Goal: Information Seeking & Learning: Check status

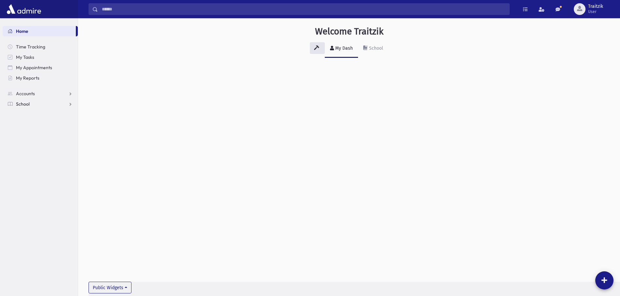
click at [21, 104] on span "School" at bounding box center [23, 104] width 14 height 6
click at [25, 116] on span "Students" at bounding box center [29, 115] width 18 height 6
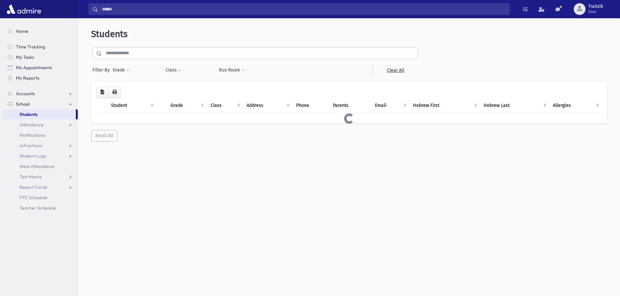
select select
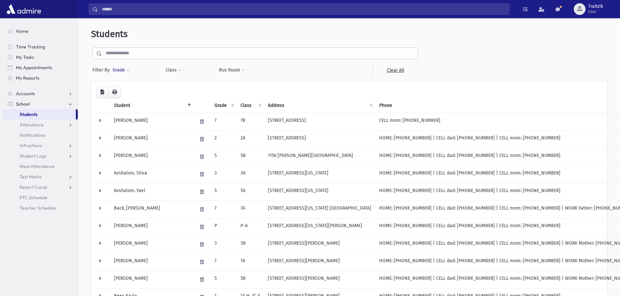
click at [128, 67] on button "Grade" at bounding box center [121, 70] width 18 height 12
click at [131, 92] on ul at bounding box center [150, 89] width 68 height 10
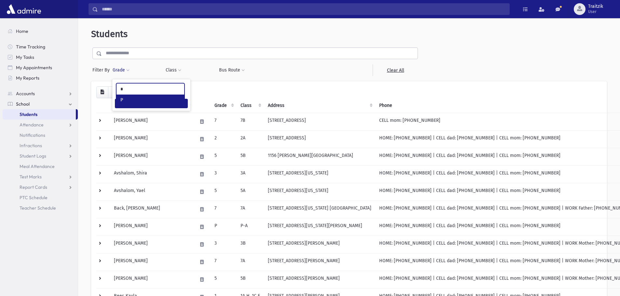
type input "*"
select select "*"
click at [147, 106] on button "Filter" at bounding box center [151, 103] width 73 height 9
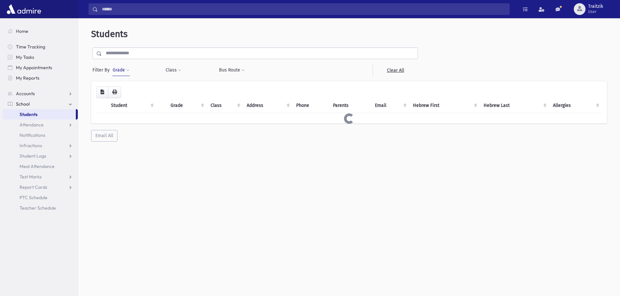
select select
click at [179, 72] on span at bounding box center [179, 71] width 3 height 4
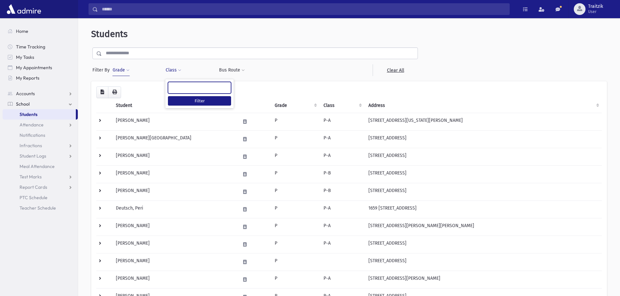
click at [173, 88] on input "search" at bounding box center [174, 88] width 4 height 7
type input "**"
select select "**"
click at [189, 98] on button "Filter" at bounding box center [199, 100] width 63 height 9
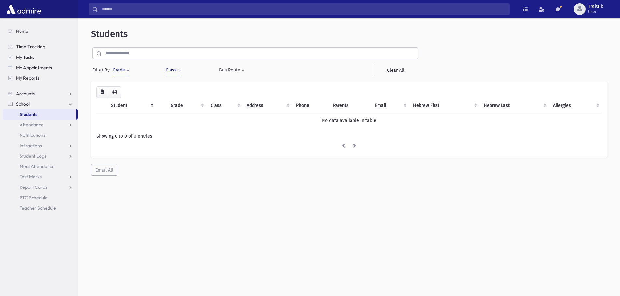
click at [38, 116] on link "Students" at bounding box center [39, 114] width 73 height 10
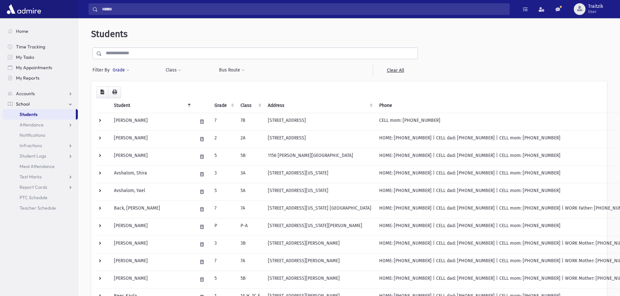
click at [130, 68] on button "Grade" at bounding box center [121, 70] width 18 height 12
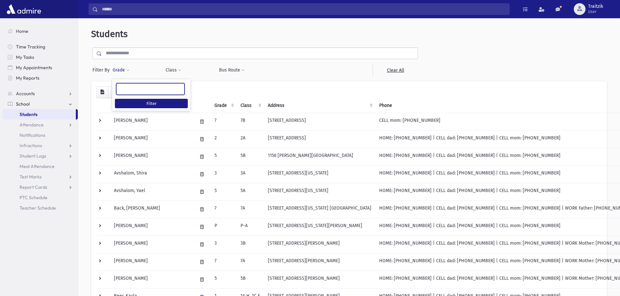
click at [127, 89] on ul at bounding box center [150, 89] width 68 height 10
type input "*"
select select "*"
click at [175, 70] on button "Class" at bounding box center [173, 70] width 16 height 12
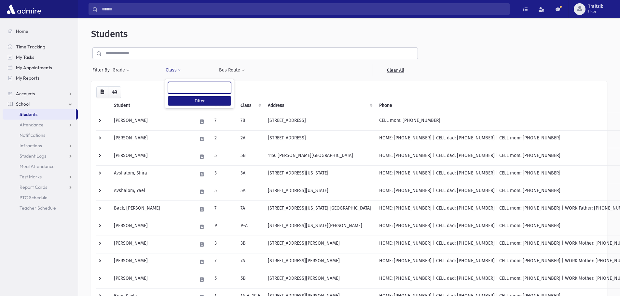
click at [178, 92] on span at bounding box center [199, 88] width 63 height 12
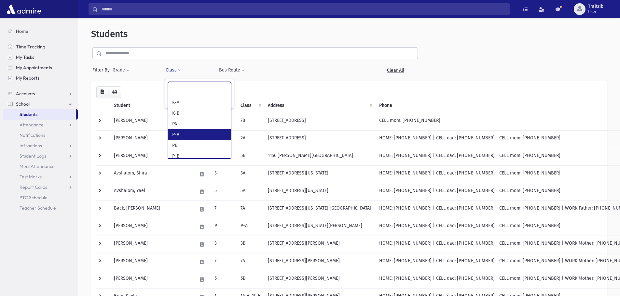
select select "*"
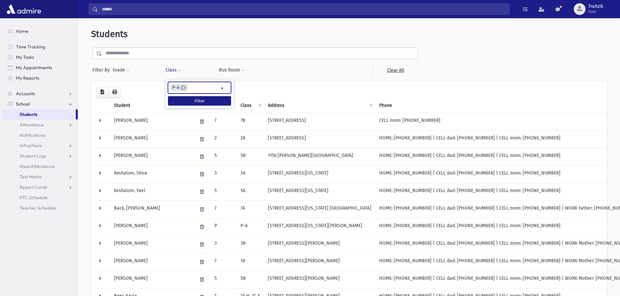
scroll to position [23, 0]
click at [190, 102] on button "Filter" at bounding box center [199, 100] width 63 height 9
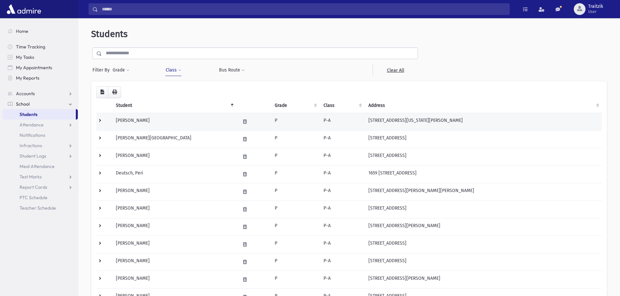
click at [301, 119] on td "P" at bounding box center [295, 122] width 49 height 18
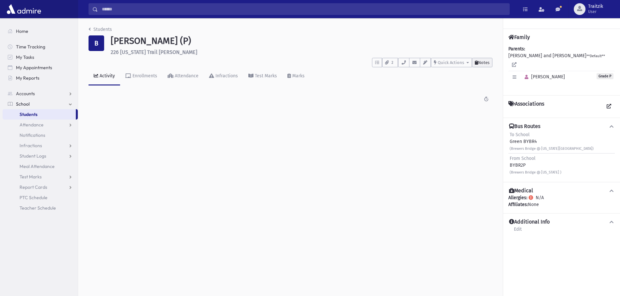
click at [484, 62] on span "Notes" at bounding box center [483, 62] width 11 height 5
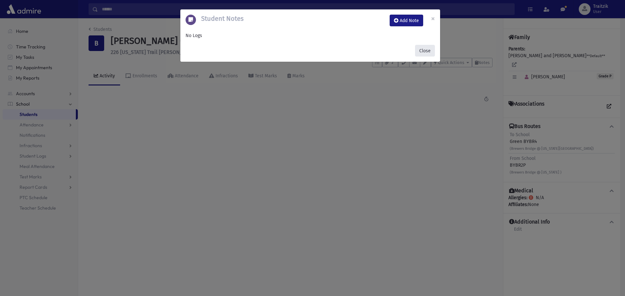
click at [428, 51] on button "Close" at bounding box center [425, 51] width 20 height 12
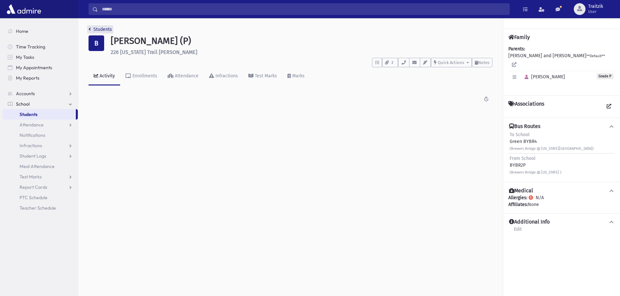
click at [89, 32] on link "Students" at bounding box center [100, 30] width 23 height 6
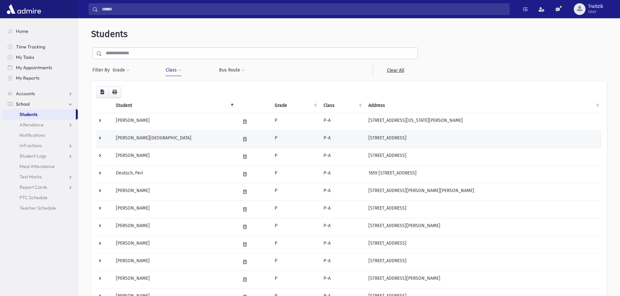
click at [162, 143] on td "Beniflah, Hadassah" at bounding box center [174, 139] width 124 height 18
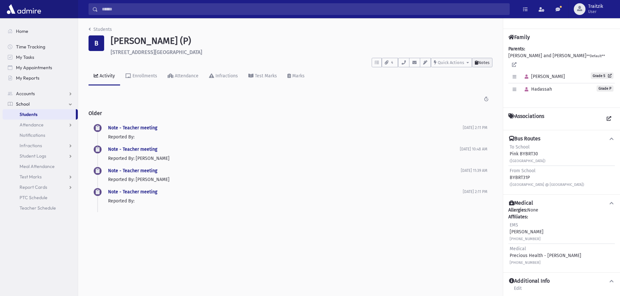
click at [478, 64] on span "Notes" at bounding box center [483, 62] width 11 height 5
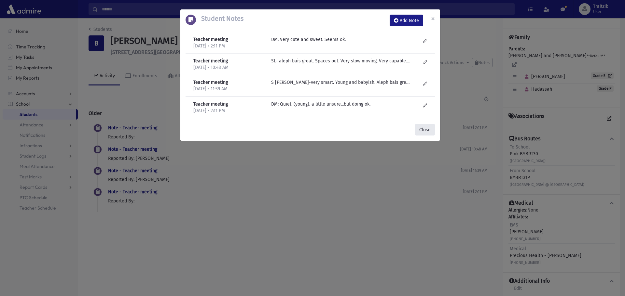
click at [424, 129] on button "Close" at bounding box center [425, 130] width 20 height 12
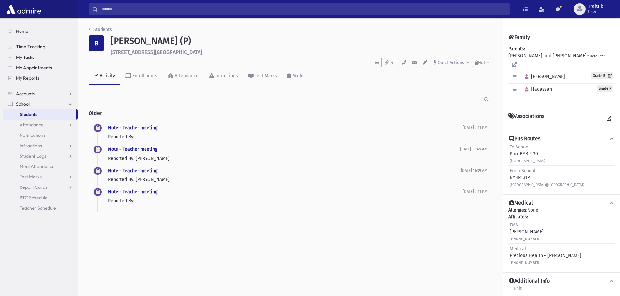
click at [88, 29] on div "Students B Beniflah, Hadassah (P) 1960 Whitesville Road Toms River **** To Do's…" at bounding box center [290, 122] width 425 height 209
click at [484, 65] on button "Notes" at bounding box center [482, 62] width 21 height 9
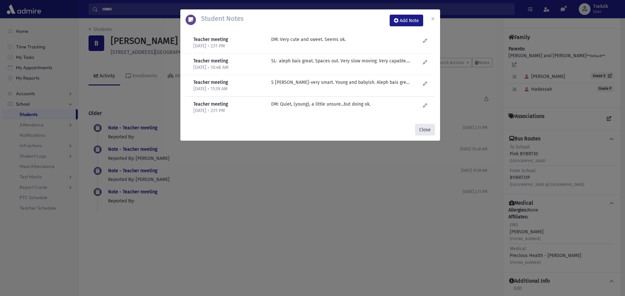
click at [426, 130] on button "Close" at bounding box center [425, 130] width 20 height 12
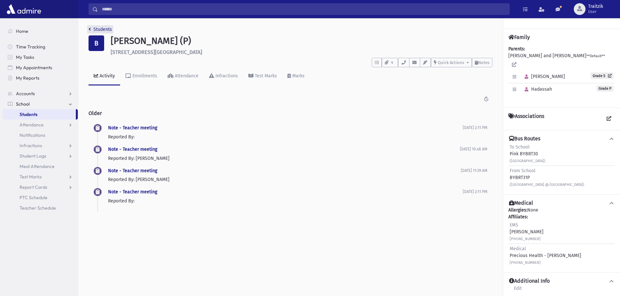
click at [91, 29] on link "Students" at bounding box center [100, 30] width 23 height 6
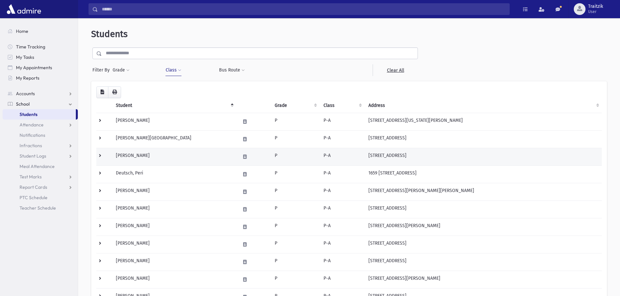
click at [144, 157] on td "Berger, Aliza" at bounding box center [174, 157] width 124 height 18
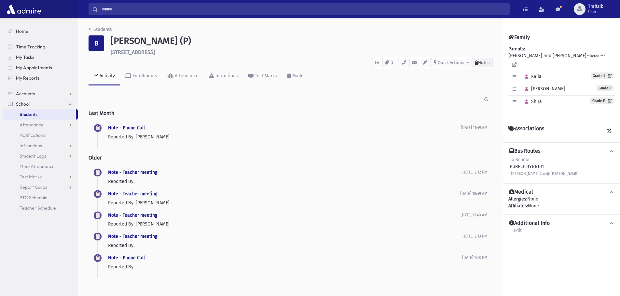
click at [489, 61] on span "Notes" at bounding box center [483, 62] width 11 height 5
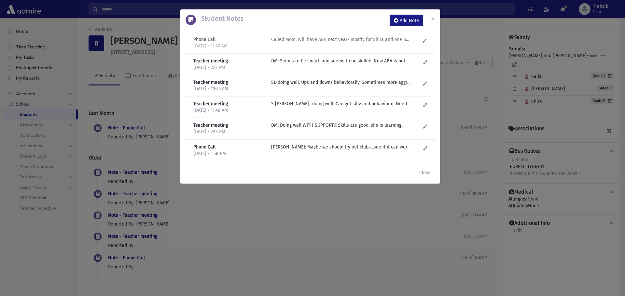
click at [322, 41] on p "Called Mom. Will have ABA next year- mostly for Shira and one hour for [PERSON_…" at bounding box center [340, 39] width 139 height 7
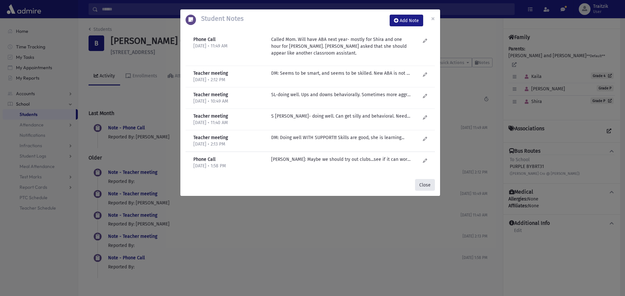
click at [426, 181] on button "Close" at bounding box center [425, 185] width 20 height 12
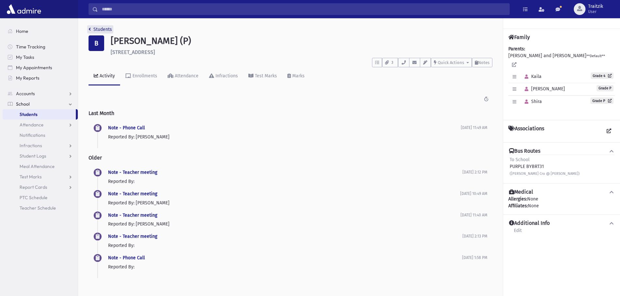
click at [92, 29] on link "Students" at bounding box center [100, 30] width 23 height 6
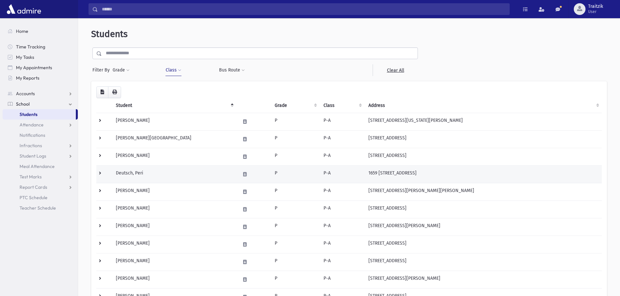
click at [149, 170] on td "Deutsch, Peri" at bounding box center [174, 175] width 124 height 18
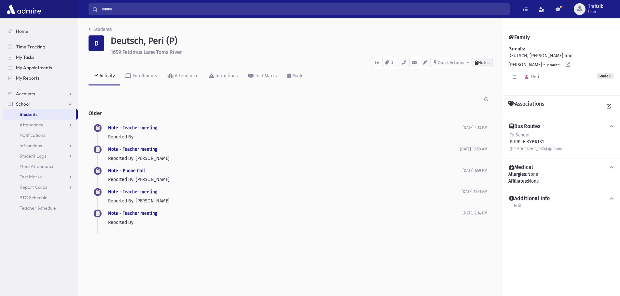
click at [488, 64] on span "Notes" at bounding box center [483, 62] width 11 height 5
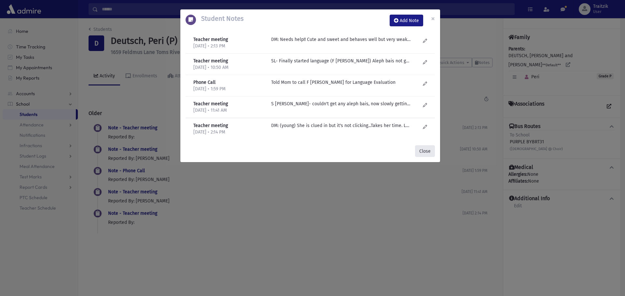
click at [422, 152] on button "Close" at bounding box center [425, 151] width 20 height 12
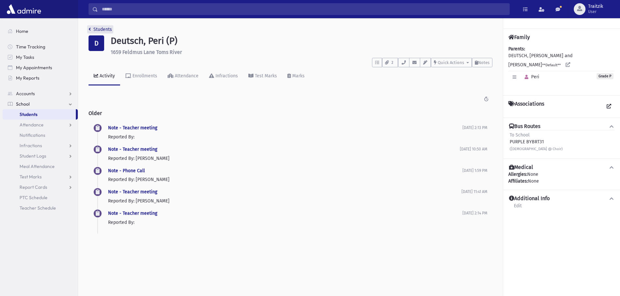
click at [90, 30] on icon "breadcrumb" at bounding box center [90, 29] width 2 height 5
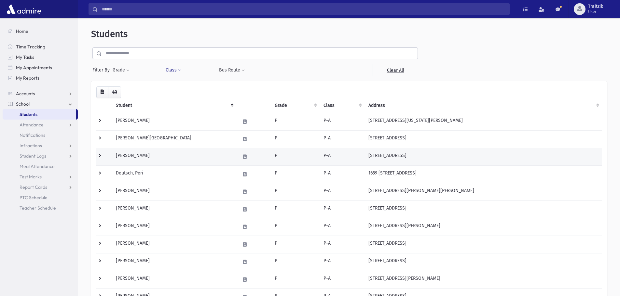
click at [205, 160] on td "Berger, Aliza" at bounding box center [174, 157] width 124 height 18
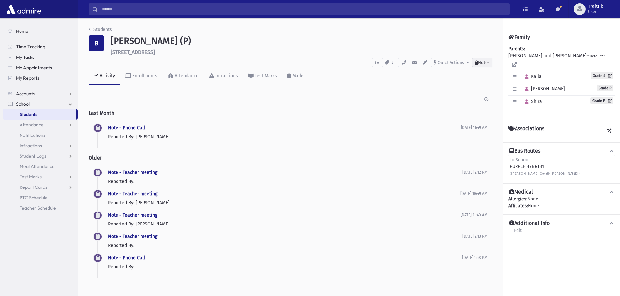
click at [482, 65] on button "Notes" at bounding box center [482, 62] width 21 height 9
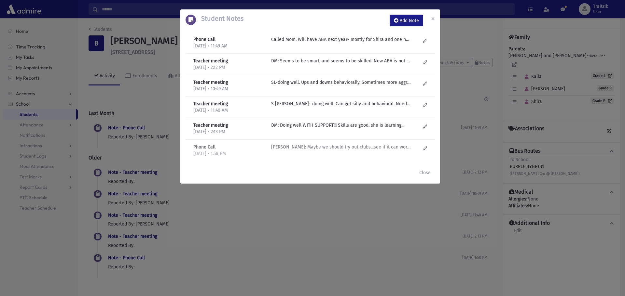
click at [347, 43] on p "Shira Englard: Maybe we should try out clubs...see if it can work,,," at bounding box center [340, 39] width 139 height 7
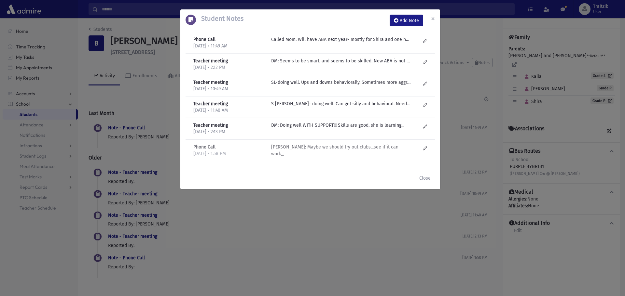
click at [346, 43] on p "Shira Englard: Maybe we should try out clubs...see if it can work,,," at bounding box center [340, 39] width 139 height 7
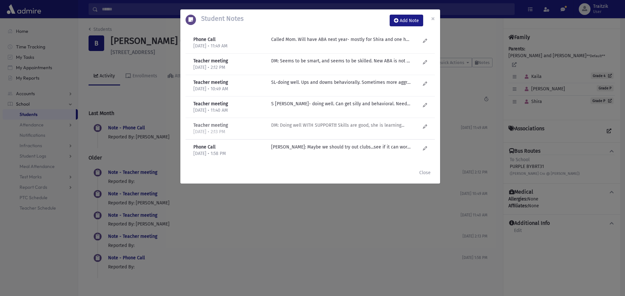
click at [329, 43] on p "DM: Doing well WITH SUPPORT!!! Skills are good, she is learning..." at bounding box center [340, 39] width 139 height 7
click at [424, 172] on button "Close" at bounding box center [425, 173] width 20 height 12
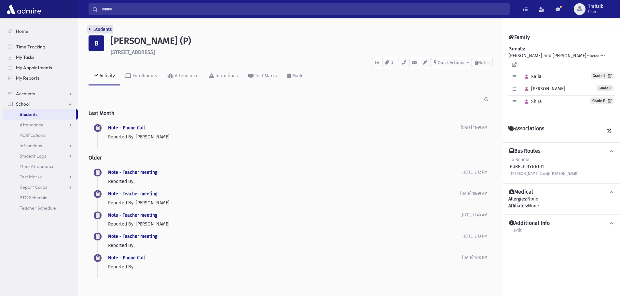
click at [91, 30] on link "Students" at bounding box center [100, 30] width 23 height 6
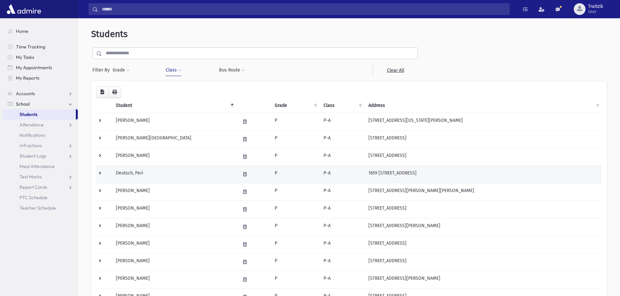
click at [179, 174] on td "Deutsch, Peri" at bounding box center [174, 175] width 124 height 18
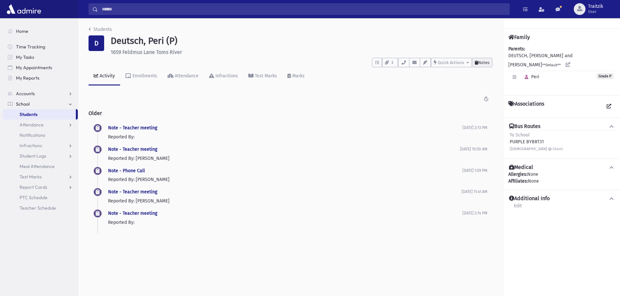
click at [483, 65] on button "Notes" at bounding box center [482, 62] width 21 height 9
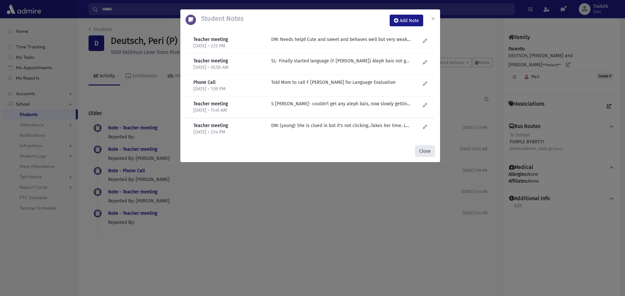
click at [424, 150] on button "Close" at bounding box center [425, 151] width 20 height 12
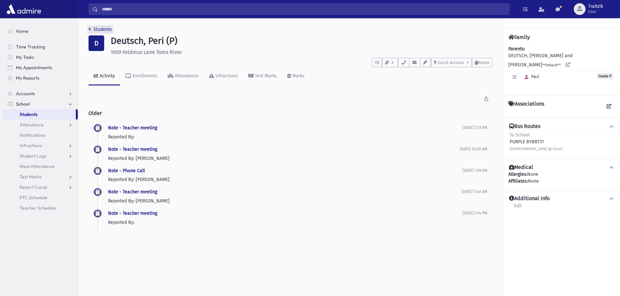
click at [92, 27] on link "Students" at bounding box center [100, 30] width 23 height 6
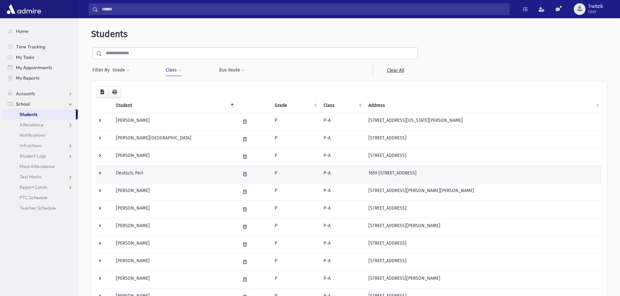
click at [141, 172] on td "Deutsch, Peri" at bounding box center [174, 175] width 124 height 18
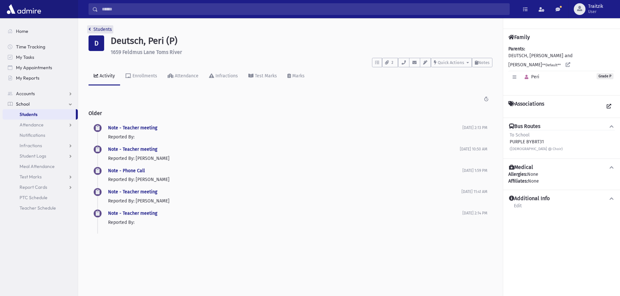
click at [89, 28] on icon "breadcrumb" at bounding box center [90, 29] width 2 height 5
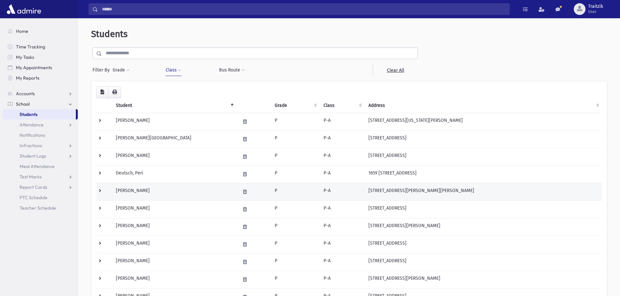
click at [146, 188] on td "[PERSON_NAME]" at bounding box center [174, 192] width 124 height 18
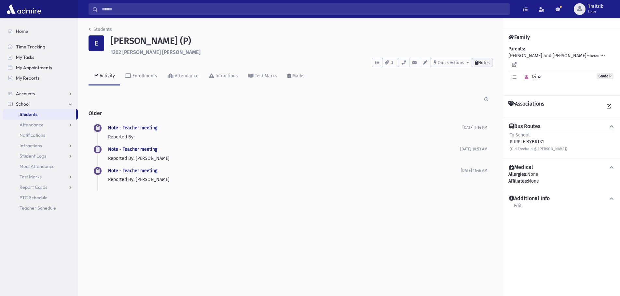
click at [478, 61] on span "Notes" at bounding box center [483, 62] width 11 height 5
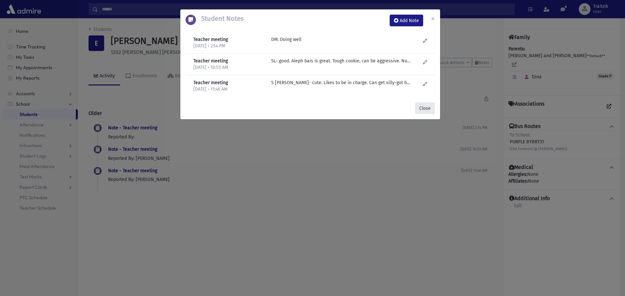
click at [420, 107] on button "Close" at bounding box center [425, 109] width 20 height 12
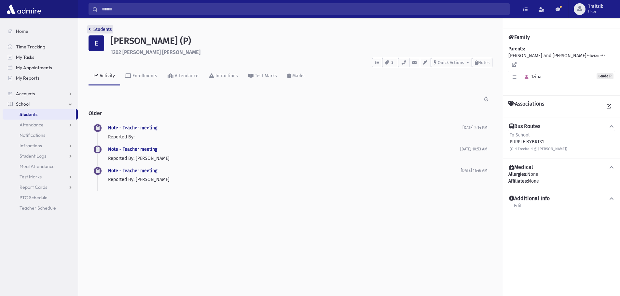
click at [91, 28] on link "Students" at bounding box center [100, 30] width 23 height 6
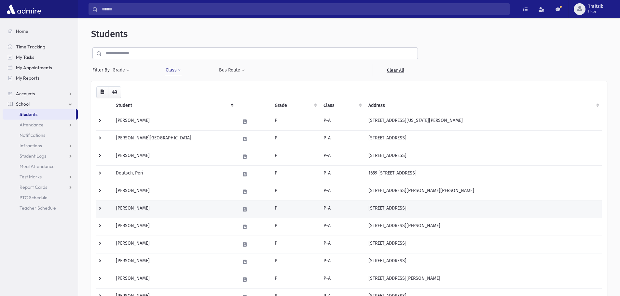
click at [136, 210] on td "Elazary, Racheli" at bounding box center [174, 210] width 124 height 18
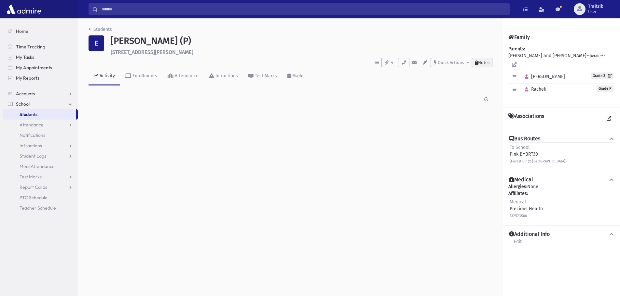
click at [480, 63] on span "Notes" at bounding box center [483, 62] width 11 height 5
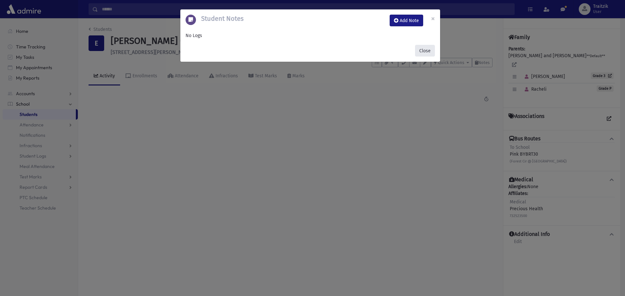
click at [424, 55] on button "Close" at bounding box center [425, 51] width 20 height 12
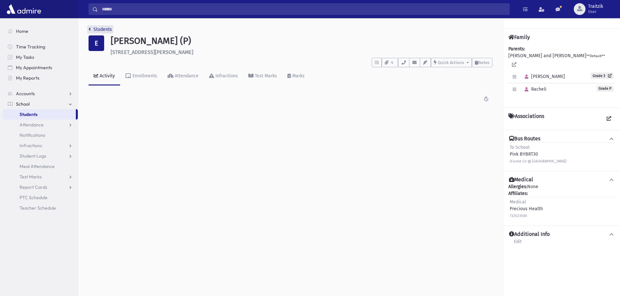
click at [91, 28] on link "Students" at bounding box center [100, 30] width 23 height 6
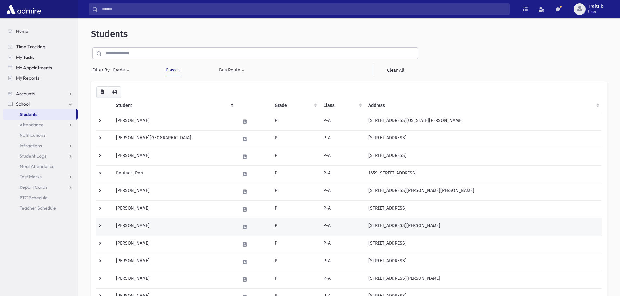
click at [133, 226] on td "Faiziev, Yaeli" at bounding box center [174, 227] width 124 height 18
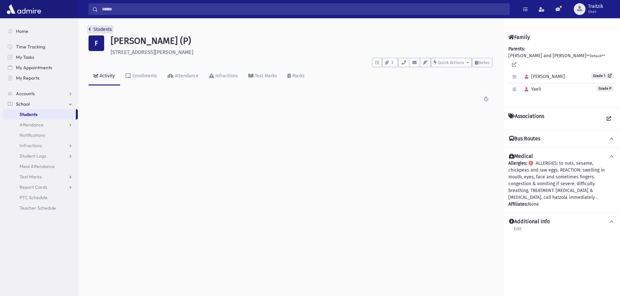
click at [89, 29] on icon "breadcrumb" at bounding box center [90, 29] width 2 height 5
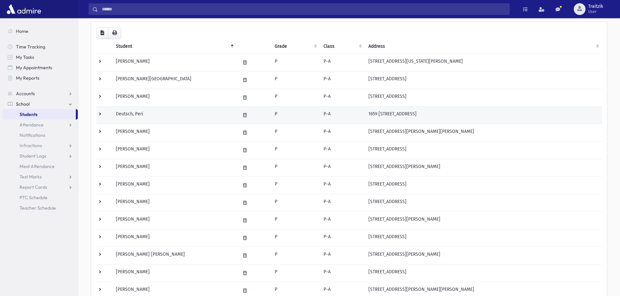
scroll to position [65, 0]
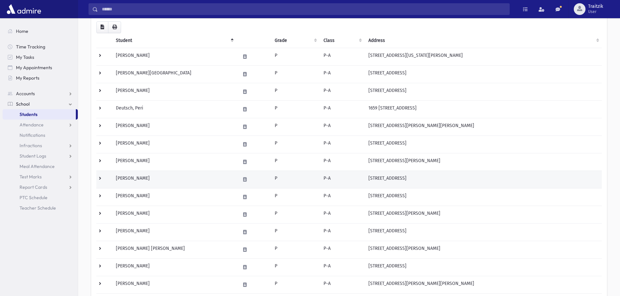
click at [143, 177] on td "[PERSON_NAME]" at bounding box center [174, 180] width 124 height 18
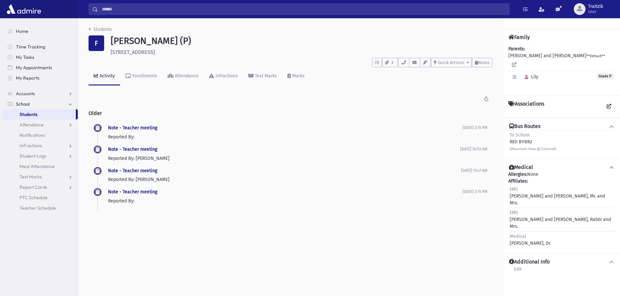
click at [88, 31] on div "Students F Fishman, Lily (P) 154 Mountainview Drive Lakewood **** To Do's No op…" at bounding box center [290, 122] width 425 height 209
click at [89, 30] on icon "breadcrumb" at bounding box center [90, 29] width 2 height 5
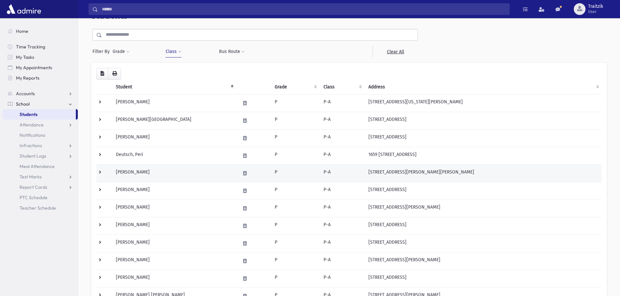
scroll to position [65, 0]
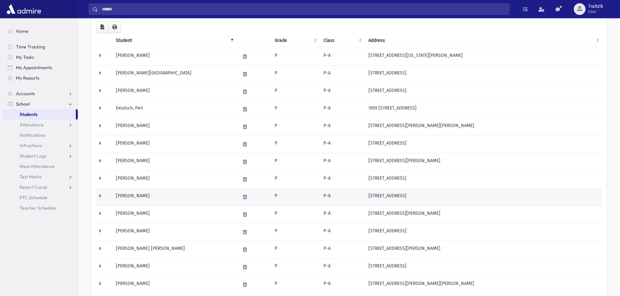
click at [140, 197] on td "Glucksman, Eliana" at bounding box center [174, 197] width 124 height 18
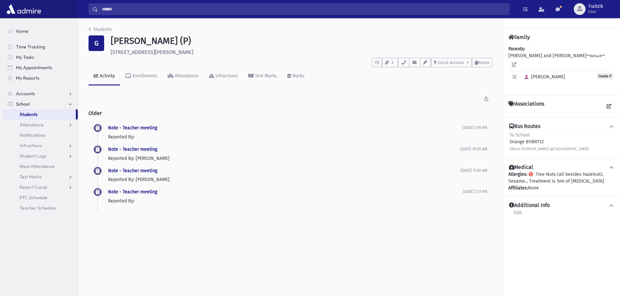
click at [491, 67] on div "Activity Enrollments Attendance Infractions Test Marks Marks" at bounding box center [291, 79] width 404 height 24
click at [485, 65] on button "Notes" at bounding box center [482, 62] width 21 height 9
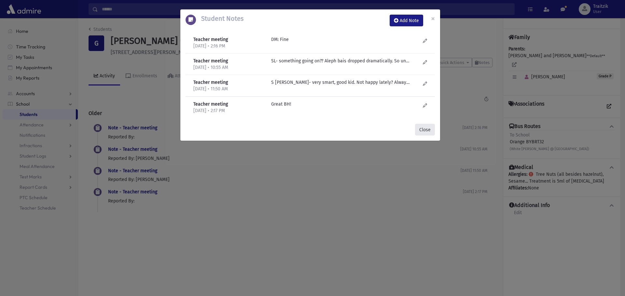
click at [430, 128] on button "Close" at bounding box center [425, 130] width 20 height 12
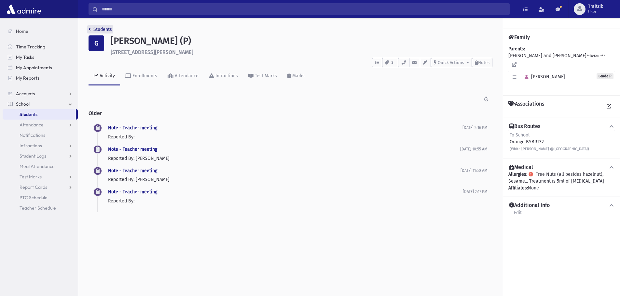
click at [91, 30] on link "Students" at bounding box center [100, 30] width 23 height 6
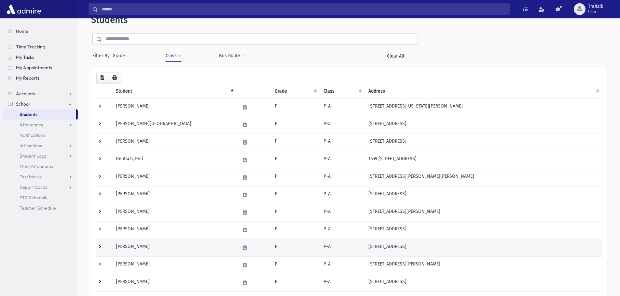
scroll to position [33, 0]
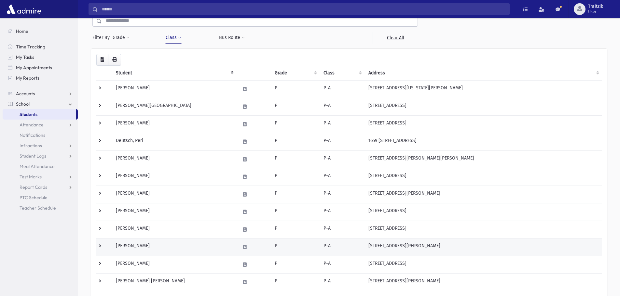
click at [172, 250] on td "Goldring, Rikki" at bounding box center [174, 248] width 124 height 18
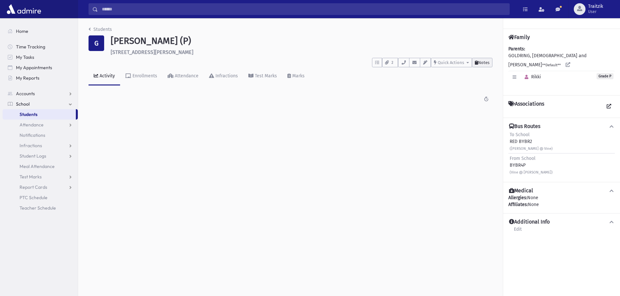
click at [480, 65] on button "Notes" at bounding box center [482, 62] width 21 height 9
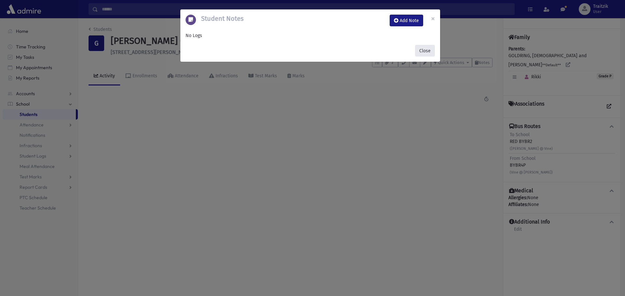
click at [424, 52] on button "Close" at bounding box center [425, 51] width 20 height 12
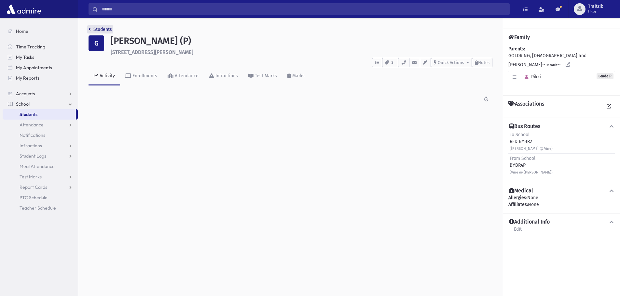
click at [91, 30] on link "Students" at bounding box center [100, 30] width 23 height 6
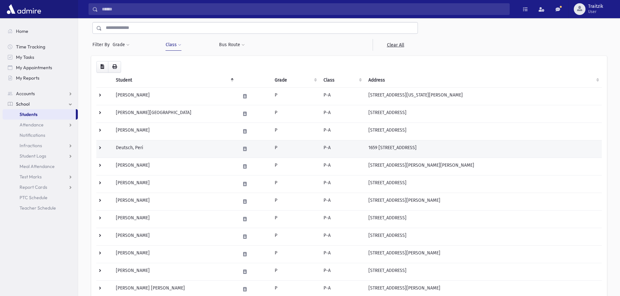
scroll to position [65, 0]
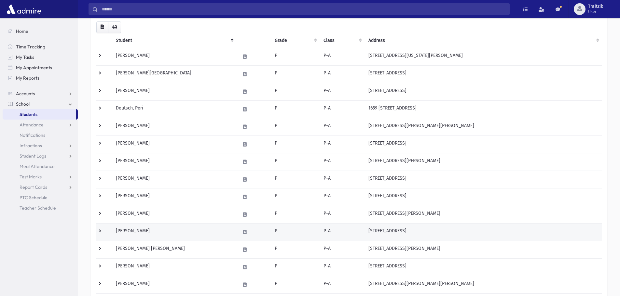
click at [152, 235] on td "Krug, Tova" at bounding box center [174, 233] width 124 height 18
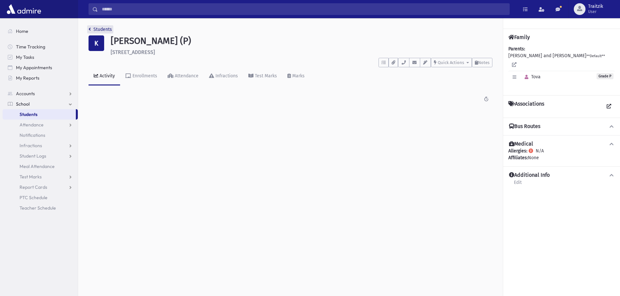
click at [90, 30] on icon "breadcrumb" at bounding box center [90, 29] width 2 height 5
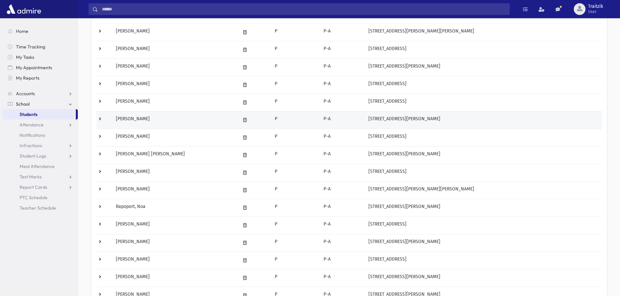
scroll to position [163, 0]
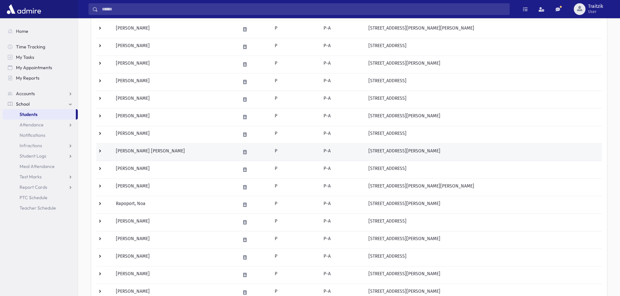
click at [156, 157] on td "Lowenstein, Yaeli Claire" at bounding box center [174, 153] width 124 height 18
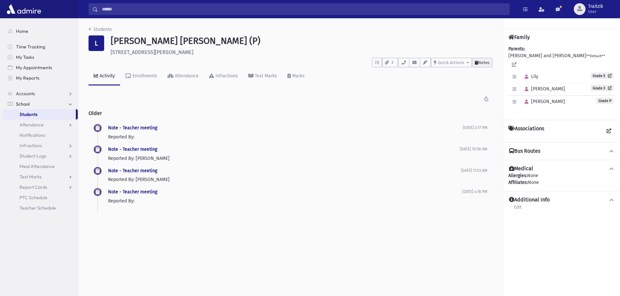
click at [488, 65] on button "Notes" at bounding box center [482, 62] width 21 height 9
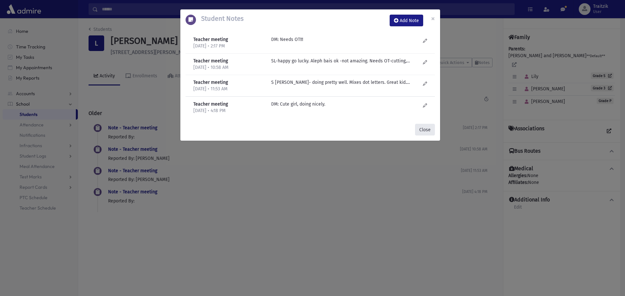
click at [422, 130] on button "Close" at bounding box center [425, 130] width 20 height 12
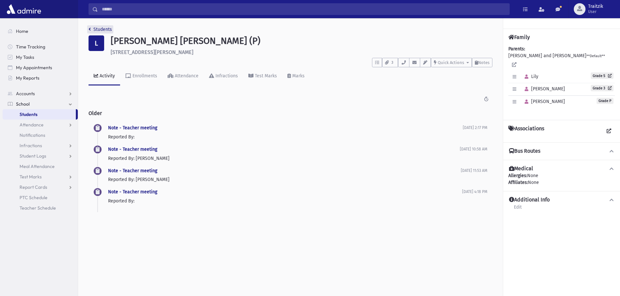
click at [89, 28] on icon "breadcrumb" at bounding box center [90, 29] width 2 height 5
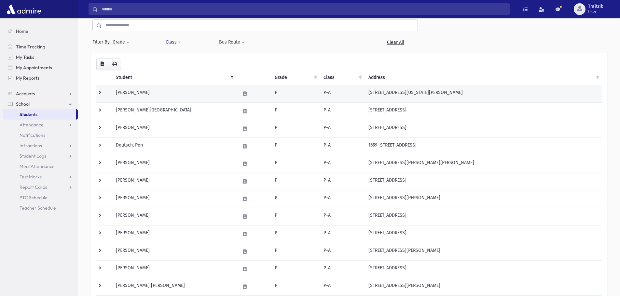
scroll to position [98, 0]
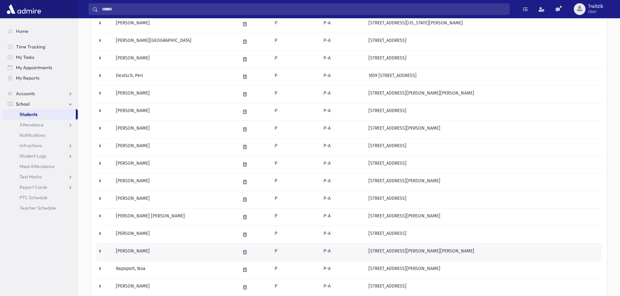
click at [146, 255] on td "Rabi, Rosie" at bounding box center [174, 253] width 124 height 18
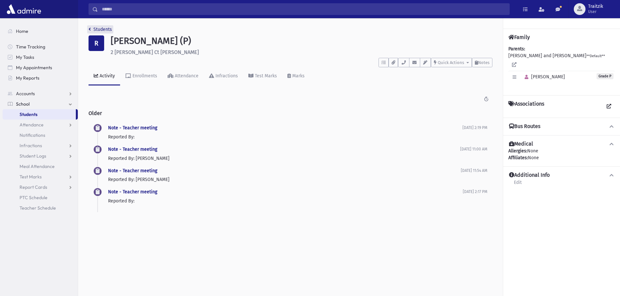
click at [90, 28] on icon "breadcrumb" at bounding box center [90, 29] width 2 height 5
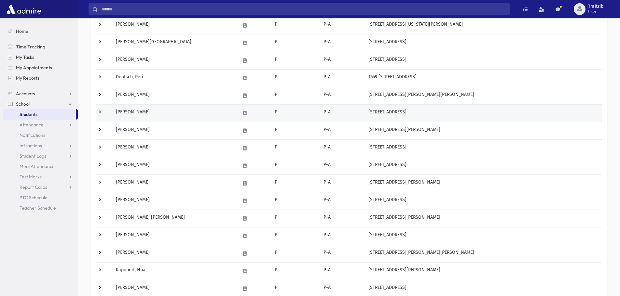
scroll to position [130, 0]
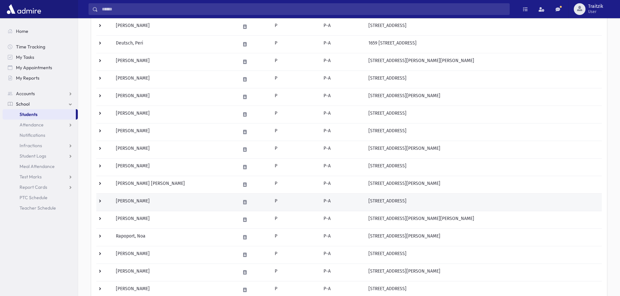
click at [150, 202] on td "[PERSON_NAME]" at bounding box center [174, 203] width 124 height 18
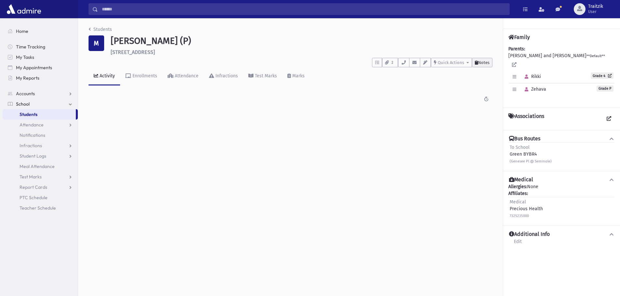
click at [481, 65] on button "Notes" at bounding box center [482, 62] width 21 height 9
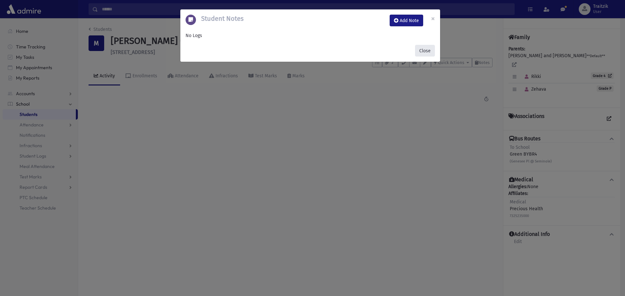
click at [424, 54] on button "Close" at bounding box center [425, 51] width 20 height 12
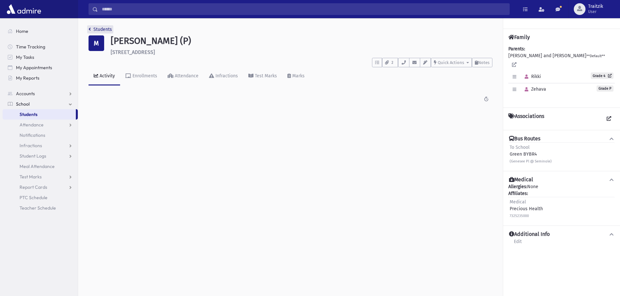
click at [91, 27] on link "Students" at bounding box center [100, 30] width 23 height 6
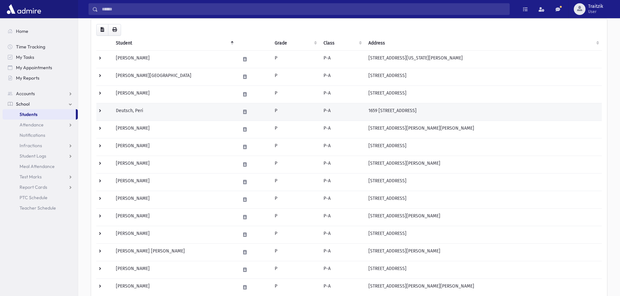
scroll to position [130, 0]
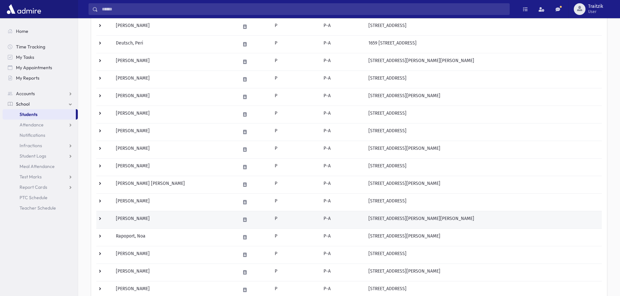
click at [157, 223] on td "Rabi, Rosie" at bounding box center [174, 220] width 124 height 18
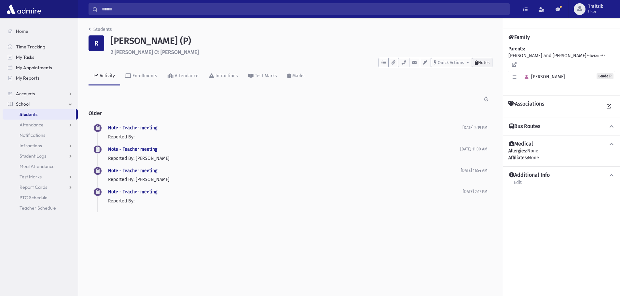
click at [488, 66] on button "Notes" at bounding box center [482, 62] width 21 height 9
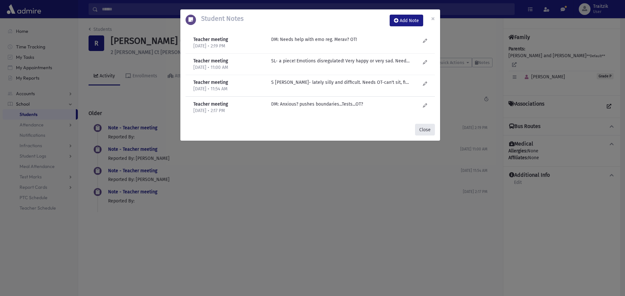
click at [426, 128] on button "Close" at bounding box center [425, 130] width 20 height 12
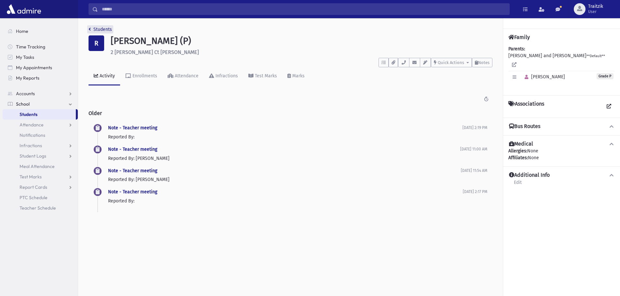
click at [89, 27] on icon "breadcrumb" at bounding box center [90, 29] width 2 height 5
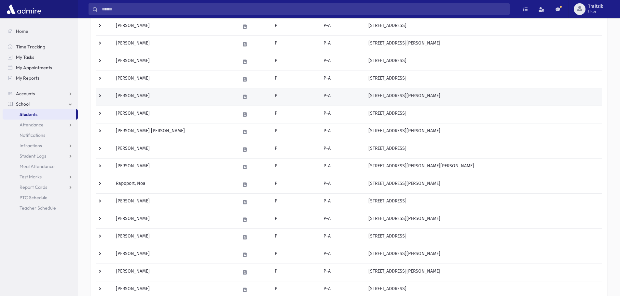
scroll to position [195, 0]
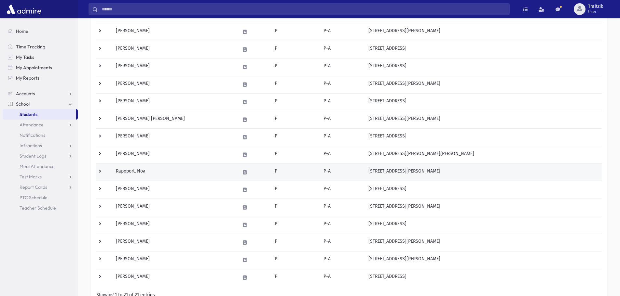
click at [145, 177] on td "Rapoport, Noa" at bounding box center [174, 173] width 124 height 18
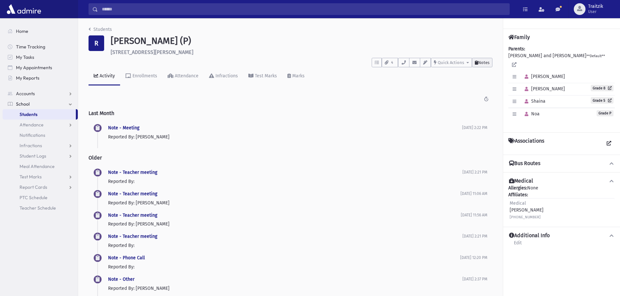
click at [480, 61] on span "Notes" at bounding box center [483, 62] width 11 height 5
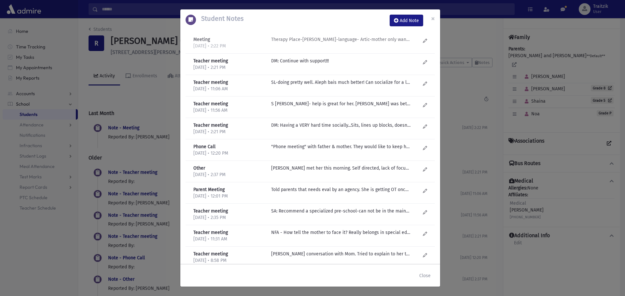
click at [321, 40] on p "Therapy Place-Esty Frankel-language- Artic-mother only wants sh, r. OT-Hadas-ne…" at bounding box center [340, 39] width 139 height 7
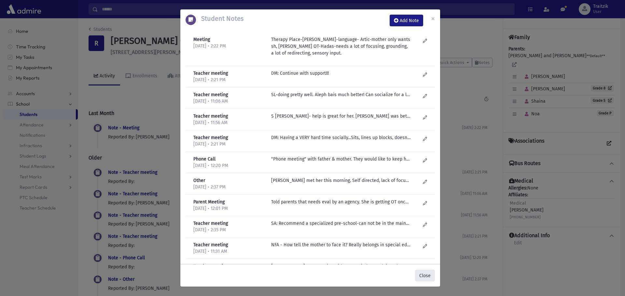
click at [431, 280] on button "Close" at bounding box center [425, 276] width 20 height 12
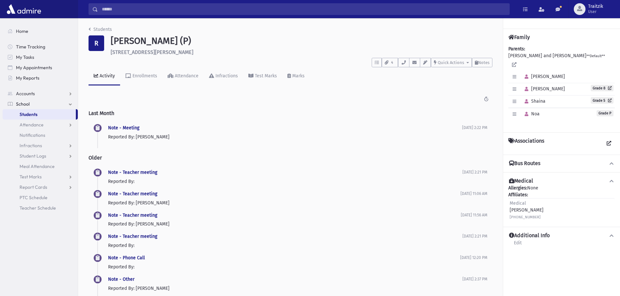
click at [522, 233] on h4 "Additional Info" at bounding box center [529, 236] width 41 height 7
click at [512, 233] on icon at bounding box center [511, 235] width 5 height 5
click at [610, 234] on icon at bounding box center [612, 236] width 6 height 5
click at [89, 31] on icon "breadcrumb" at bounding box center [90, 29] width 2 height 5
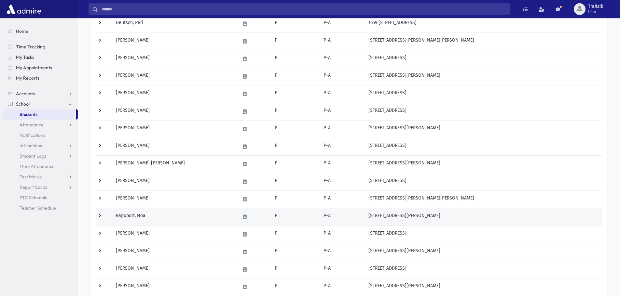
scroll to position [163, 0]
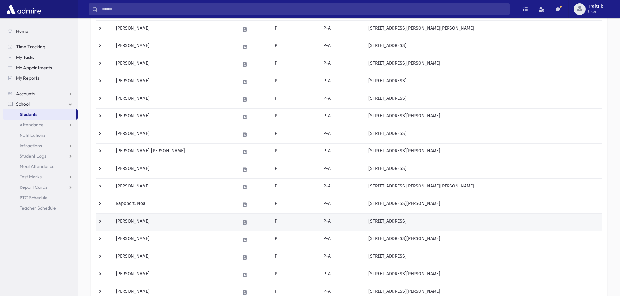
click at [151, 225] on td "Sourkes, Tamar" at bounding box center [174, 223] width 124 height 18
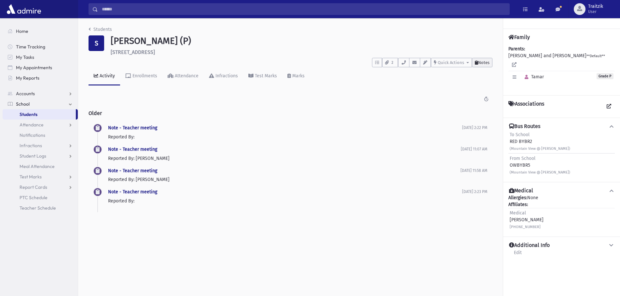
click at [487, 64] on span "Notes" at bounding box center [483, 62] width 11 height 5
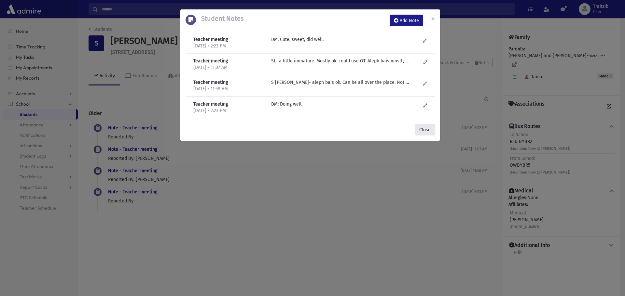
click at [420, 129] on button "Close" at bounding box center [425, 130] width 20 height 12
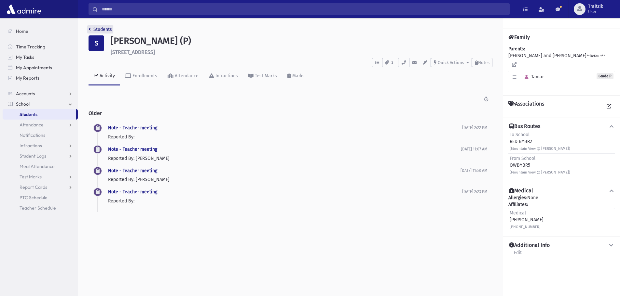
click at [91, 29] on link "Students" at bounding box center [100, 30] width 23 height 6
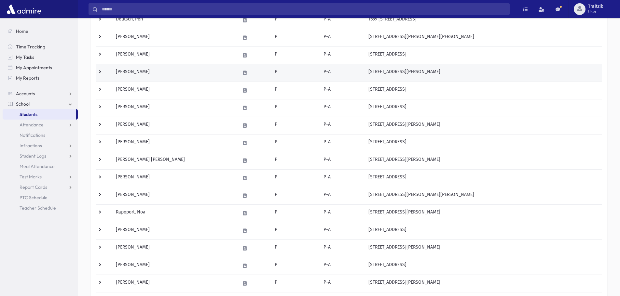
scroll to position [163, 0]
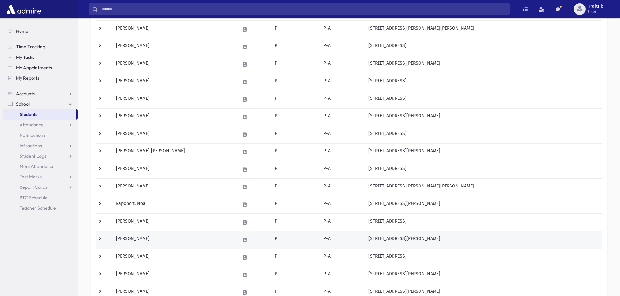
click at [167, 237] on td "Spirn, Ayala" at bounding box center [174, 240] width 124 height 18
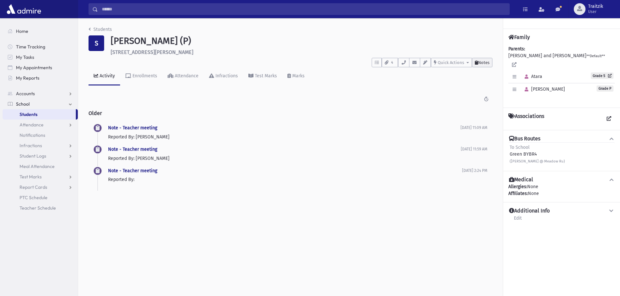
click at [479, 62] on span "Notes" at bounding box center [483, 62] width 11 height 5
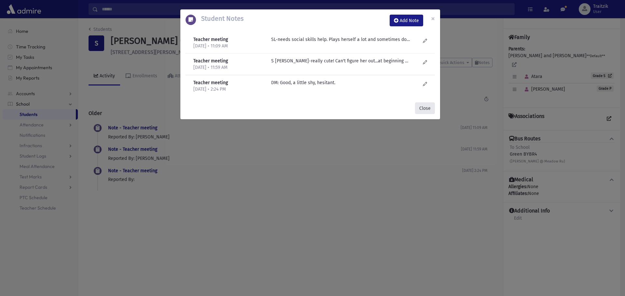
click at [433, 109] on button "Close" at bounding box center [425, 109] width 20 height 12
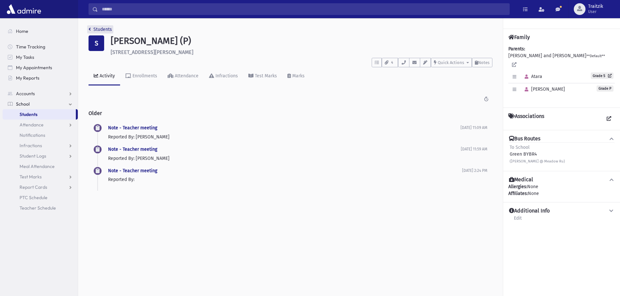
click at [90, 29] on icon "breadcrumb" at bounding box center [90, 29] width 2 height 5
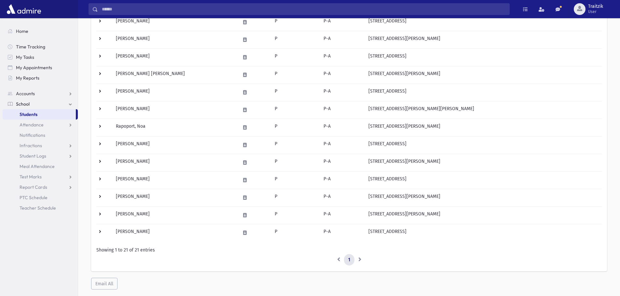
scroll to position [256, 0]
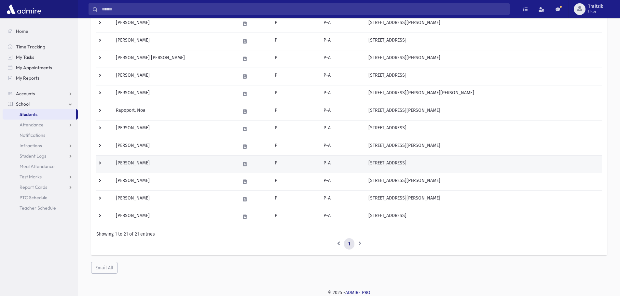
click at [158, 167] on td "[PERSON_NAME]" at bounding box center [174, 165] width 124 height 18
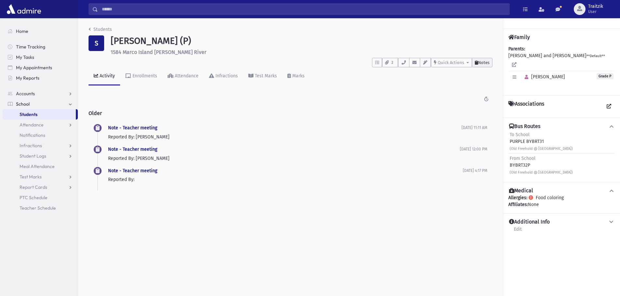
click at [484, 64] on span "Notes" at bounding box center [483, 62] width 11 height 5
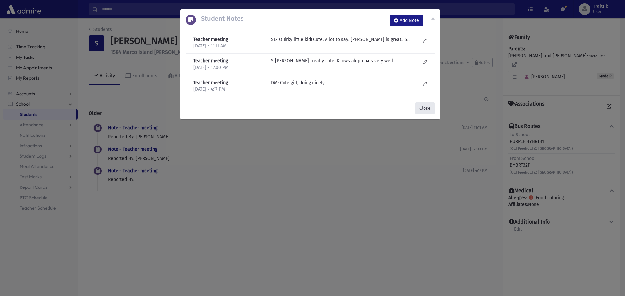
click at [428, 110] on button "Close" at bounding box center [425, 109] width 20 height 12
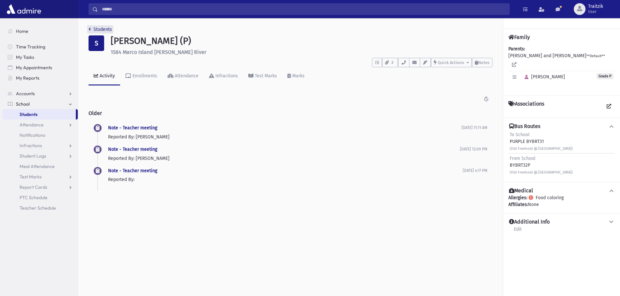
click at [89, 27] on icon "breadcrumb" at bounding box center [90, 29] width 2 height 5
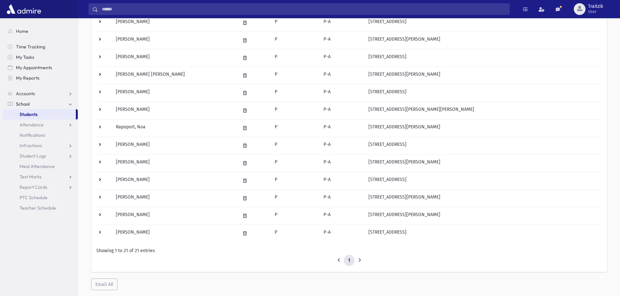
scroll to position [256, 0]
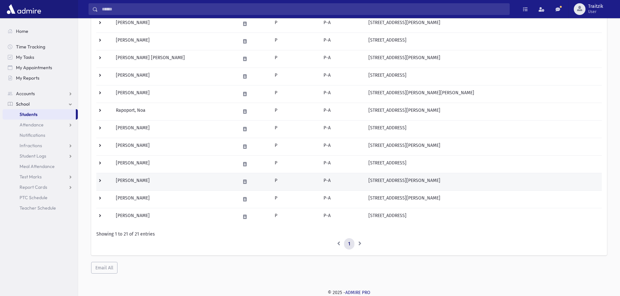
click at [167, 184] on td "[PERSON_NAME]" at bounding box center [174, 182] width 124 height 18
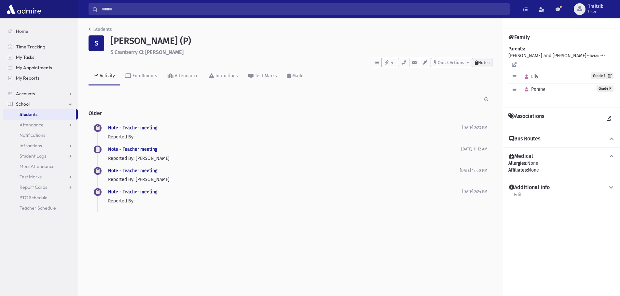
click at [488, 63] on span "Notes" at bounding box center [483, 62] width 11 height 5
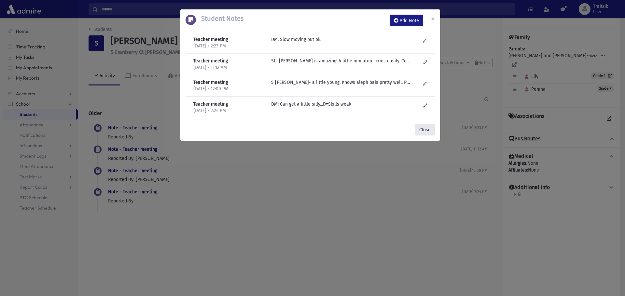
click at [424, 130] on button "Close" at bounding box center [425, 130] width 20 height 12
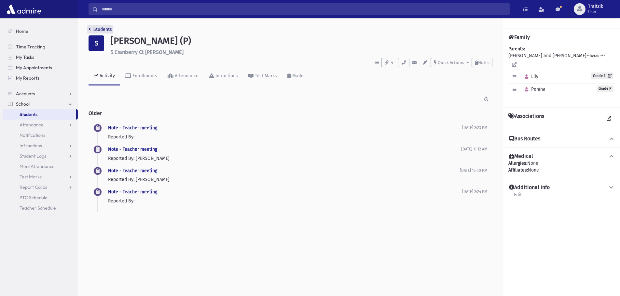
click at [92, 28] on link "Students" at bounding box center [100, 30] width 23 height 6
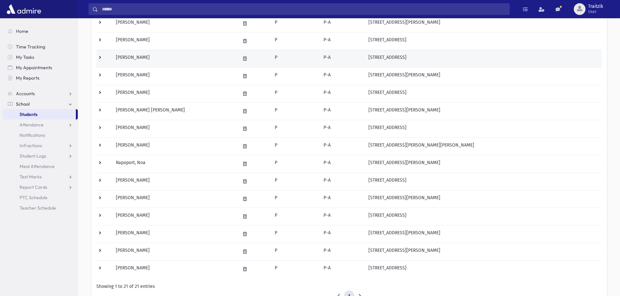
scroll to position [212, 0]
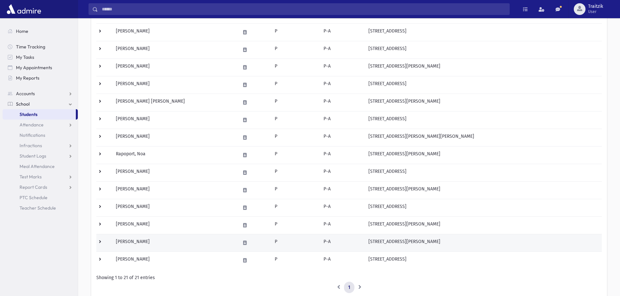
click at [175, 246] on td "[PERSON_NAME]" at bounding box center [174, 243] width 124 height 18
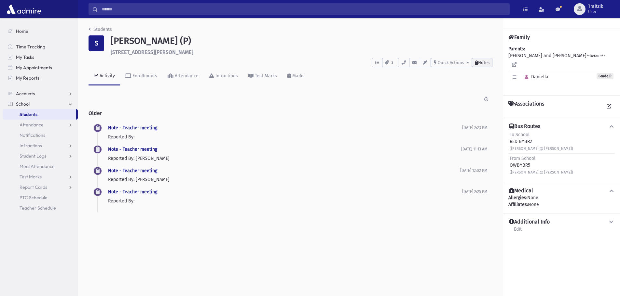
click at [484, 64] on span "Notes" at bounding box center [483, 62] width 11 height 5
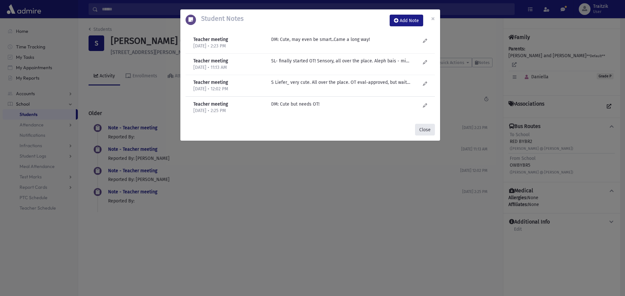
click at [423, 127] on button "Close" at bounding box center [425, 130] width 20 height 12
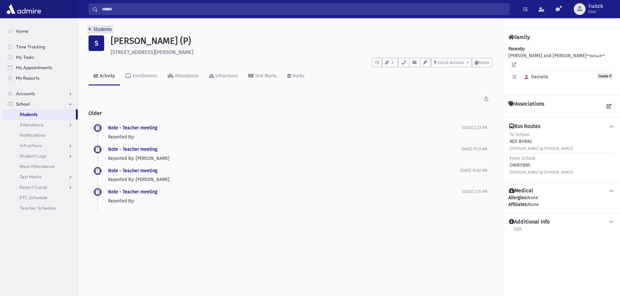
click at [90, 30] on icon "breadcrumb" at bounding box center [90, 29] width 2 height 5
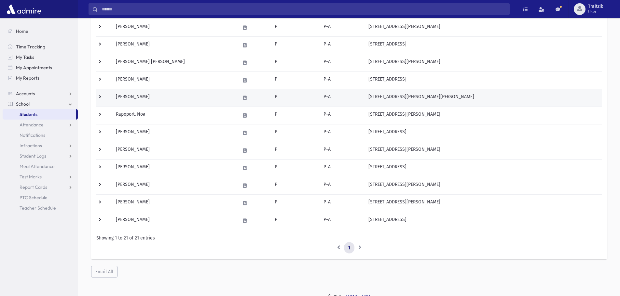
scroll to position [256, 0]
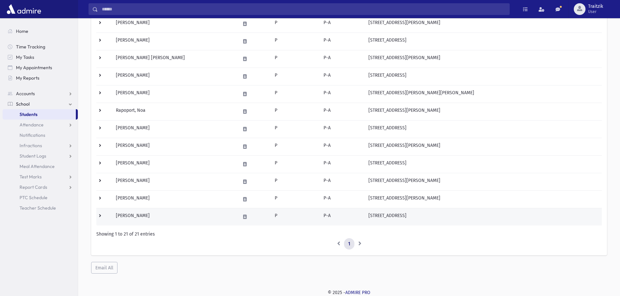
click at [147, 217] on td "Zell, Shaina" at bounding box center [174, 217] width 124 height 18
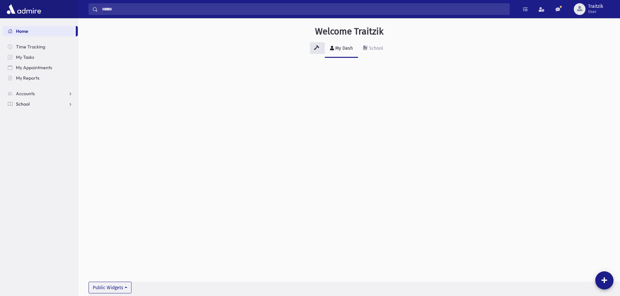
click at [22, 102] on span "School" at bounding box center [23, 104] width 14 height 6
click at [30, 113] on span "Students" at bounding box center [29, 115] width 18 height 6
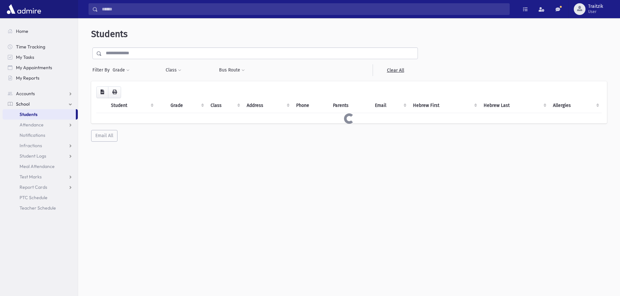
select select
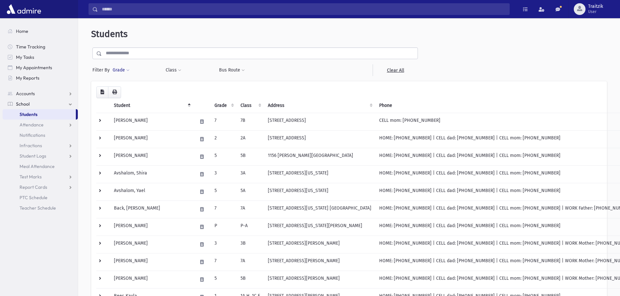
click at [128, 71] on span at bounding box center [127, 71] width 3 height 4
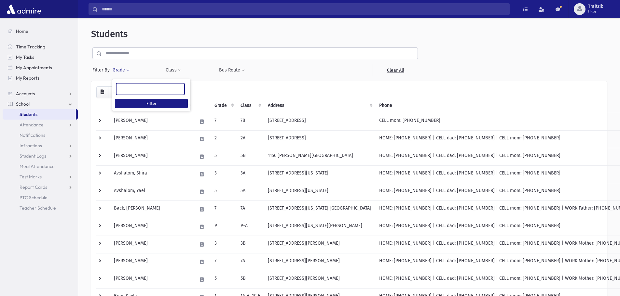
click at [131, 89] on ul at bounding box center [150, 89] width 68 height 10
type input "*"
click at [131, 89] on ul "*" at bounding box center [150, 89] width 68 height 10
type input "*"
select select "*"
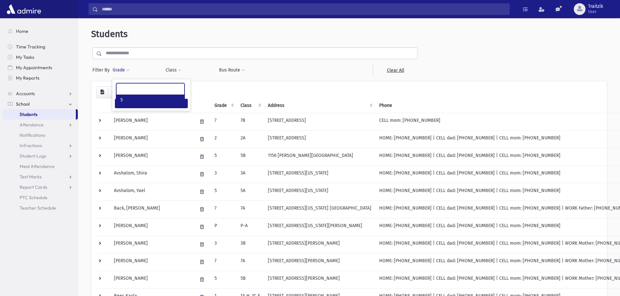
scroll to position [35, 0]
click at [143, 101] on button "Filter" at bounding box center [151, 103] width 73 height 9
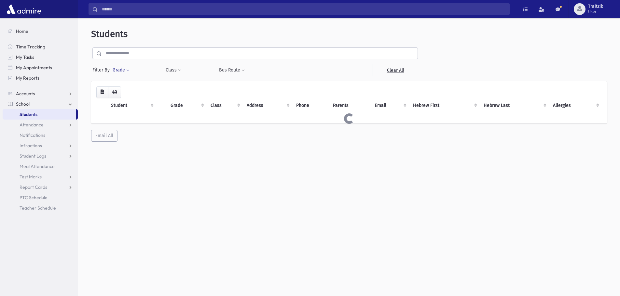
select select
click at [176, 68] on button "Class" at bounding box center [173, 70] width 16 height 12
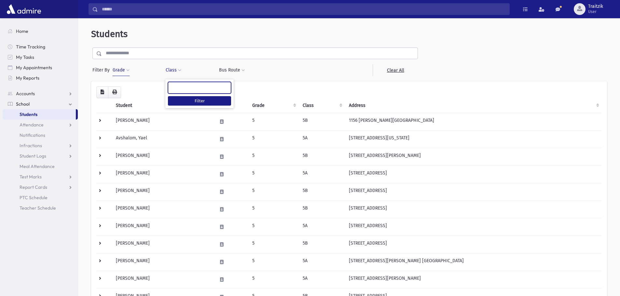
click at [181, 86] on ul at bounding box center [199, 87] width 62 height 10
type input "**"
select select "**"
click at [181, 99] on button "Filter" at bounding box center [199, 100] width 63 height 9
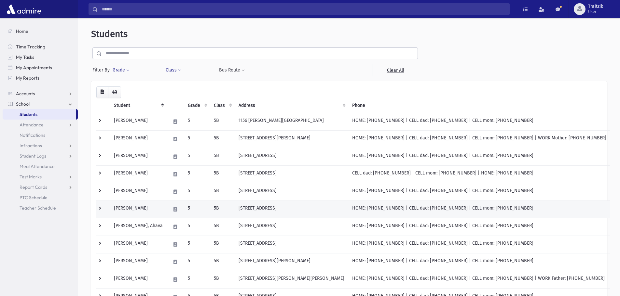
click at [151, 212] on td "Brody, Kayla" at bounding box center [138, 210] width 57 height 18
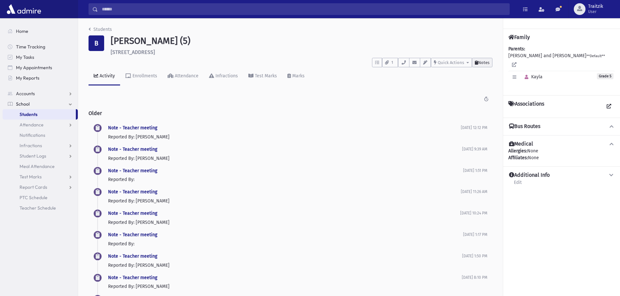
click at [481, 64] on span "Notes" at bounding box center [483, 62] width 11 height 5
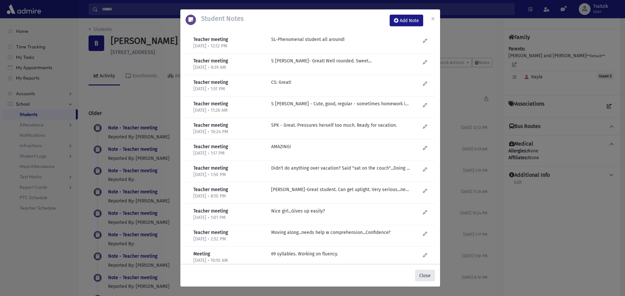
click at [423, 278] on button "Close" at bounding box center [425, 276] width 20 height 12
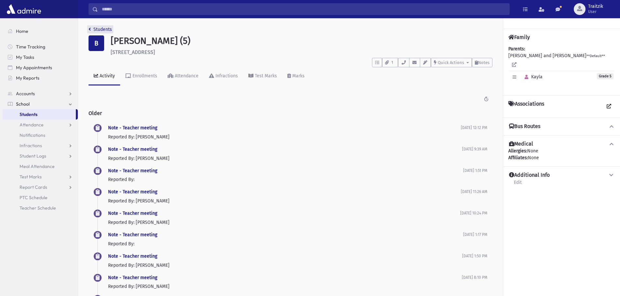
click at [91, 28] on link "Students" at bounding box center [100, 30] width 23 height 6
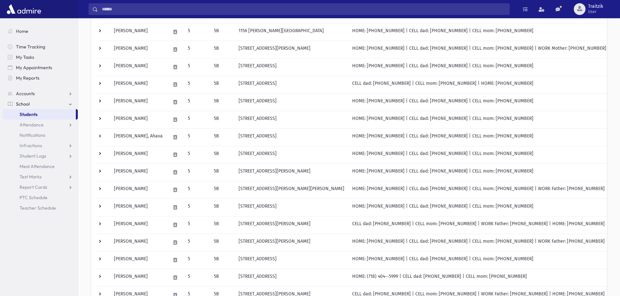
scroll to position [98, 0]
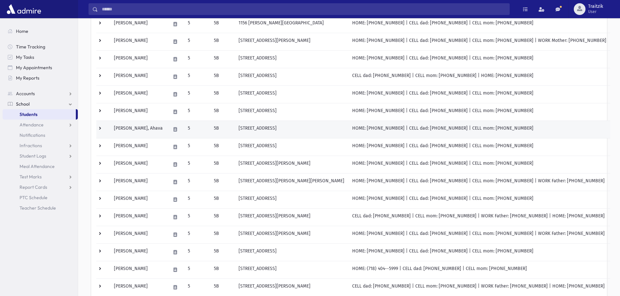
click at [146, 129] on td "[PERSON_NAME], Ahava" at bounding box center [138, 130] width 57 height 18
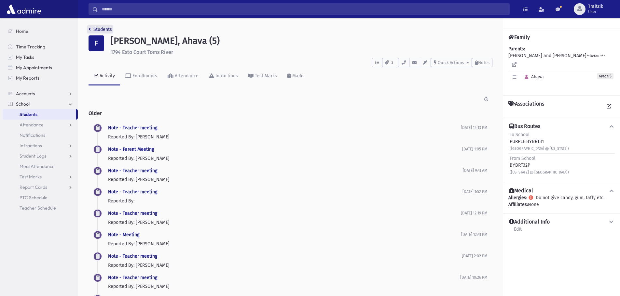
click at [89, 30] on icon "breadcrumb" at bounding box center [90, 29] width 2 height 5
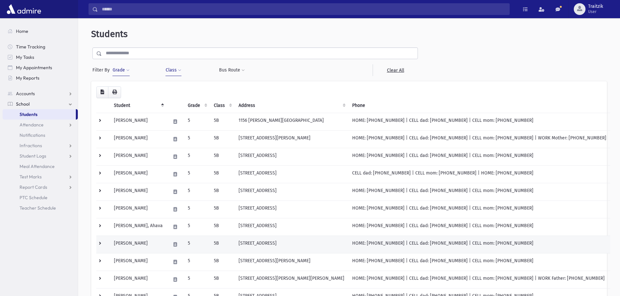
click at [140, 247] on td "Friedman, Devora" at bounding box center [138, 245] width 57 height 18
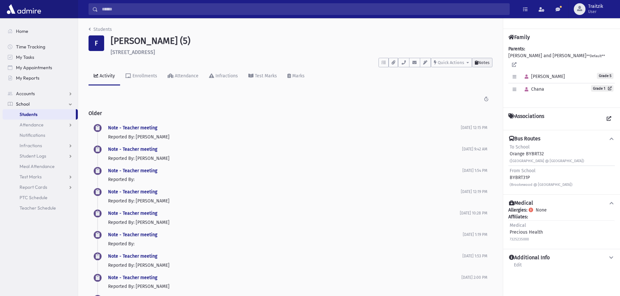
click at [484, 62] on span "Notes" at bounding box center [483, 62] width 11 height 5
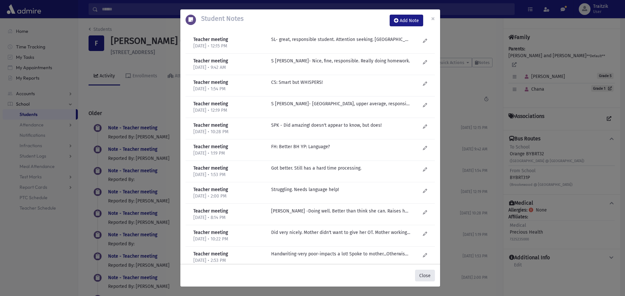
click at [424, 275] on button "Close" at bounding box center [425, 276] width 20 height 12
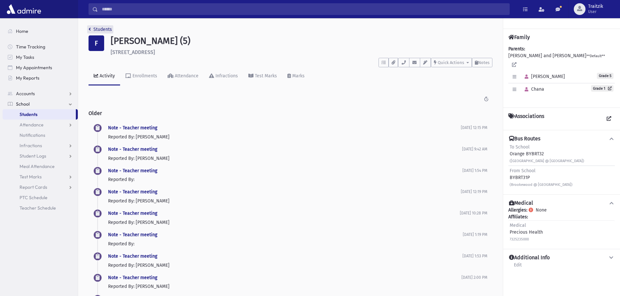
click at [89, 28] on icon "breadcrumb" at bounding box center [90, 29] width 2 height 5
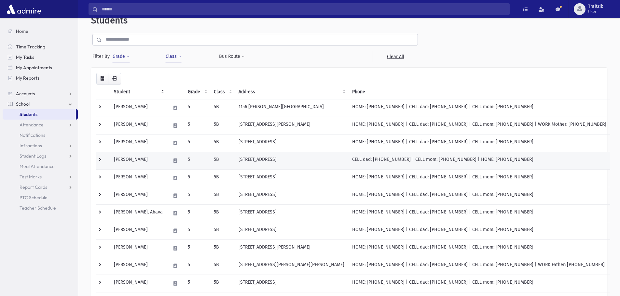
scroll to position [98, 0]
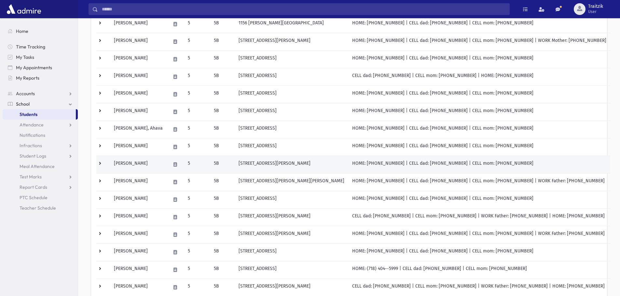
click at [143, 165] on td "[PERSON_NAME]" at bounding box center [138, 165] width 57 height 18
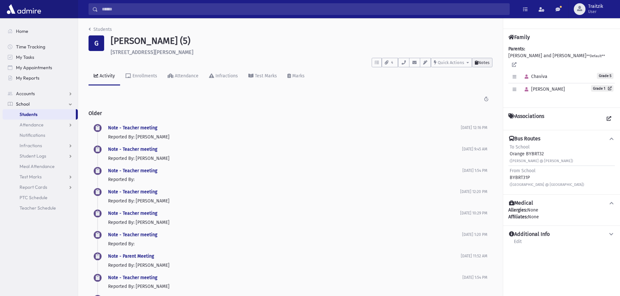
click at [488, 62] on span "Notes" at bounding box center [483, 62] width 11 height 5
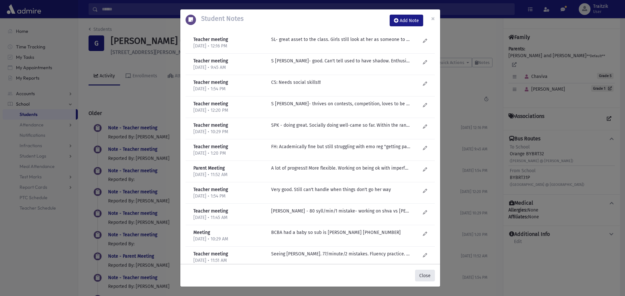
click at [425, 277] on button "Close" at bounding box center [425, 276] width 20 height 12
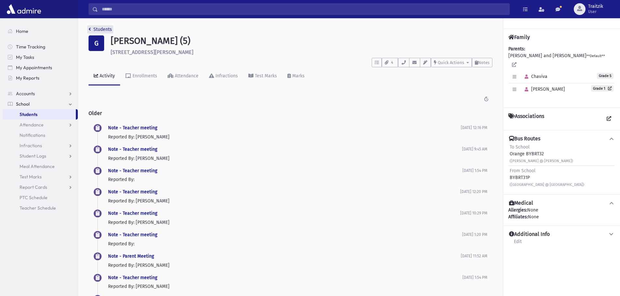
click at [91, 31] on link "Students" at bounding box center [100, 30] width 23 height 6
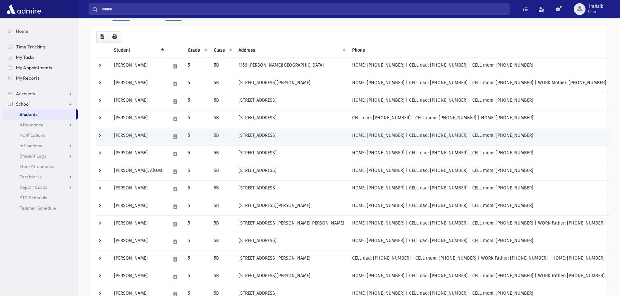
scroll to position [65, 0]
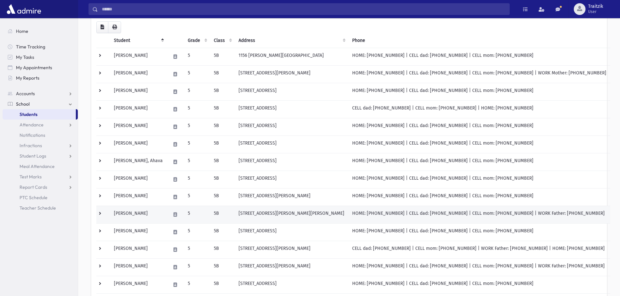
click at [157, 212] on td "Gottlieb, Naomi" at bounding box center [138, 215] width 57 height 18
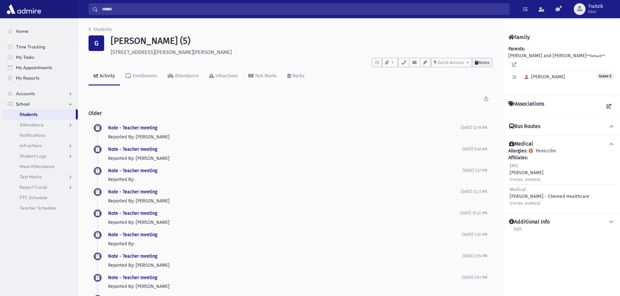
click at [480, 62] on span "Notes" at bounding box center [483, 62] width 11 height 5
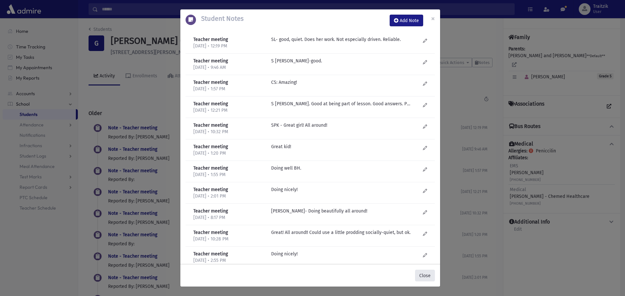
click at [431, 279] on button "Close" at bounding box center [425, 276] width 20 height 12
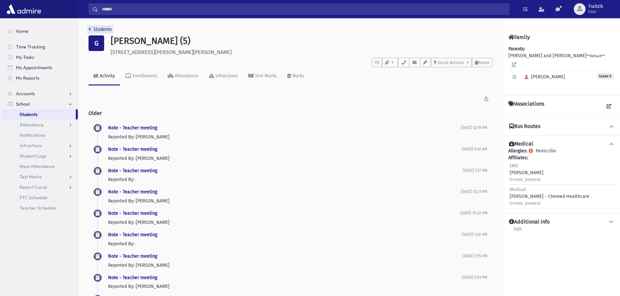
click at [89, 28] on icon "breadcrumb" at bounding box center [90, 29] width 2 height 5
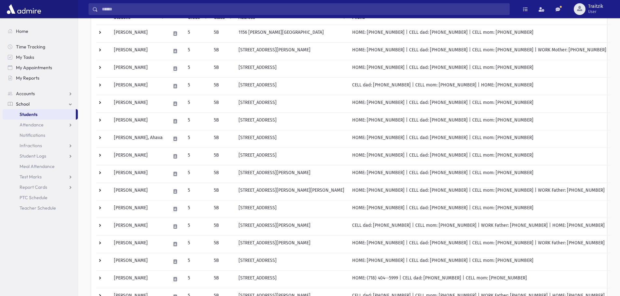
scroll to position [130, 0]
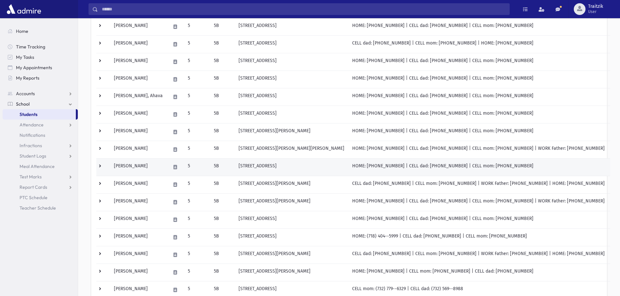
click at [150, 168] on td "[PERSON_NAME]" at bounding box center [138, 167] width 57 height 18
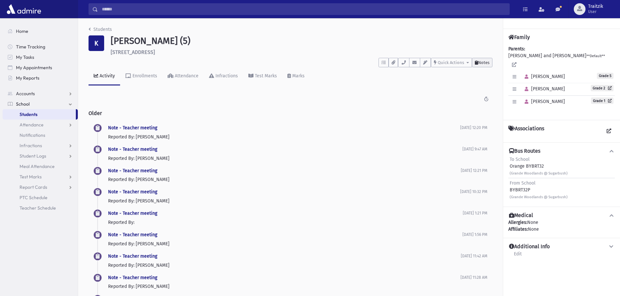
click at [486, 64] on span "Notes" at bounding box center [483, 62] width 11 height 5
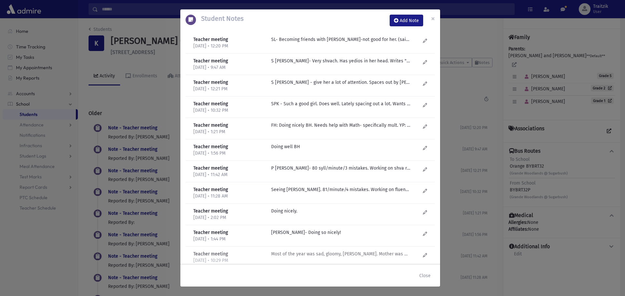
click at [341, 43] on p "Most of the year was sad, gloomy, moody. Mother was working on friends. Changed…" at bounding box center [340, 39] width 139 height 7
click at [423, 278] on button "Close" at bounding box center [425, 276] width 20 height 12
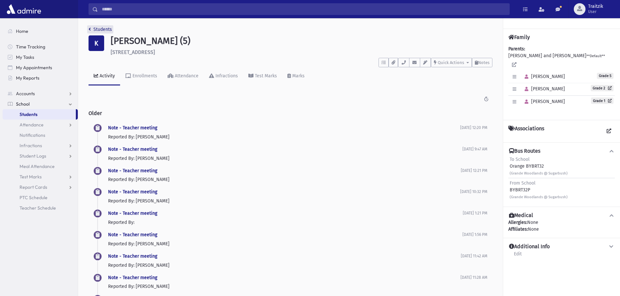
click at [91, 27] on link "Students" at bounding box center [100, 30] width 23 height 6
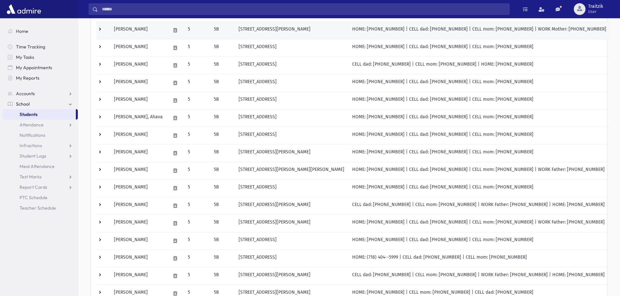
scroll to position [163, 0]
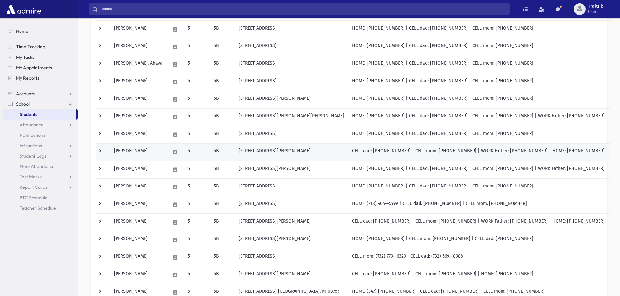
click at [147, 159] on td "[PERSON_NAME]" at bounding box center [138, 153] width 57 height 18
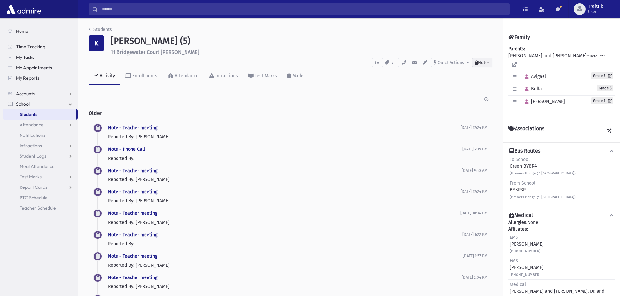
click at [481, 61] on span "Notes" at bounding box center [483, 62] width 11 height 5
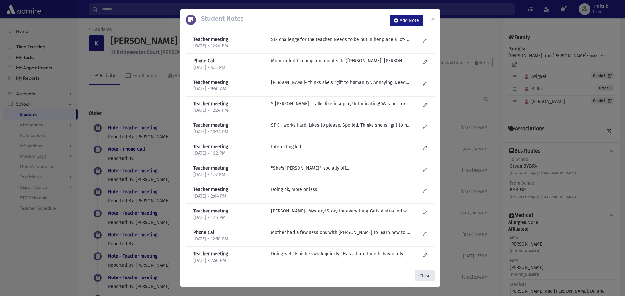
click at [425, 275] on button "Close" at bounding box center [425, 276] width 20 height 12
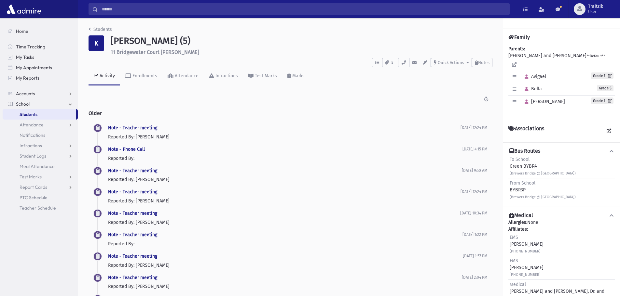
click at [483, 64] on span "Notes" at bounding box center [483, 62] width 11 height 5
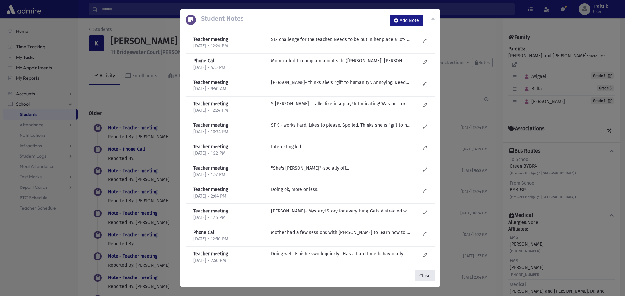
click at [421, 274] on button "Close" at bounding box center [425, 276] width 20 height 12
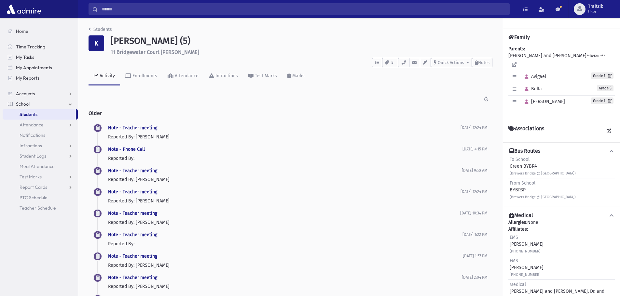
click at [91, 26] on li "Students" at bounding box center [100, 29] width 23 height 7
click at [90, 29] on icon "breadcrumb" at bounding box center [90, 29] width 2 height 5
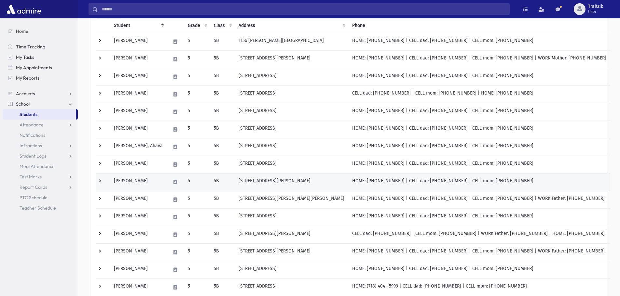
scroll to position [98, 0]
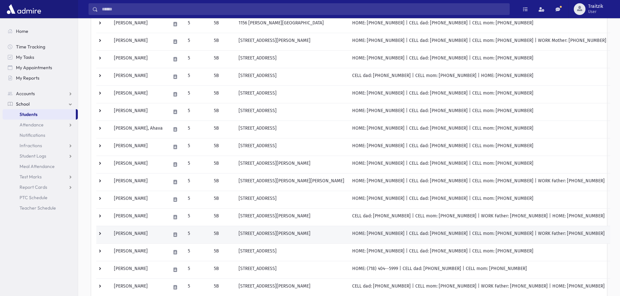
click at [196, 233] on td "5" at bounding box center [197, 235] width 26 height 18
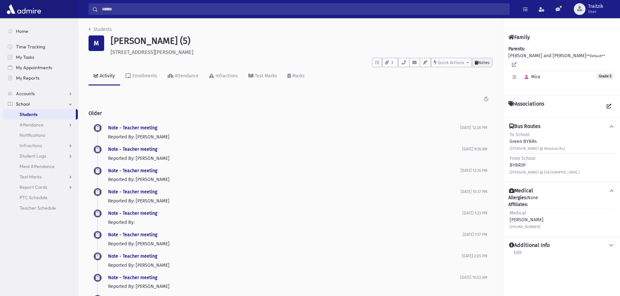
click at [487, 63] on span "Notes" at bounding box center [483, 62] width 11 height 5
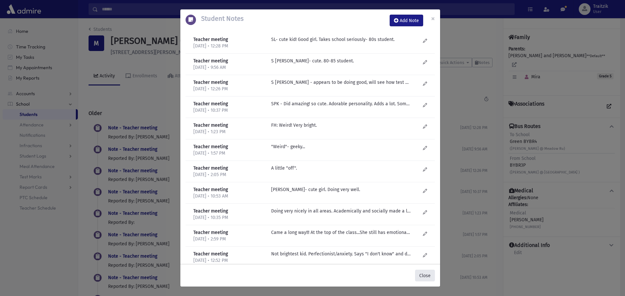
click at [427, 275] on button "Close" at bounding box center [425, 276] width 20 height 12
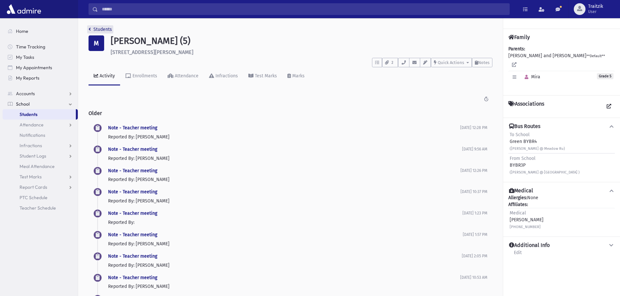
click at [92, 31] on link "Students" at bounding box center [100, 30] width 23 height 6
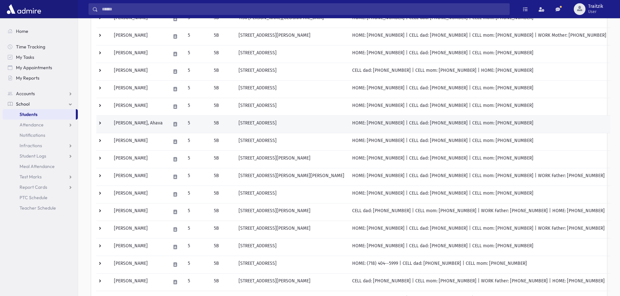
scroll to position [115, 0]
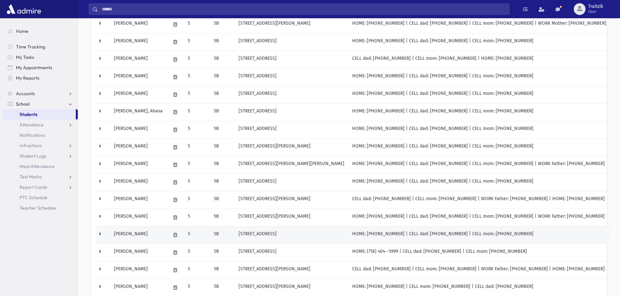
click at [191, 235] on td "5" at bounding box center [197, 235] width 26 height 18
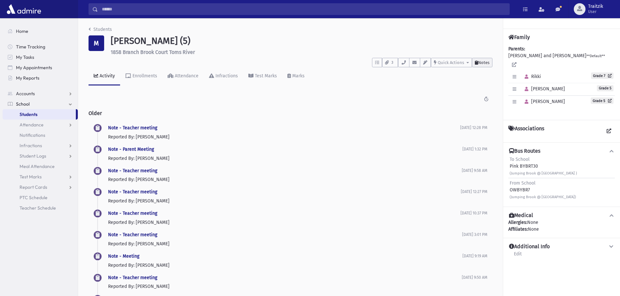
click at [484, 63] on span "Notes" at bounding box center [483, 62] width 11 height 5
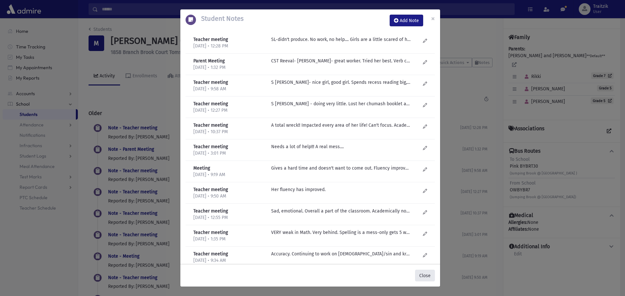
click at [428, 276] on button "Close" at bounding box center [425, 276] width 20 height 12
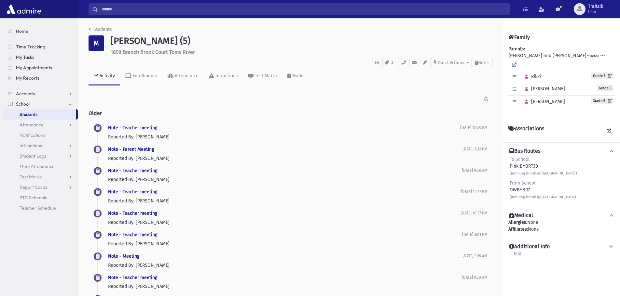
click at [91, 27] on link "Students" at bounding box center [100, 30] width 23 height 6
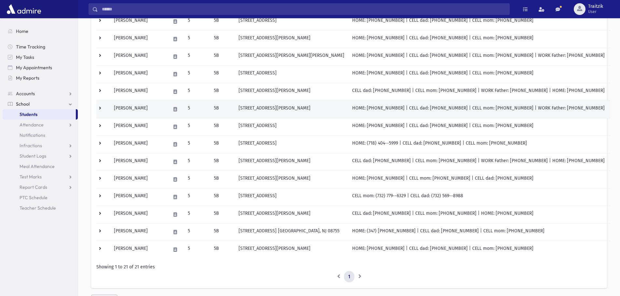
scroll to position [228, 0]
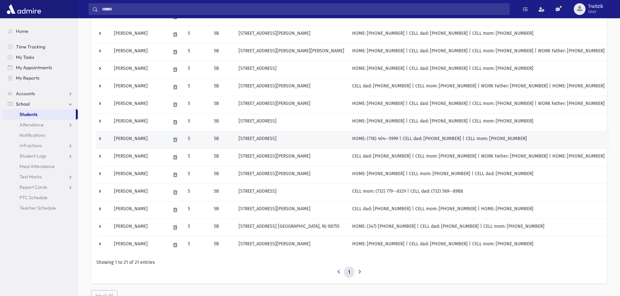
click at [153, 138] on td "[PERSON_NAME]" at bounding box center [138, 140] width 57 height 18
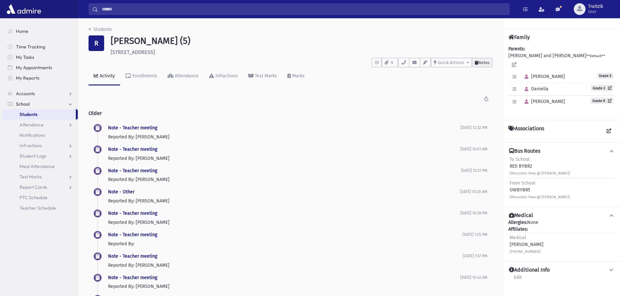
click at [481, 64] on span "Notes" at bounding box center [483, 62] width 11 height 5
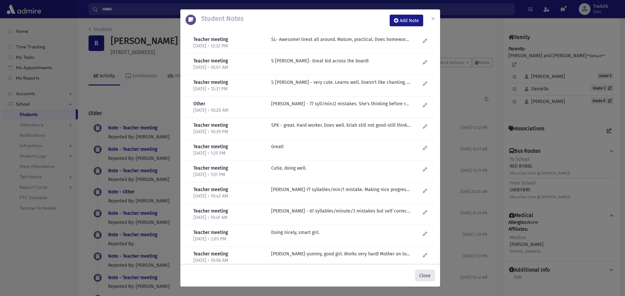
click at [420, 279] on button "Close" at bounding box center [425, 276] width 20 height 12
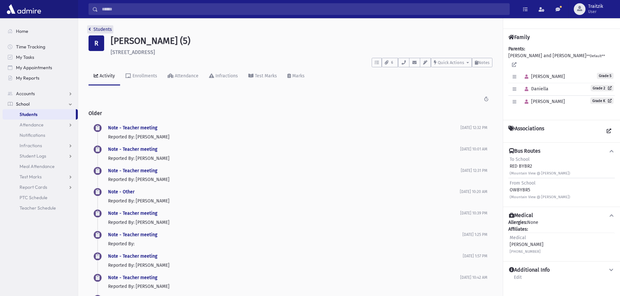
click at [90, 27] on icon "breadcrumb" at bounding box center [90, 29] width 2 height 5
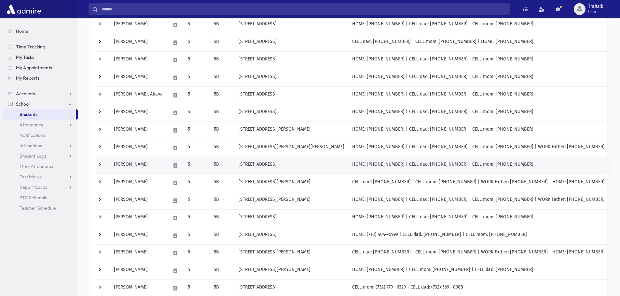
scroll to position [163, 0]
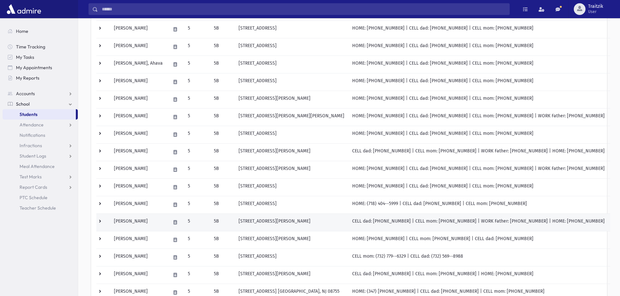
click at [157, 226] on td "[PERSON_NAME]" at bounding box center [138, 223] width 57 height 18
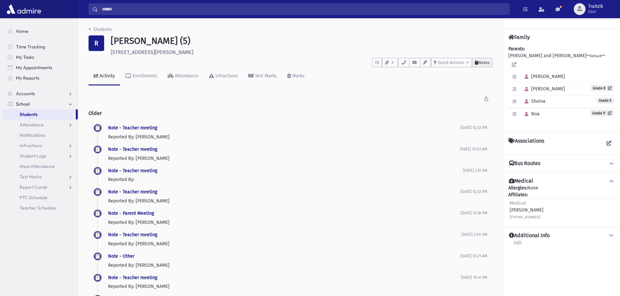
click at [488, 62] on span "Notes" at bounding box center [483, 62] width 11 height 5
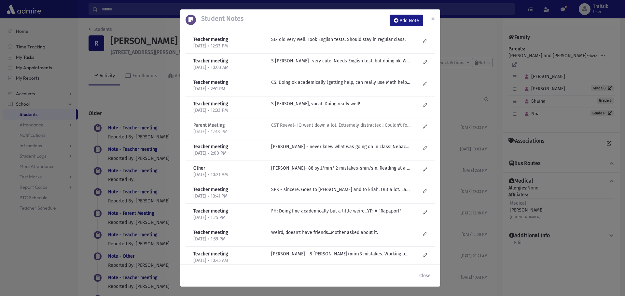
click at [351, 43] on p at bounding box center [340, 39] width 139 height 7
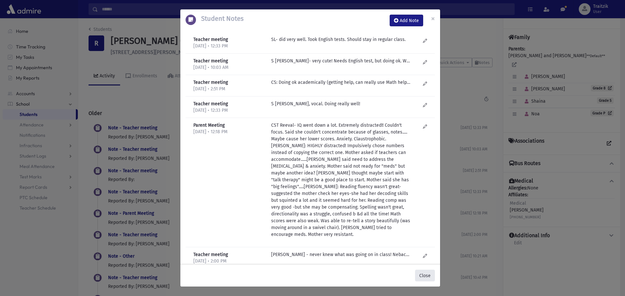
click at [422, 275] on button "Close" at bounding box center [425, 276] width 20 height 12
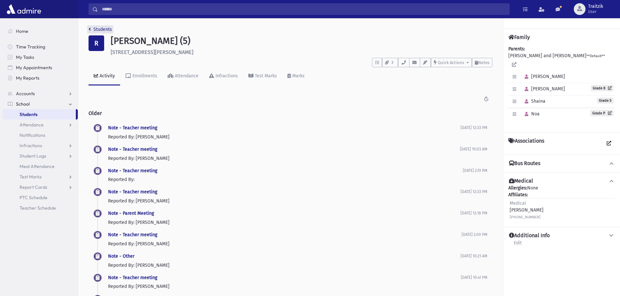
click at [92, 30] on link "Students" at bounding box center [100, 30] width 23 height 6
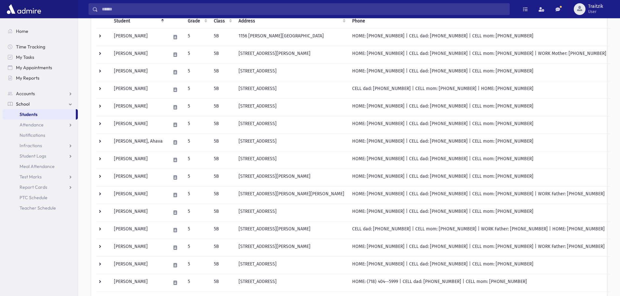
scroll to position [130, 0]
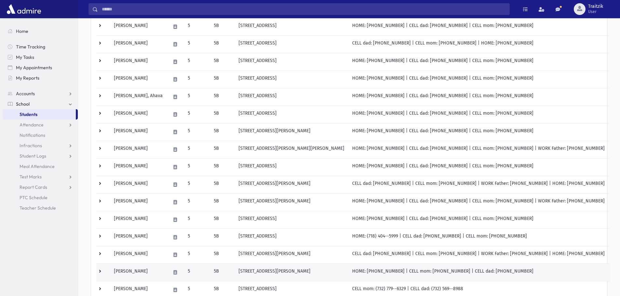
click at [143, 274] on td "Rotstein, Sari" at bounding box center [138, 273] width 57 height 18
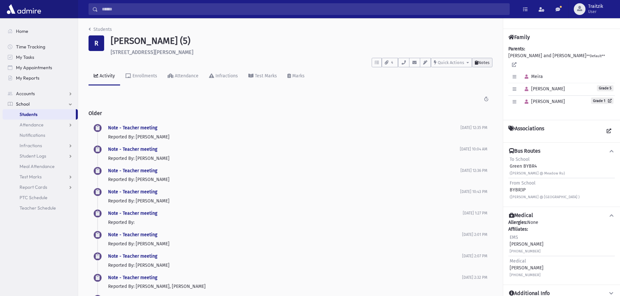
click at [476, 64] on icon at bounding box center [476, 63] width 3 height 4
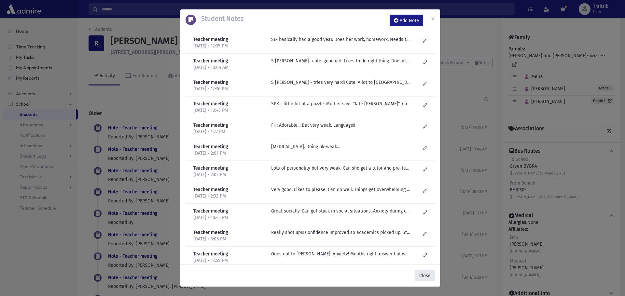
click at [427, 277] on button "Close" at bounding box center [425, 276] width 20 height 12
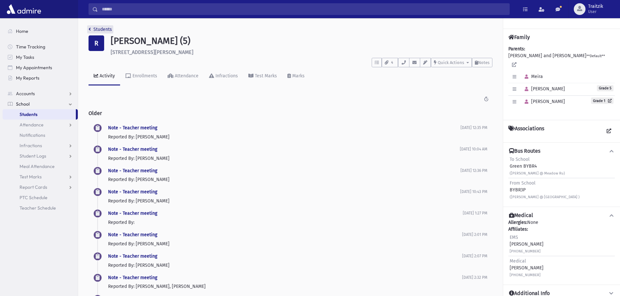
click at [92, 28] on link "Students" at bounding box center [100, 30] width 23 height 6
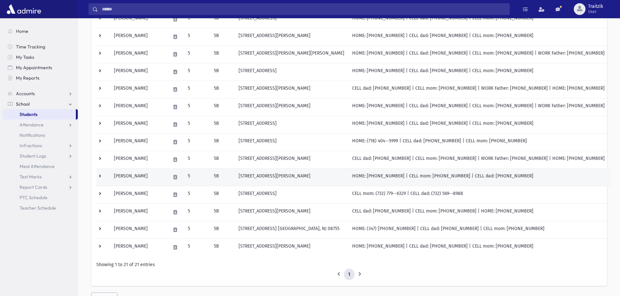
scroll to position [256, 0]
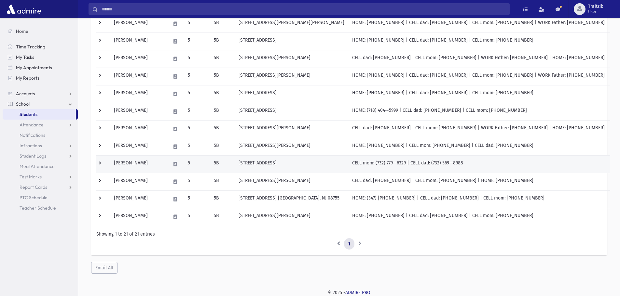
click at [155, 162] on td "Shkolnik, Naama" at bounding box center [138, 165] width 57 height 18
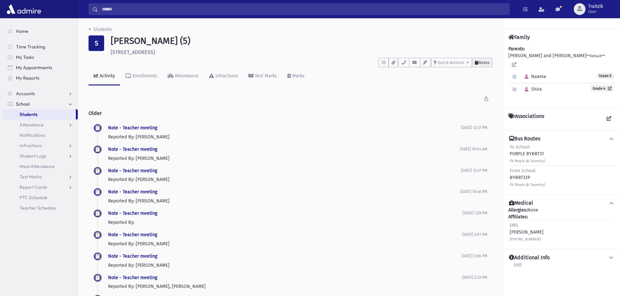
click at [488, 65] on button "Notes" at bounding box center [482, 62] width 21 height 9
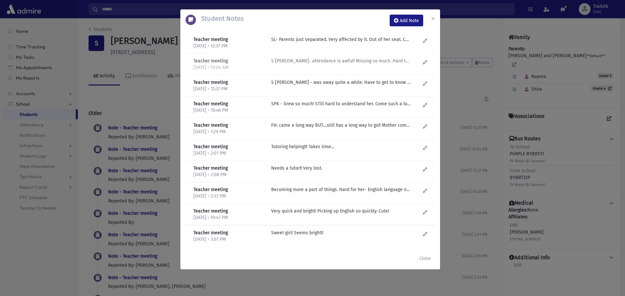
click at [355, 43] on p "S Lieberman- attendance is awful! Missing so much. Hard to know how much knows.…" at bounding box center [340, 39] width 139 height 7
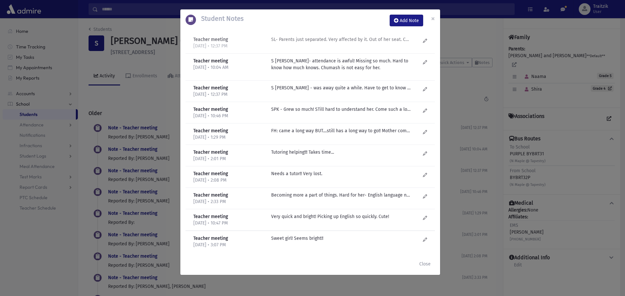
click at [347, 41] on p "SL- Parents just separated. Very affected by it. Out of her seat. Calling out. …" at bounding box center [340, 39] width 139 height 7
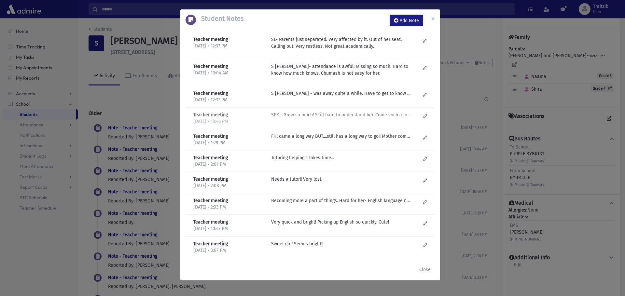
click at [327, 97] on p "SPK - Grew so much! STill hard to understand her. Come such a long way in confi…" at bounding box center [340, 93] width 139 height 7
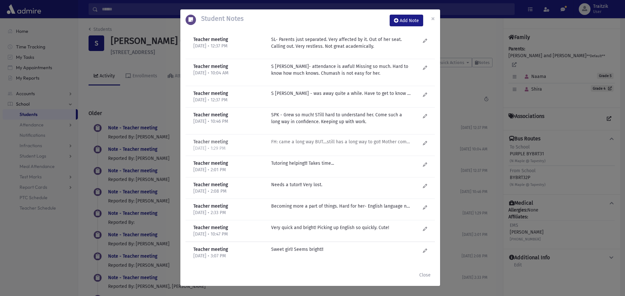
click at [342, 97] on p "FH: came a long way BUT....still has a long way to go!! Mother complaining that…" at bounding box center [340, 93] width 139 height 7
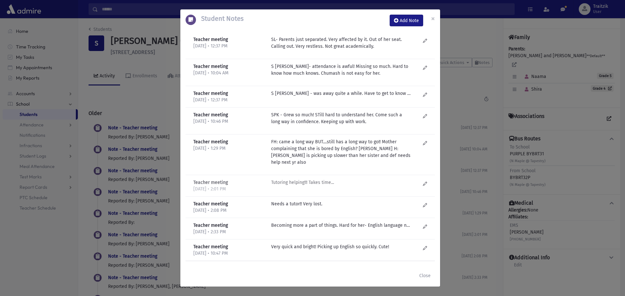
click at [327, 97] on p "Tutoring helping!!! Takes time..." at bounding box center [340, 93] width 139 height 7
click at [424, 275] on button "Close" at bounding box center [425, 276] width 20 height 12
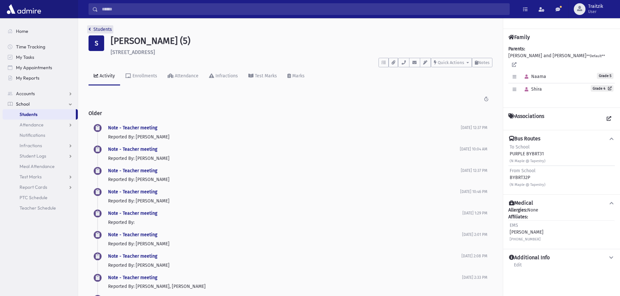
click at [91, 30] on link "Students" at bounding box center [100, 30] width 23 height 6
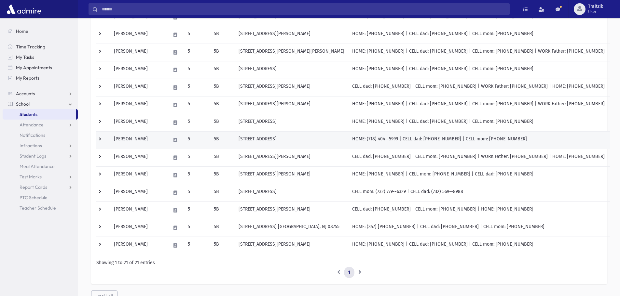
scroll to position [228, 0]
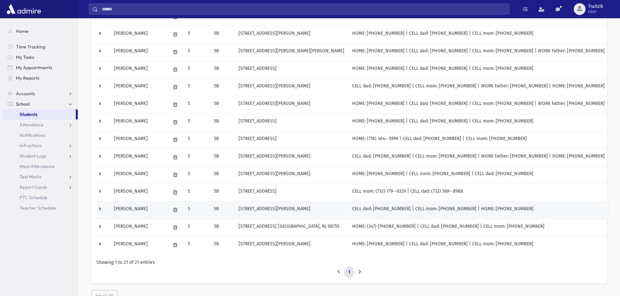
click at [143, 210] on td "Spirn, Atara" at bounding box center [138, 210] width 57 height 18
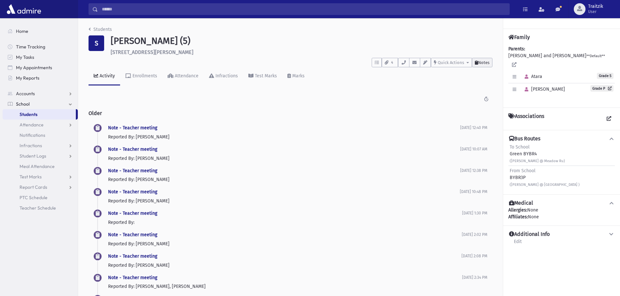
click at [482, 64] on span "Notes" at bounding box center [483, 62] width 11 height 5
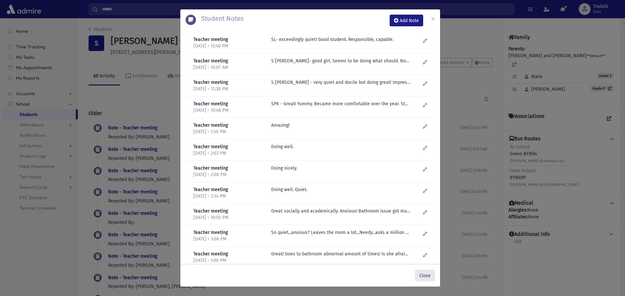
click at [427, 278] on button "Close" at bounding box center [425, 276] width 20 height 12
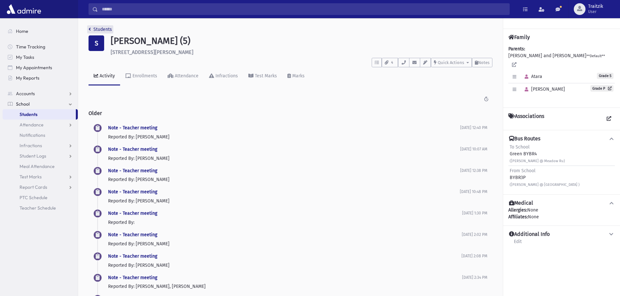
click at [91, 27] on link "Students" at bounding box center [100, 30] width 23 height 6
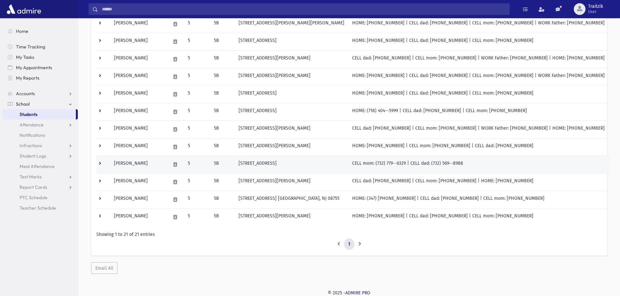
scroll to position [256, 0]
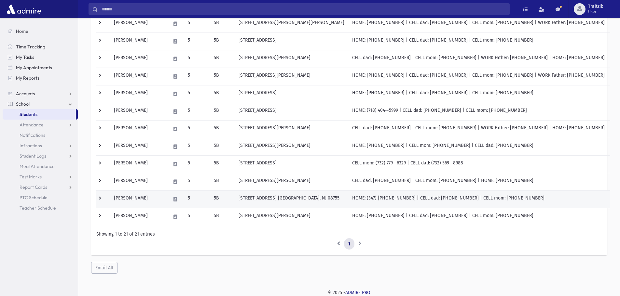
click at [197, 200] on td "5" at bounding box center [197, 200] width 26 height 18
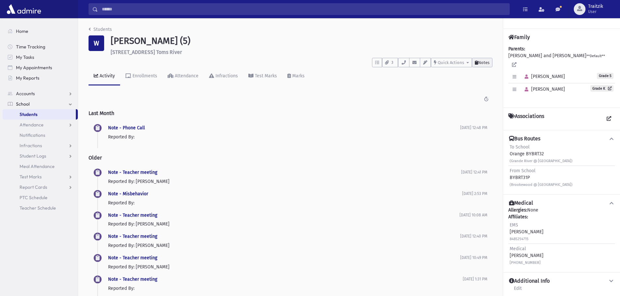
click at [478, 64] on span "Notes" at bounding box center [483, 62] width 11 height 5
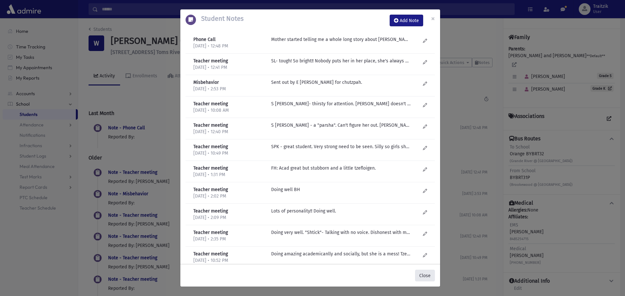
click at [426, 276] on button "Close" at bounding box center [425, 276] width 20 height 12
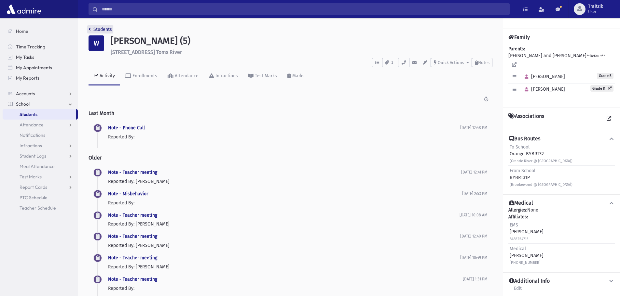
click at [92, 30] on link "Students" at bounding box center [100, 30] width 23 height 6
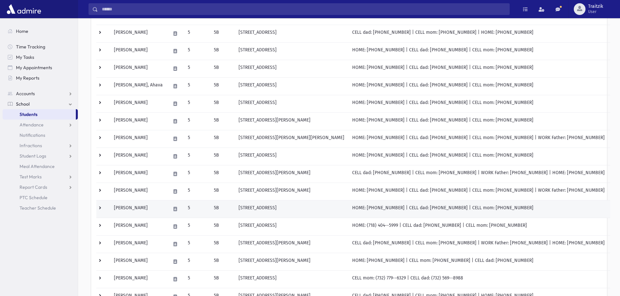
scroll to position [245, 0]
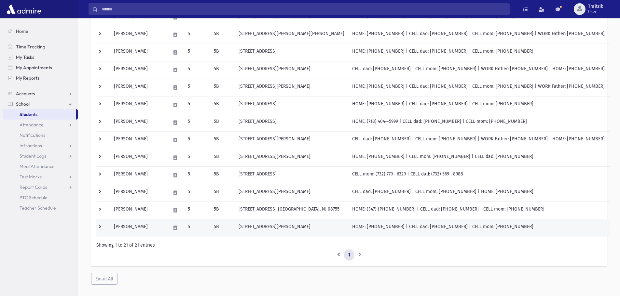
click at [151, 227] on td "Weisz, Rachel" at bounding box center [138, 228] width 57 height 18
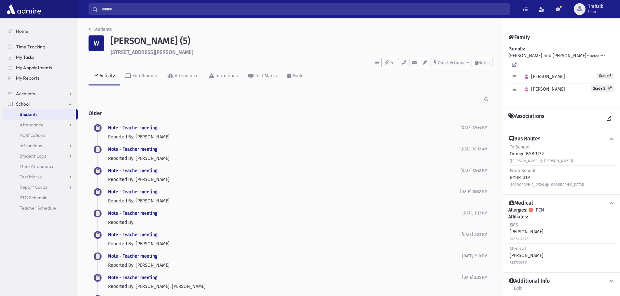
click at [484, 67] on div "Activity Enrollments Attendance Infractions Test Marks Marks" at bounding box center [291, 79] width 404 height 24
click at [484, 61] on span "Notes" at bounding box center [483, 62] width 11 height 5
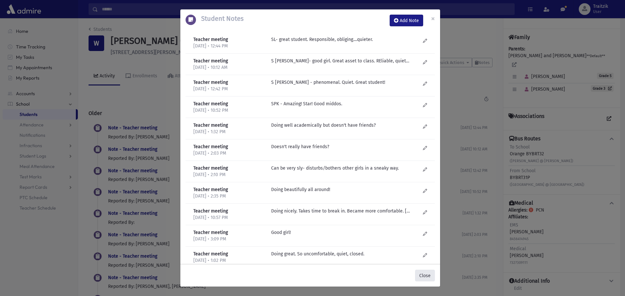
click at [426, 273] on button "Close" at bounding box center [425, 276] width 20 height 12
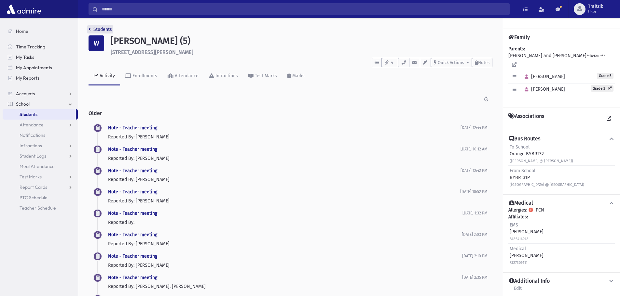
click at [90, 28] on icon "breadcrumb" at bounding box center [90, 29] width 2 height 5
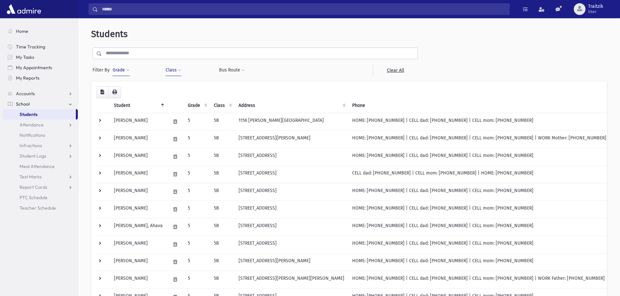
click at [130, 71] on div "Grade * * * * * * * * * * × × 5 Filter" at bounding box center [135, 70] width 47 height 12
click at [128, 70] on span at bounding box center [127, 71] width 3 height 4
click at [31, 103] on link "School" at bounding box center [40, 104] width 75 height 10
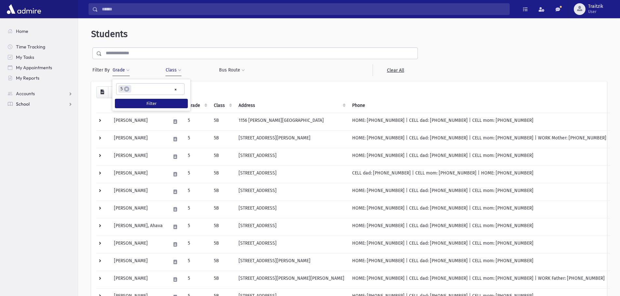
click at [25, 103] on span "School" at bounding box center [23, 104] width 14 height 6
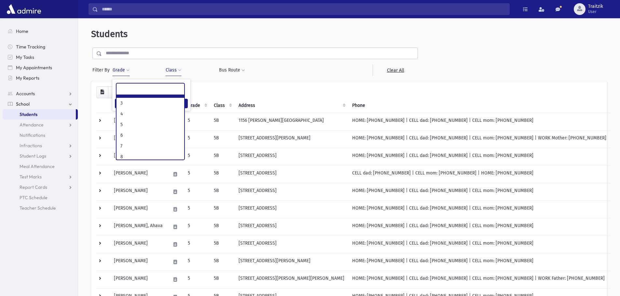
scroll to position [42, 0]
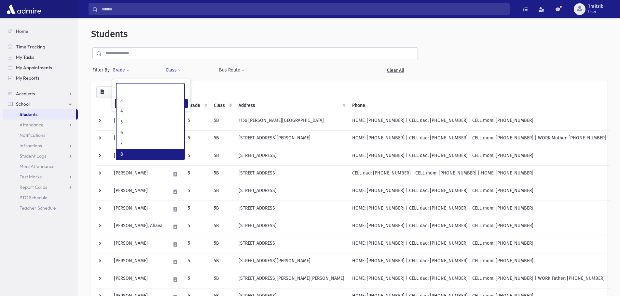
select select "**"
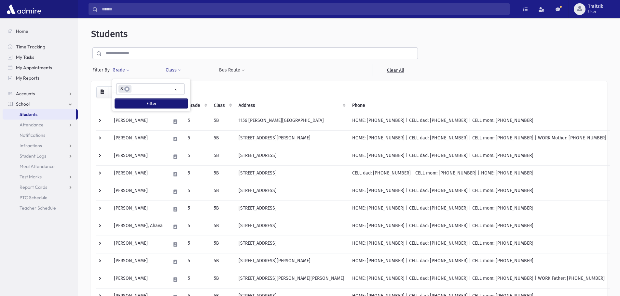
click at [155, 104] on button "Filter" at bounding box center [151, 103] width 73 height 9
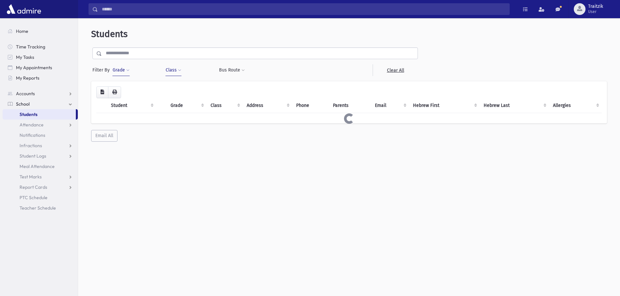
click at [180, 69] on span at bounding box center [179, 71] width 3 height 4
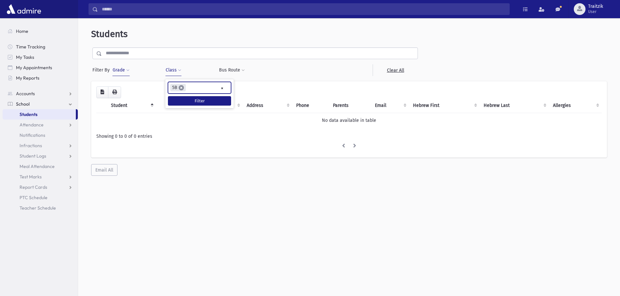
click at [182, 89] on span "×" at bounding box center [181, 87] width 5 height 5
click at [180, 71] on span at bounding box center [179, 71] width 3 height 4
select select
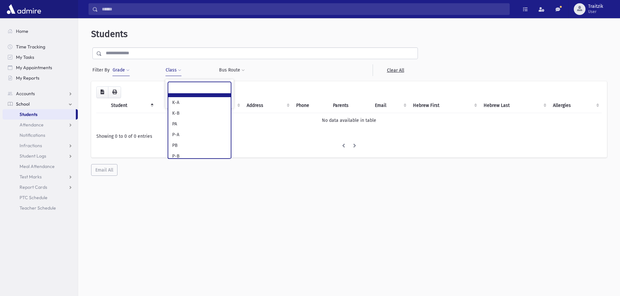
scroll to position [140, 0]
click at [183, 88] on ul at bounding box center [199, 87] width 62 height 10
type input "*"
select select "**"
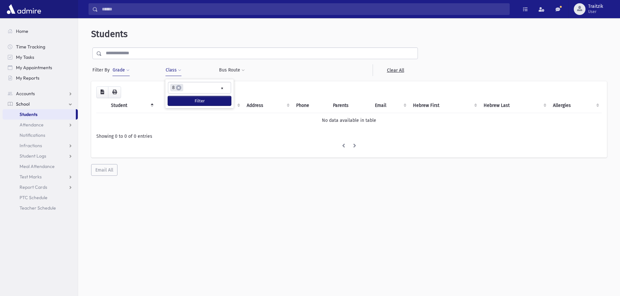
click at [200, 102] on button "Filter" at bounding box center [199, 100] width 63 height 9
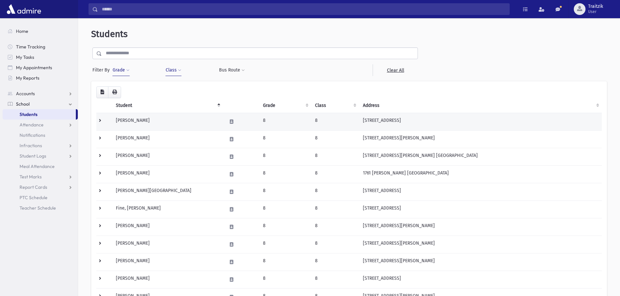
click at [175, 118] on td "[PERSON_NAME]" at bounding box center [167, 122] width 111 height 18
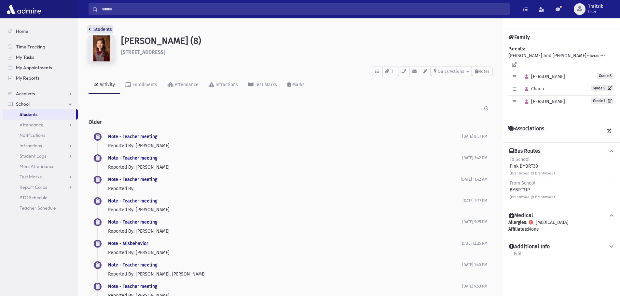
click at [90, 31] on icon "breadcrumb" at bounding box center [90, 29] width 2 height 5
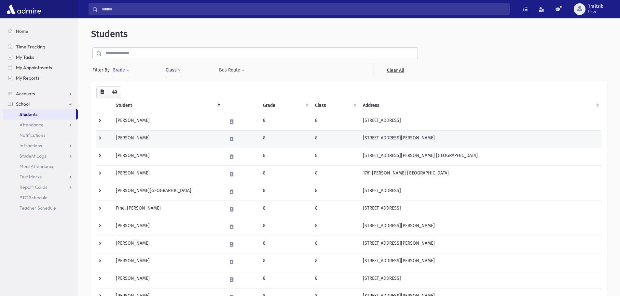
click at [154, 141] on td "Birnbaum, Aliza" at bounding box center [167, 139] width 111 height 18
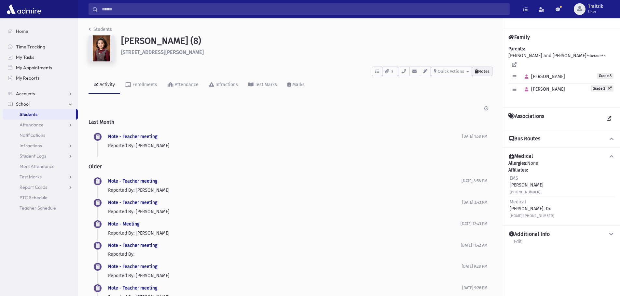
click at [490, 72] on button "Notes" at bounding box center [482, 71] width 21 height 9
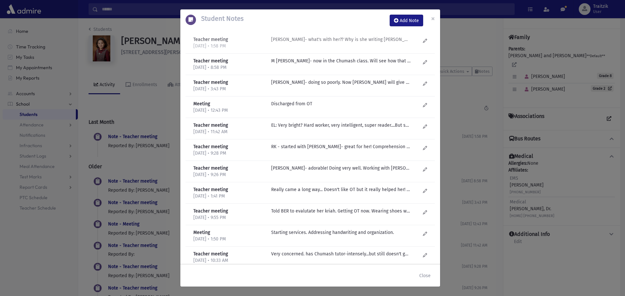
click at [322, 38] on p "R Knopf- what's with her?? Why is she writing Moses?? Girls all laugh at her. S…" at bounding box center [340, 39] width 139 height 7
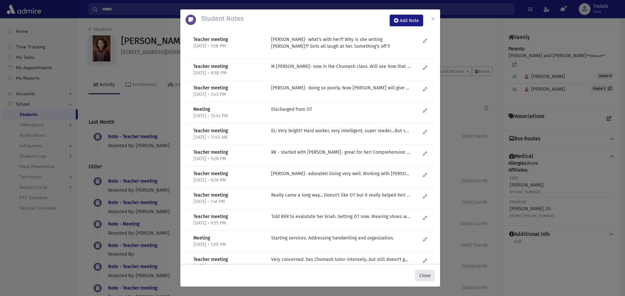
click at [424, 280] on button "Close" at bounding box center [425, 276] width 20 height 12
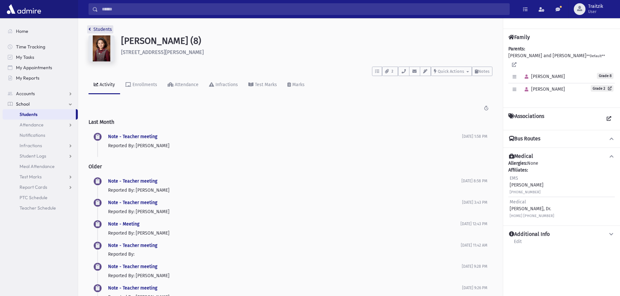
click at [89, 32] on link "Students" at bounding box center [100, 30] width 23 height 6
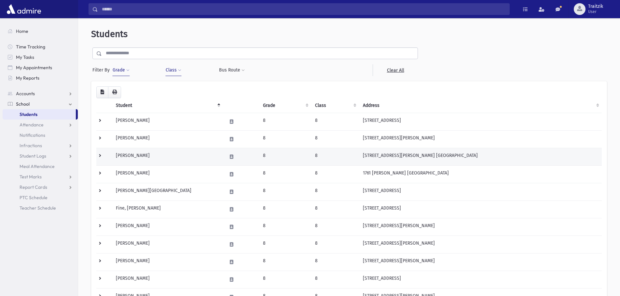
click at [140, 161] on td "[PERSON_NAME]" at bounding box center [167, 157] width 111 height 18
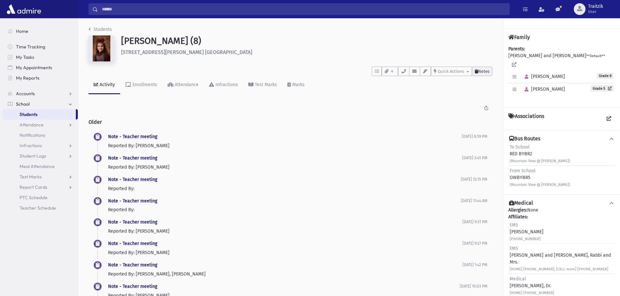
click at [483, 71] on span "Notes" at bounding box center [483, 71] width 11 height 5
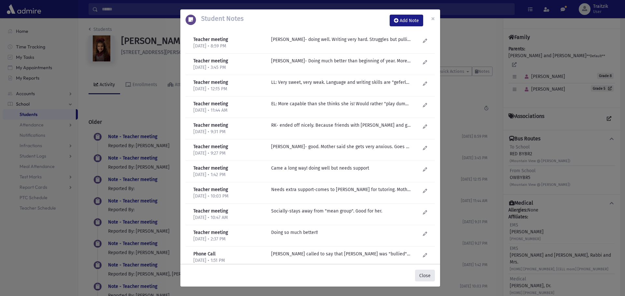
click at [424, 277] on button "Close" at bounding box center [425, 276] width 20 height 12
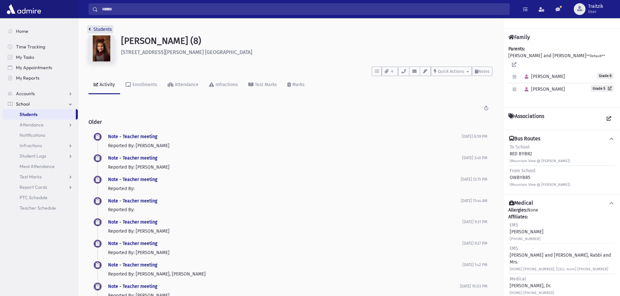
click at [90, 31] on icon "breadcrumb" at bounding box center [90, 29] width 2 height 5
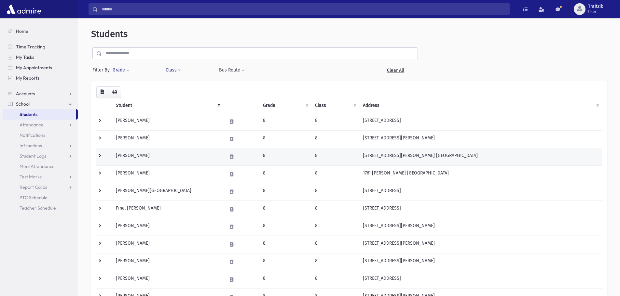
click at [135, 157] on td "Boyer, Ahuva" at bounding box center [167, 157] width 111 height 18
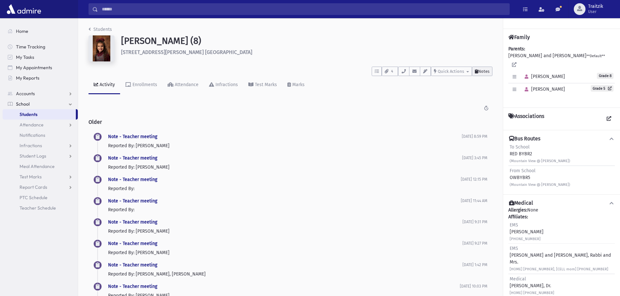
click at [476, 71] on icon at bounding box center [476, 71] width 3 height 4
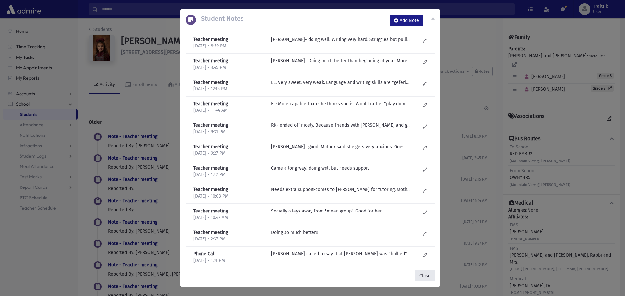
click at [423, 280] on button "Close" at bounding box center [425, 276] width 20 height 12
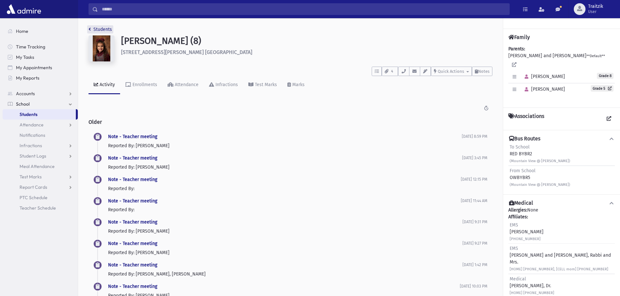
click at [89, 29] on icon "breadcrumb" at bounding box center [90, 29] width 2 height 5
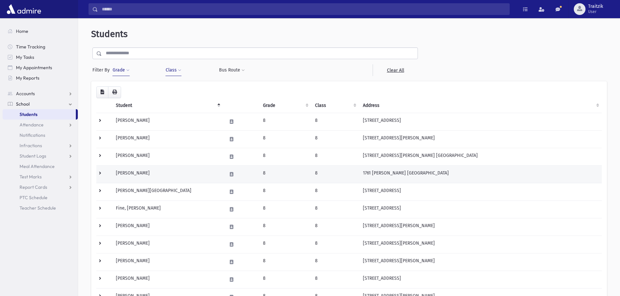
click at [157, 177] on td "[PERSON_NAME]" at bounding box center [167, 175] width 111 height 18
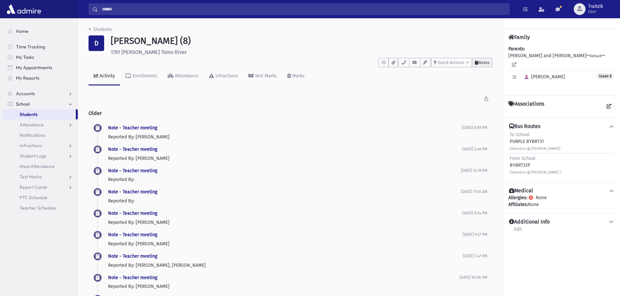
click at [490, 63] on button "Notes" at bounding box center [482, 62] width 21 height 9
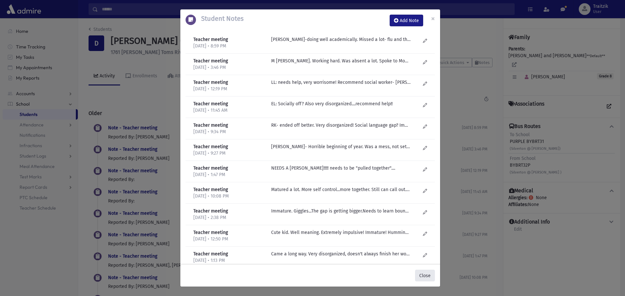
click at [424, 276] on button "Close" at bounding box center [425, 276] width 20 height 12
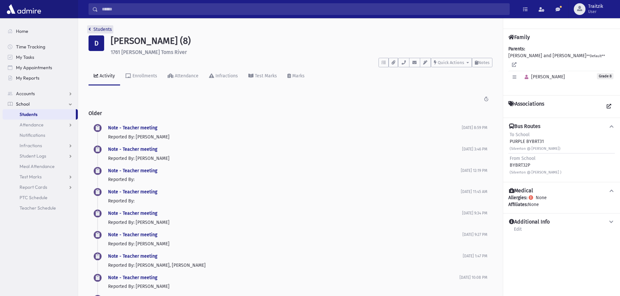
click at [92, 29] on link "Students" at bounding box center [100, 30] width 23 height 6
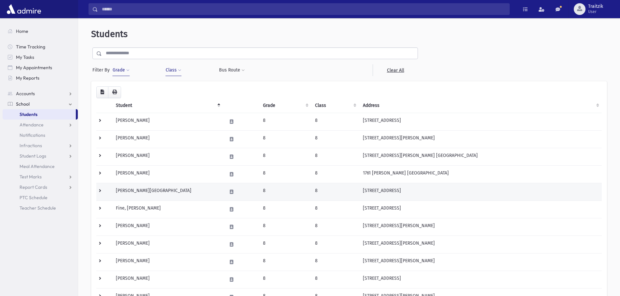
click at [155, 191] on td "[PERSON_NAME][GEOGRAPHIC_DATA]" at bounding box center [167, 192] width 111 height 18
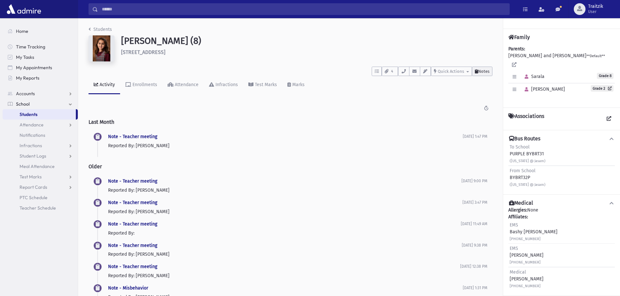
click at [483, 71] on span "Notes" at bounding box center [483, 71] width 11 height 5
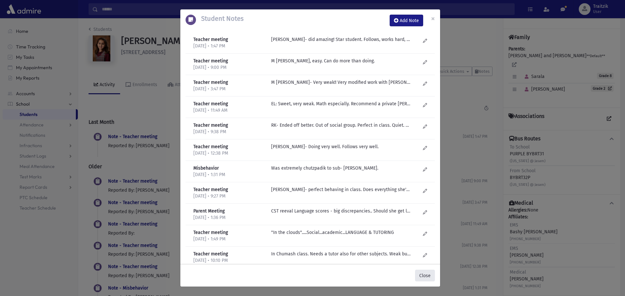
click at [426, 276] on button "Close" at bounding box center [425, 276] width 20 height 12
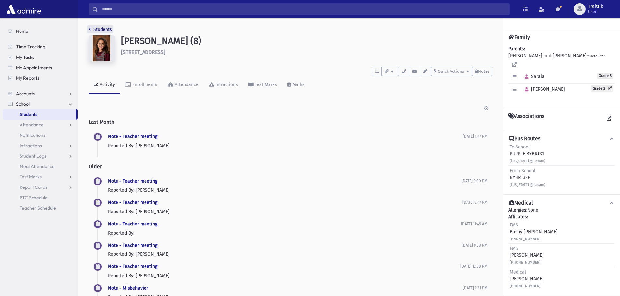
click at [90, 30] on icon "breadcrumb" at bounding box center [90, 29] width 2 height 5
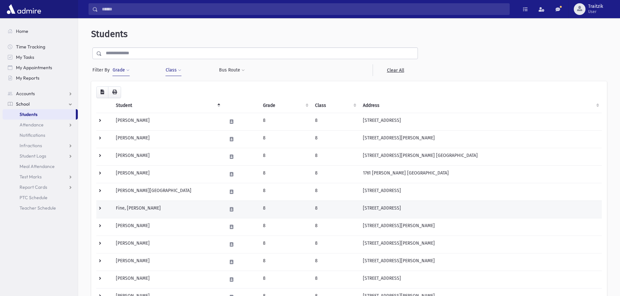
click at [181, 206] on td "Fine, Aliza" at bounding box center [167, 210] width 111 height 18
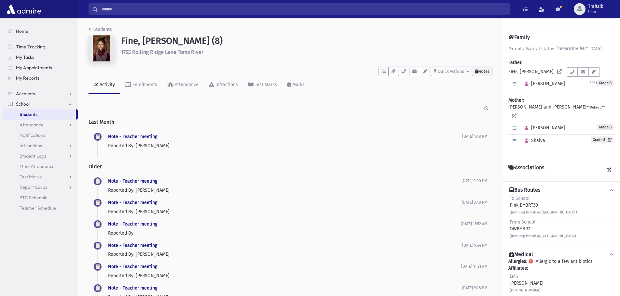
click at [483, 70] on span "Notes" at bounding box center [483, 71] width 11 height 5
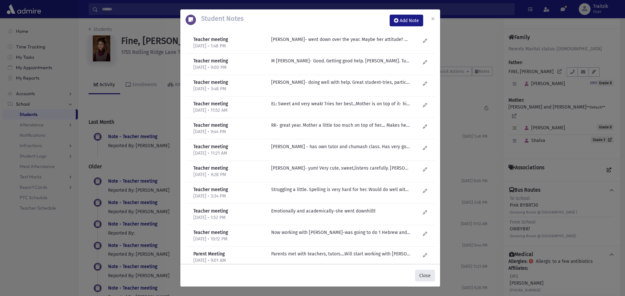
click at [428, 278] on button "Close" at bounding box center [425, 276] width 20 height 12
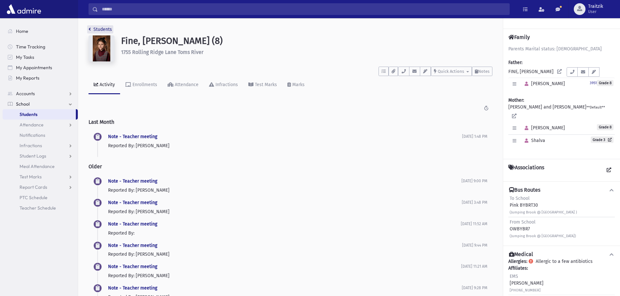
click at [90, 29] on icon "breadcrumb" at bounding box center [90, 29] width 2 height 5
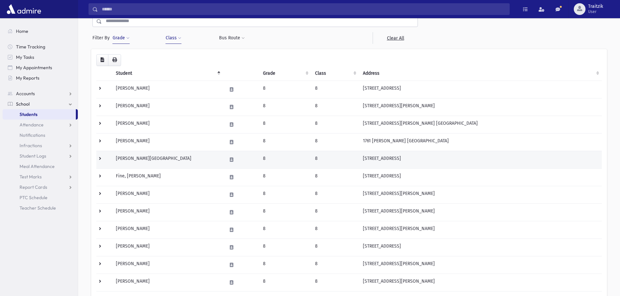
scroll to position [33, 0]
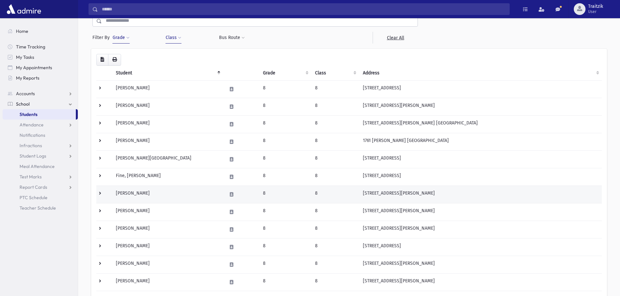
click at [173, 196] on td "[PERSON_NAME]" at bounding box center [167, 195] width 111 height 18
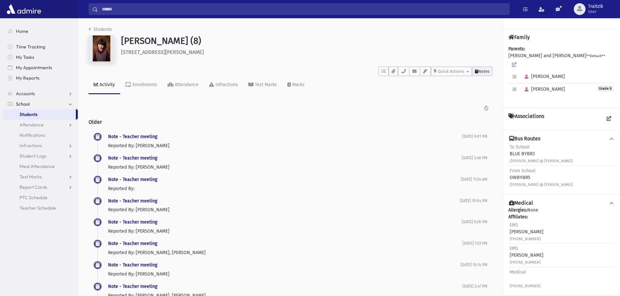
click at [486, 71] on span "Notes" at bounding box center [483, 71] width 11 height 5
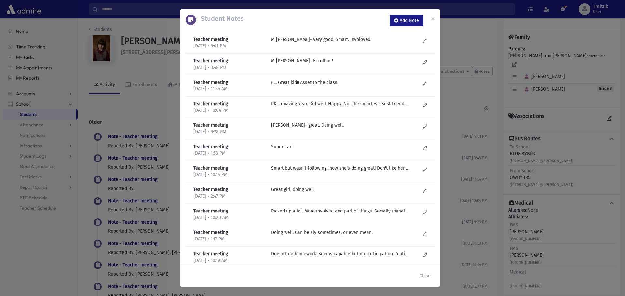
click at [98, 46] on div "Student Notes Add Note × Teacher meeting 2/25/2025 • 9:01 PM M Fogel- very good…" at bounding box center [312, 148] width 625 height 296
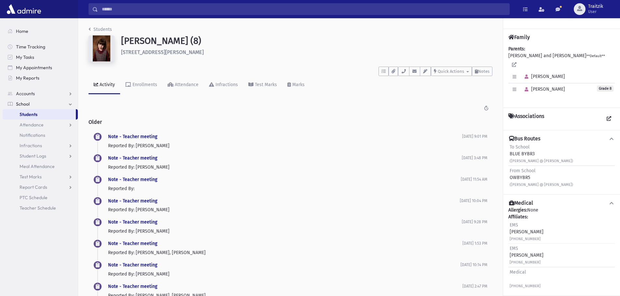
click at [98, 46] on img at bounding box center [102, 48] width 26 height 26
click at [107, 49] on img at bounding box center [102, 48] width 26 height 26
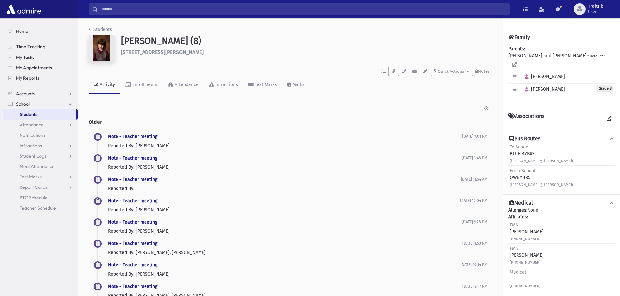
click at [107, 49] on img at bounding box center [102, 48] width 26 height 26
click at [108, 49] on img at bounding box center [102, 48] width 26 height 26
click at [98, 51] on img at bounding box center [102, 48] width 26 height 26
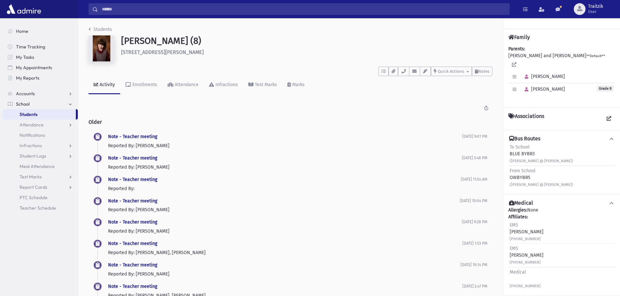
click at [98, 51] on img at bounding box center [102, 48] width 26 height 26
click at [481, 70] on span "Notes" at bounding box center [483, 71] width 11 height 5
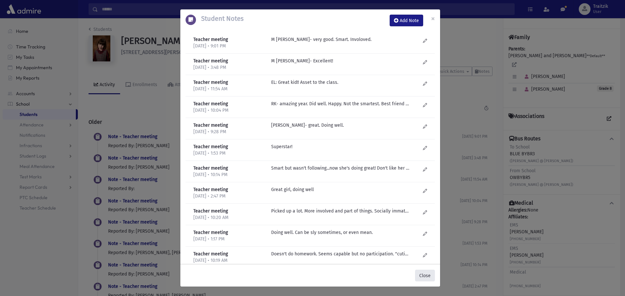
click at [420, 275] on button "Close" at bounding box center [425, 276] width 20 height 12
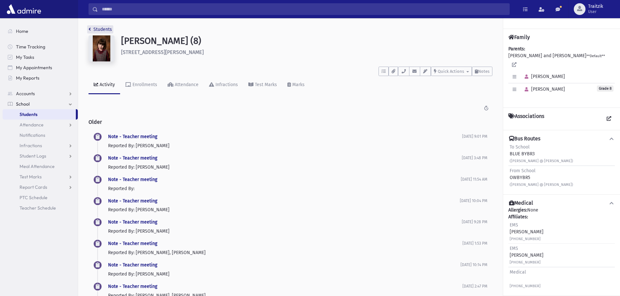
click at [92, 32] on link "Students" at bounding box center [100, 30] width 23 height 6
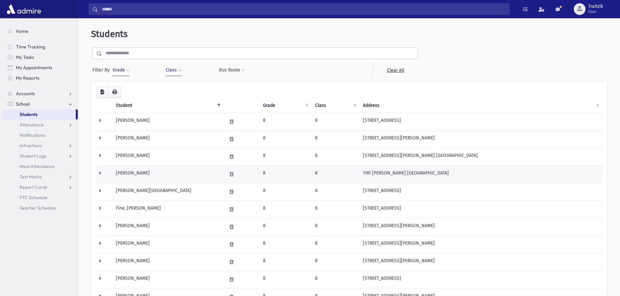
scroll to position [33, 0]
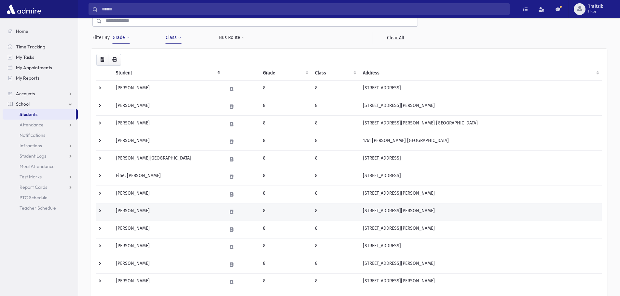
click at [164, 217] on td "[PERSON_NAME]" at bounding box center [167, 212] width 111 height 18
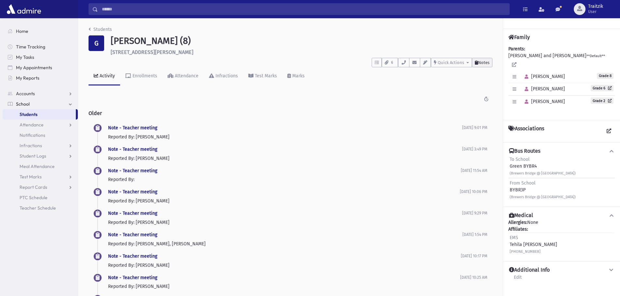
click at [479, 62] on span "Notes" at bounding box center [483, 62] width 11 height 5
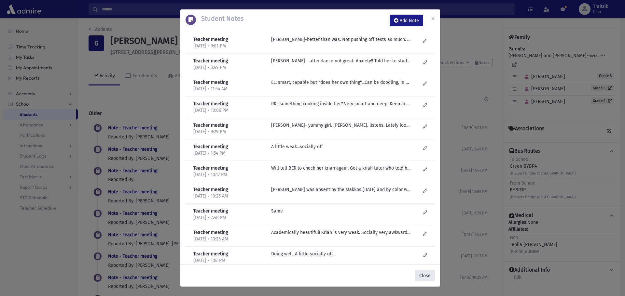
click at [426, 276] on button "Close" at bounding box center [425, 276] width 20 height 12
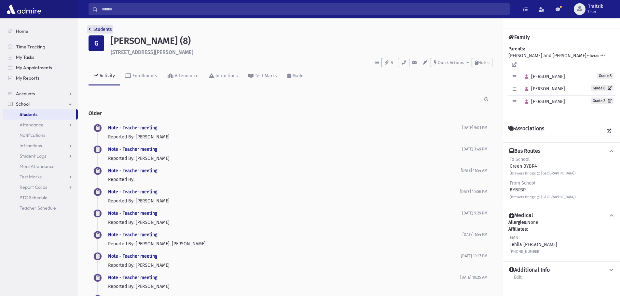
click at [89, 28] on icon "breadcrumb" at bounding box center [90, 29] width 2 height 5
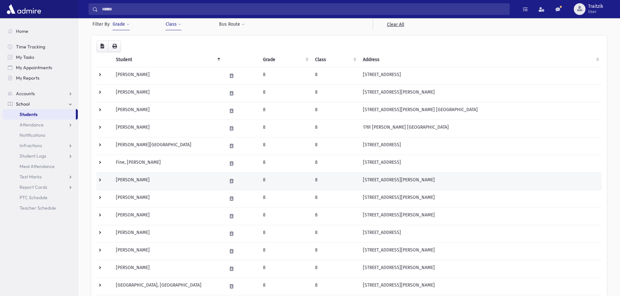
scroll to position [65, 0]
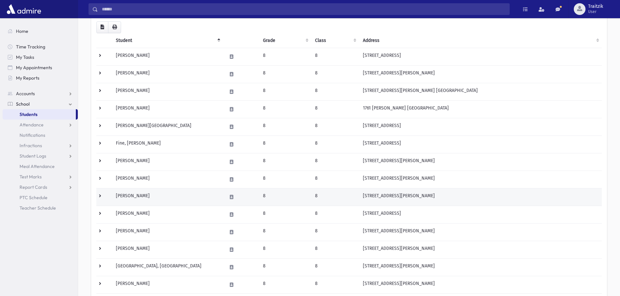
click at [163, 201] on td "Harrison, Avigail" at bounding box center [167, 197] width 111 height 18
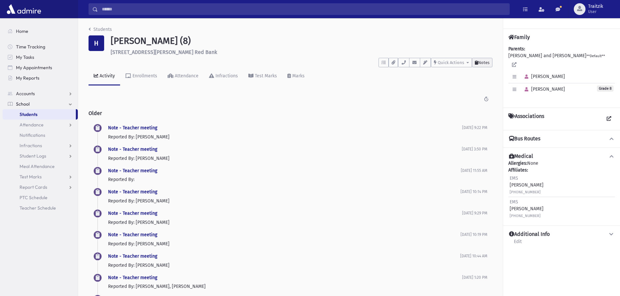
click at [486, 63] on span "Notes" at bounding box center [483, 62] width 11 height 5
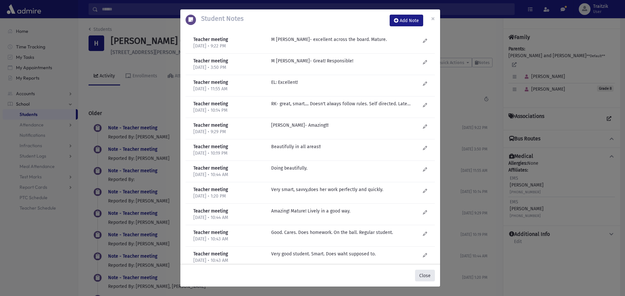
click at [421, 276] on button "Close" at bounding box center [425, 276] width 20 height 12
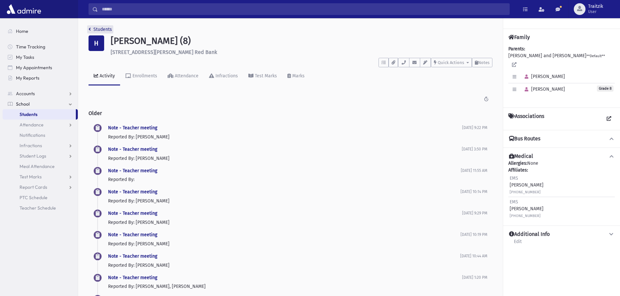
click at [91, 30] on link "Students" at bounding box center [100, 30] width 23 height 6
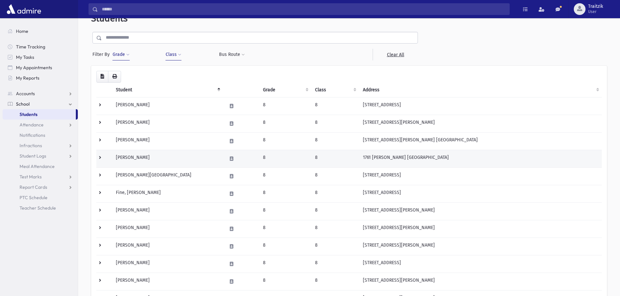
scroll to position [98, 0]
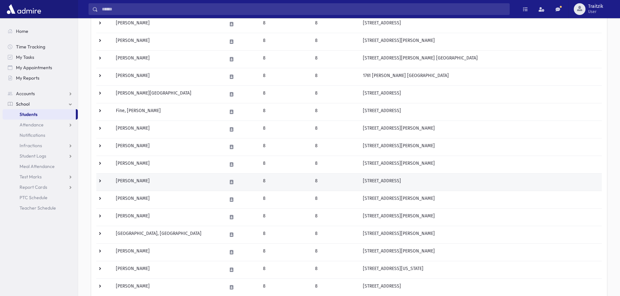
click at [167, 183] on td "[PERSON_NAME]" at bounding box center [167, 182] width 111 height 18
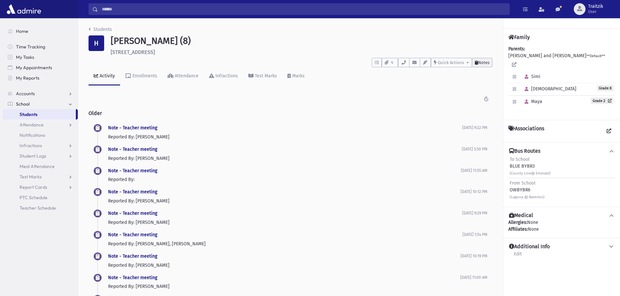
click at [486, 62] on span "Notes" at bounding box center [483, 62] width 11 height 5
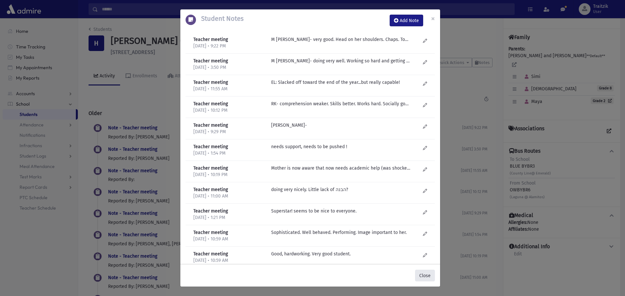
click at [420, 273] on button "Close" at bounding box center [425, 276] width 20 height 12
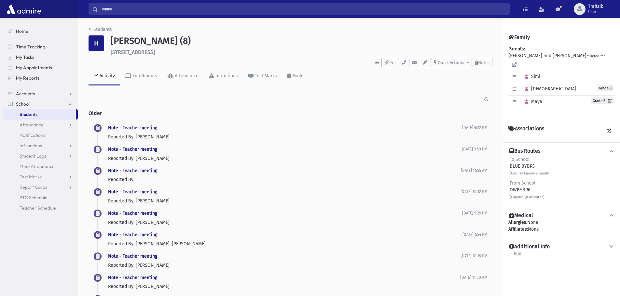
click at [91, 30] on link "Students" at bounding box center [100, 30] width 23 height 6
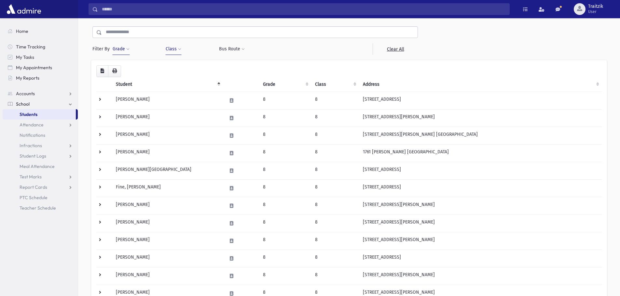
scroll to position [130, 0]
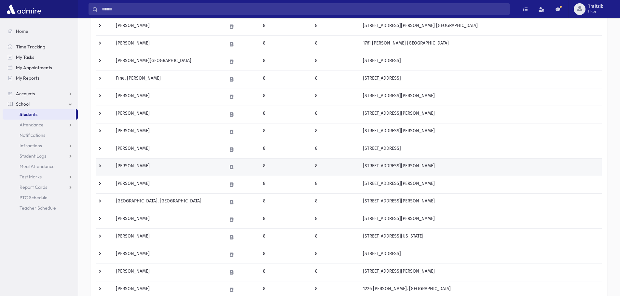
click at [157, 164] on td "Josephs, Dena" at bounding box center [167, 167] width 111 height 18
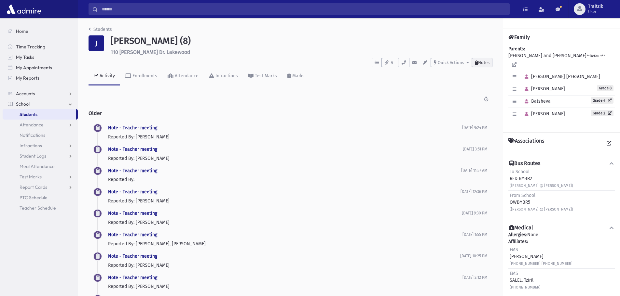
click at [479, 63] on span "Notes" at bounding box center [483, 62] width 11 height 5
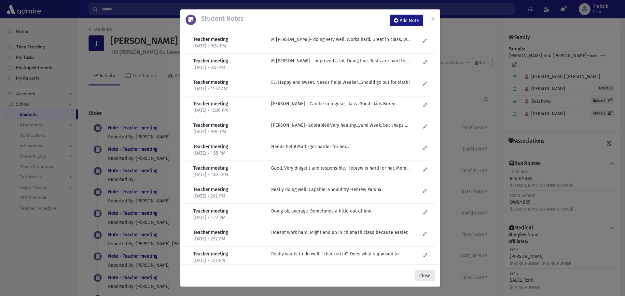
click at [429, 275] on button "Close" at bounding box center [425, 276] width 20 height 12
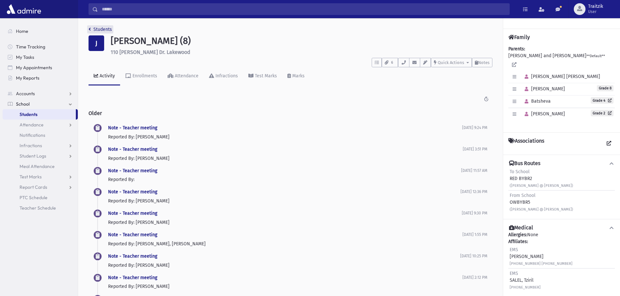
click at [91, 29] on link "Students" at bounding box center [100, 30] width 23 height 6
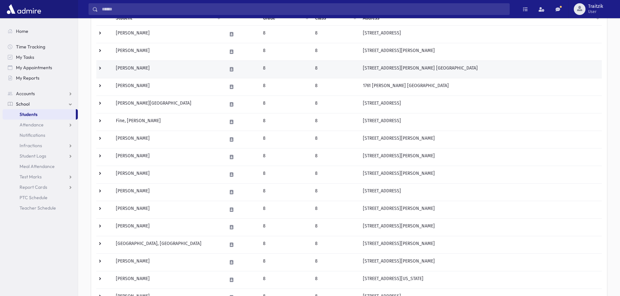
scroll to position [98, 0]
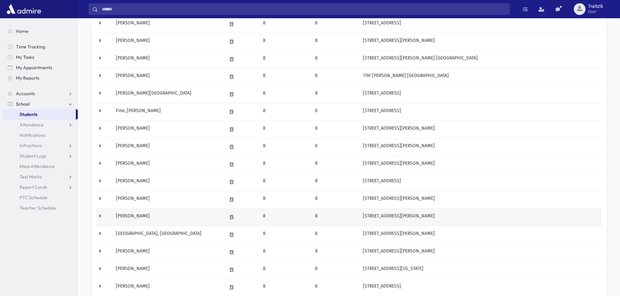
click at [173, 214] on td "[PERSON_NAME]" at bounding box center [167, 218] width 111 height 18
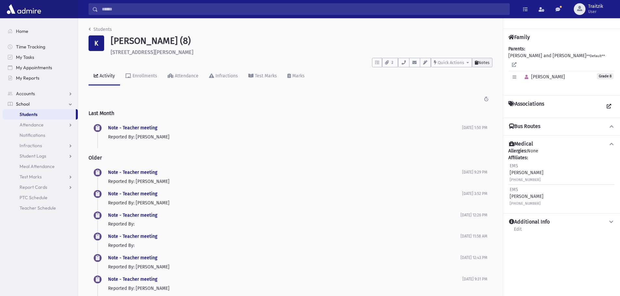
click at [479, 62] on span "Notes" at bounding box center [483, 62] width 11 height 5
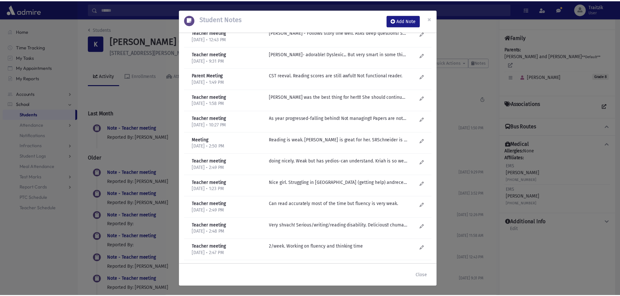
scroll to position [163, 0]
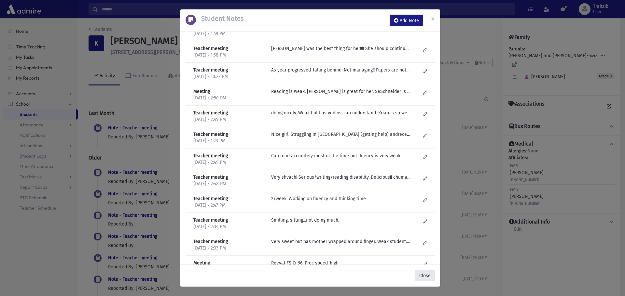
click at [428, 276] on button "Close" at bounding box center [425, 276] width 20 height 12
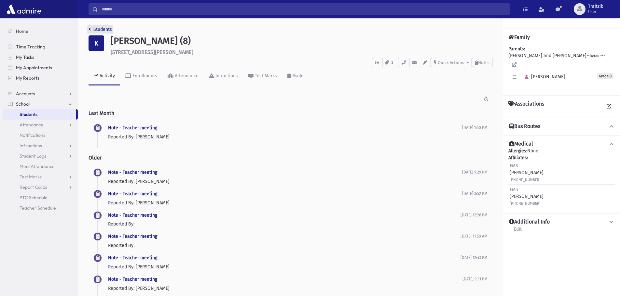
click at [91, 30] on link "Students" at bounding box center [100, 30] width 23 height 6
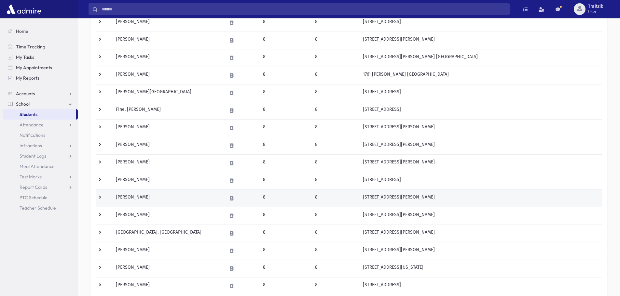
scroll to position [130, 0]
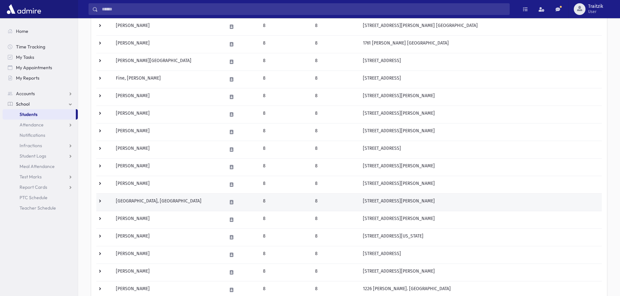
click at [168, 199] on td "[GEOGRAPHIC_DATA], [GEOGRAPHIC_DATA]" at bounding box center [167, 203] width 111 height 18
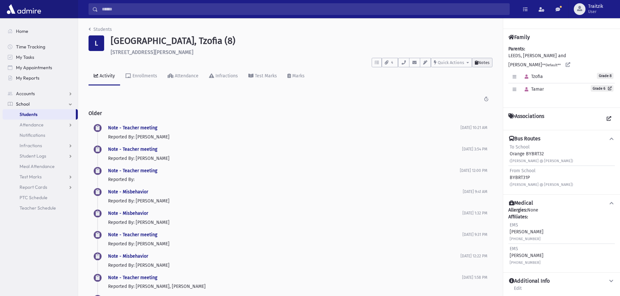
click at [480, 66] on button "Notes" at bounding box center [482, 62] width 21 height 9
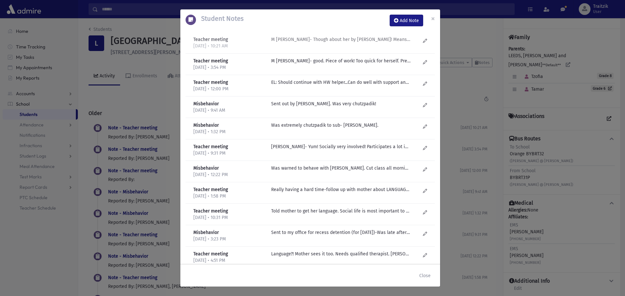
click at [328, 42] on p "M Fogel- Though about her by R Dovid Becker! Means well, sincere, good, but can…" at bounding box center [340, 39] width 139 height 7
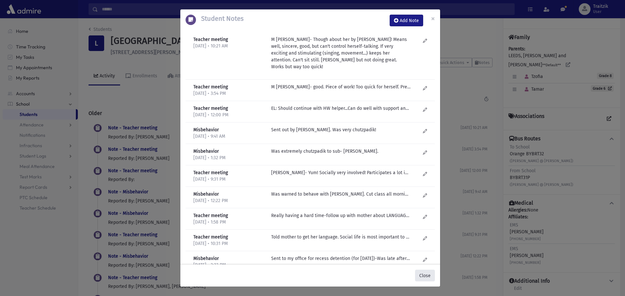
click at [426, 275] on button "Close" at bounding box center [425, 276] width 20 height 12
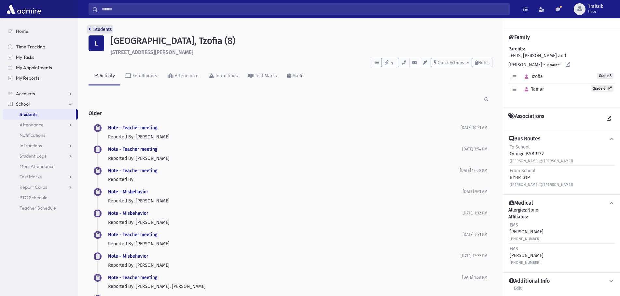
click at [91, 32] on link "Students" at bounding box center [100, 30] width 23 height 6
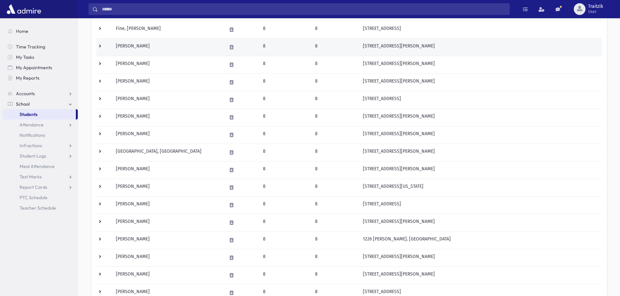
scroll to position [195, 0]
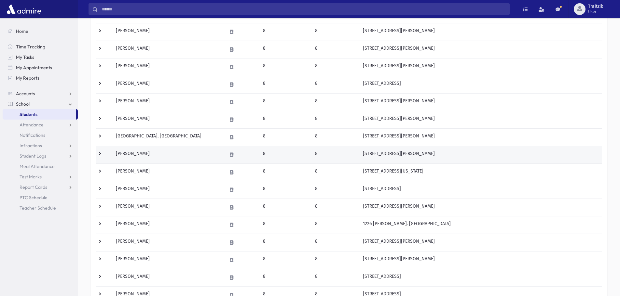
click at [143, 154] on td "Lubin, Rachel" at bounding box center [167, 155] width 111 height 18
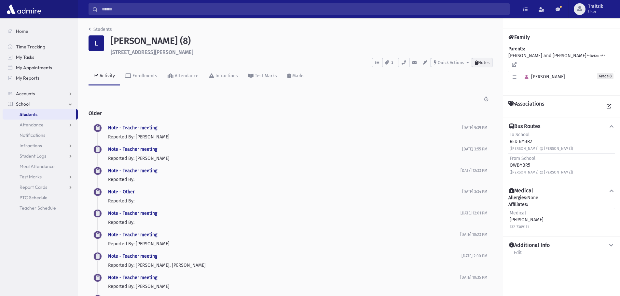
click at [482, 63] on span "Notes" at bounding box center [483, 62] width 11 height 5
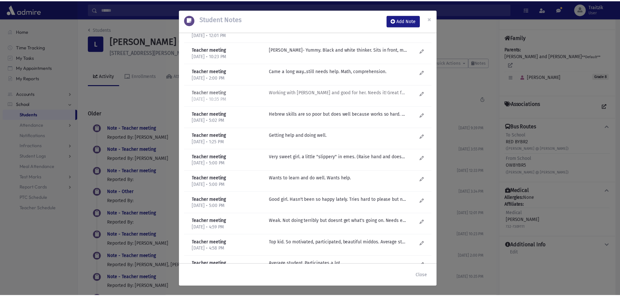
scroll to position [130, 0]
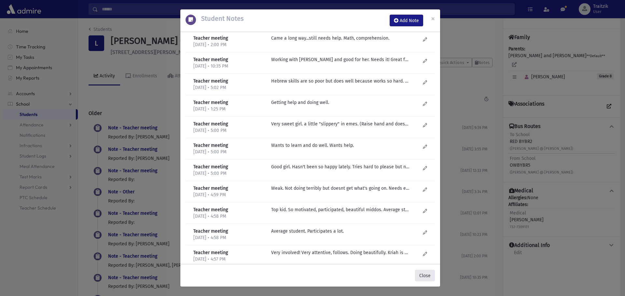
click at [424, 277] on button "Close" at bounding box center [425, 276] width 20 height 12
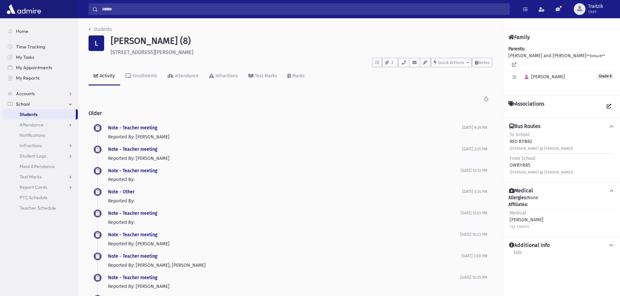
click at [90, 26] on li "Students" at bounding box center [100, 29] width 23 height 7
click at [90, 29] on icon "breadcrumb" at bounding box center [90, 29] width 2 height 5
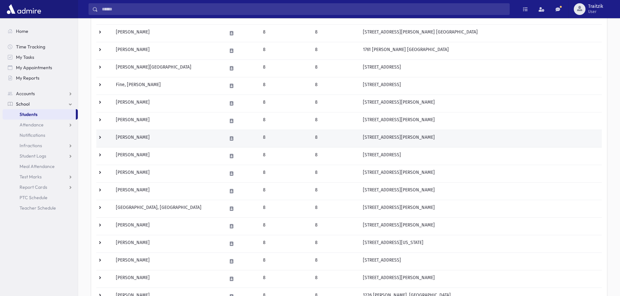
scroll to position [130, 0]
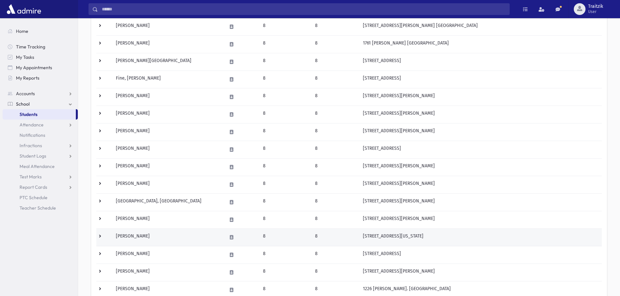
click at [152, 239] on td "Mandel, Adina" at bounding box center [167, 238] width 111 height 18
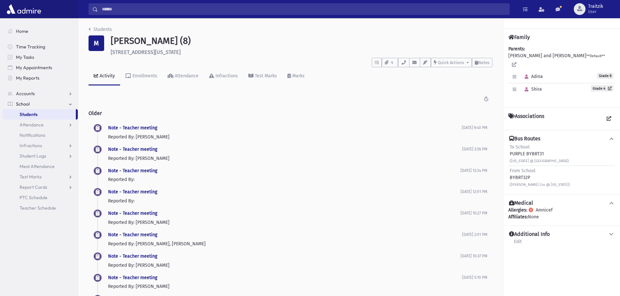
click at [519, 238] on link "Edit" at bounding box center [517, 244] width 8 height 12
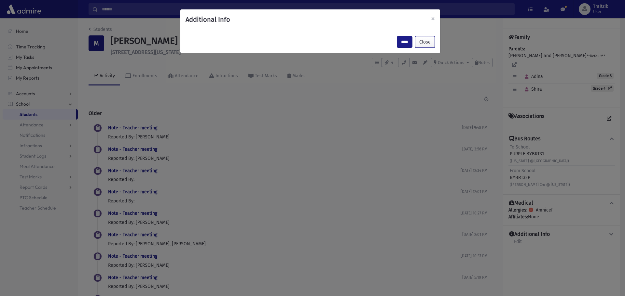
click at [428, 43] on button "Close" at bounding box center [425, 42] width 20 height 12
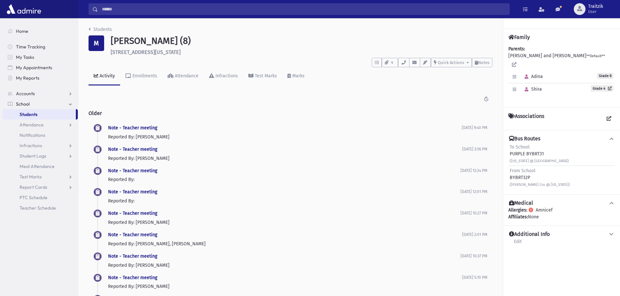
click at [478, 57] on div "To Do's No open tasks Show List 4 Documents UploadForm_Mandel_Adina-25-26" at bounding box center [291, 61] width 404 height 12
click at [478, 60] on button "Notes" at bounding box center [482, 62] width 21 height 9
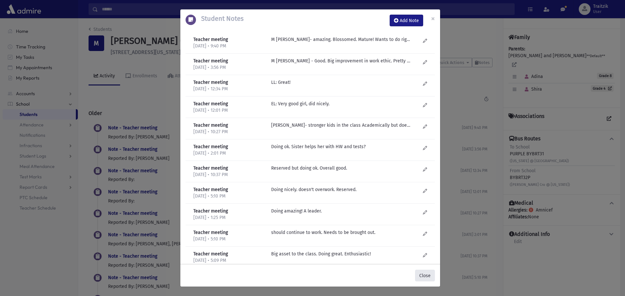
click at [425, 277] on button "Close" at bounding box center [425, 276] width 20 height 12
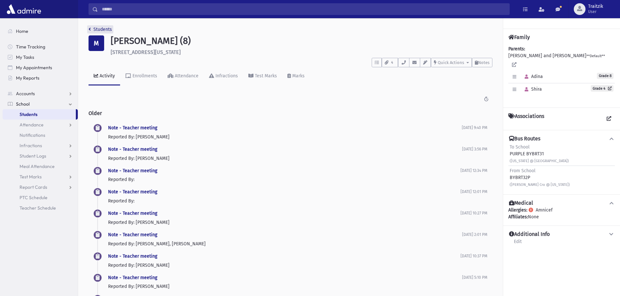
click at [92, 29] on link "Students" at bounding box center [100, 30] width 23 height 6
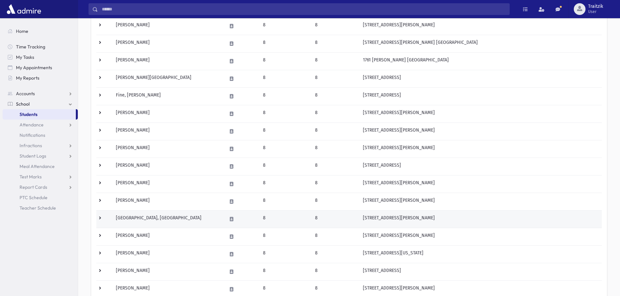
scroll to position [130, 0]
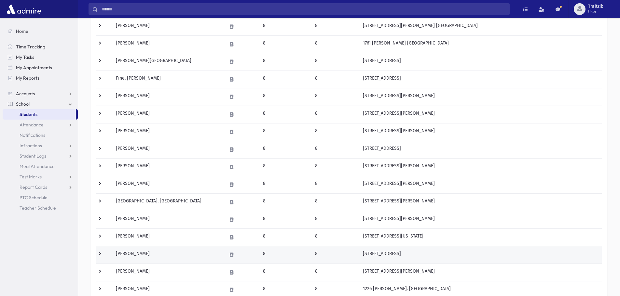
click at [161, 256] on td "[PERSON_NAME]" at bounding box center [167, 255] width 111 height 18
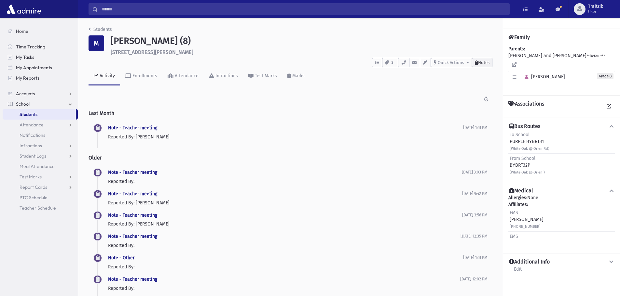
click at [481, 63] on span "Notes" at bounding box center [483, 62] width 11 height 5
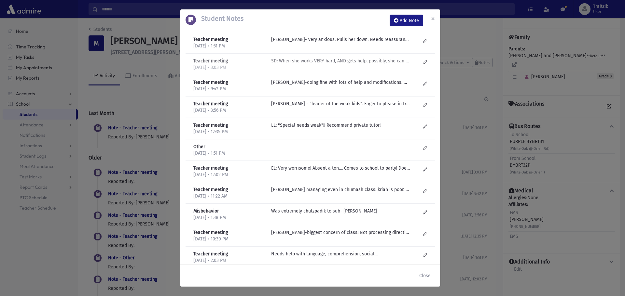
click at [356, 43] on p "SD: When she works VERY hard, AND gets help, possibly, she can squeak by academ…" at bounding box center [340, 39] width 139 height 7
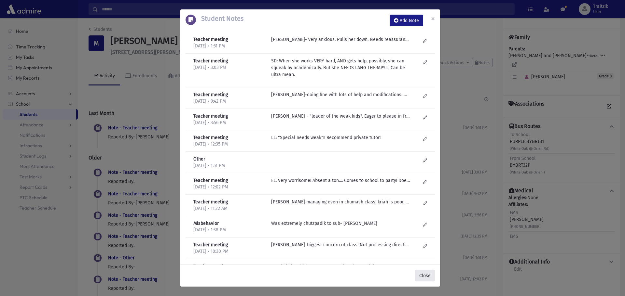
click at [427, 277] on button "Close" at bounding box center [425, 276] width 20 height 12
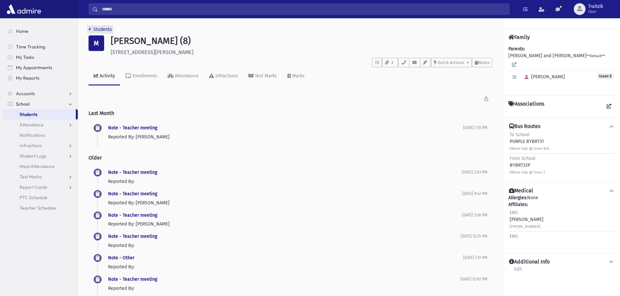
click at [89, 29] on icon "breadcrumb" at bounding box center [90, 29] width 2 height 5
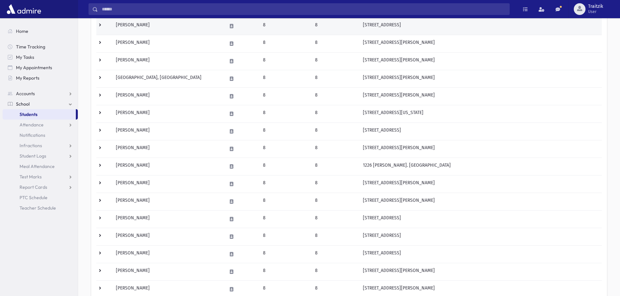
scroll to position [260, 0]
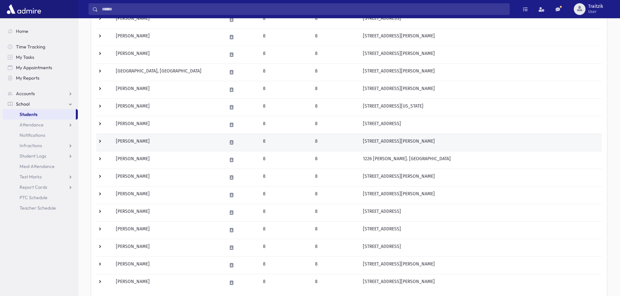
click at [144, 140] on td "[PERSON_NAME]" at bounding box center [167, 143] width 111 height 18
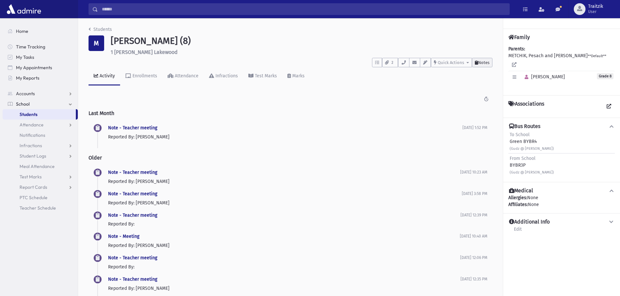
click at [478, 62] on span "Notes" at bounding box center [483, 62] width 11 height 5
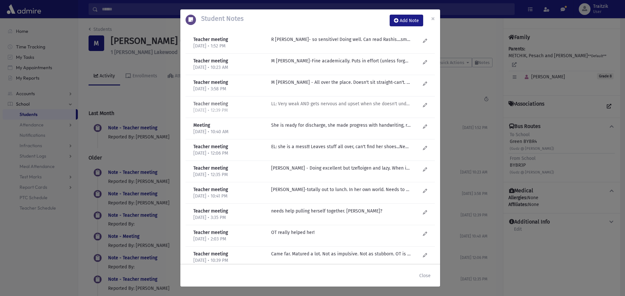
click at [330, 43] on p "LL: Very weak AND gets nervous and upset when she doesn't understand!!" at bounding box center [340, 39] width 139 height 7
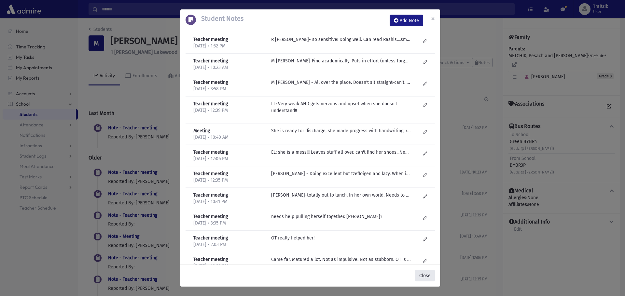
click at [431, 276] on button "Close" at bounding box center [425, 276] width 20 height 12
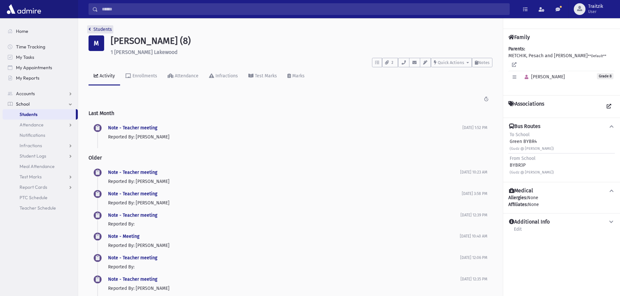
click at [90, 29] on icon "breadcrumb" at bounding box center [90, 29] width 2 height 5
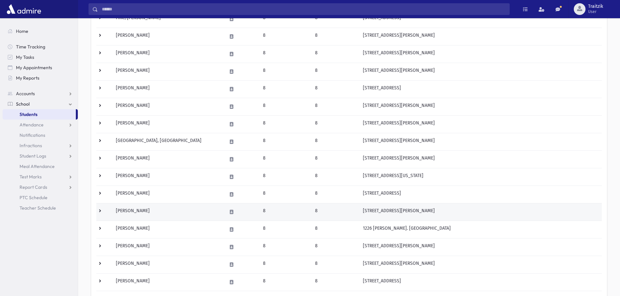
scroll to position [195, 0]
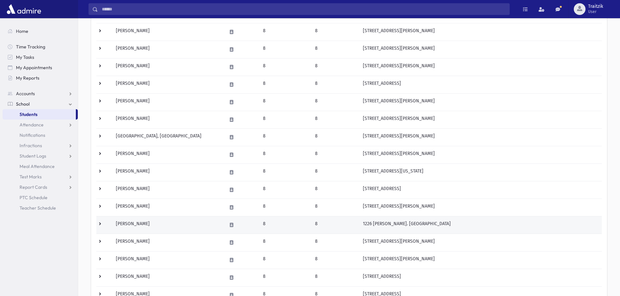
click at [142, 226] on td "Nadoff, Mimi" at bounding box center [167, 225] width 111 height 18
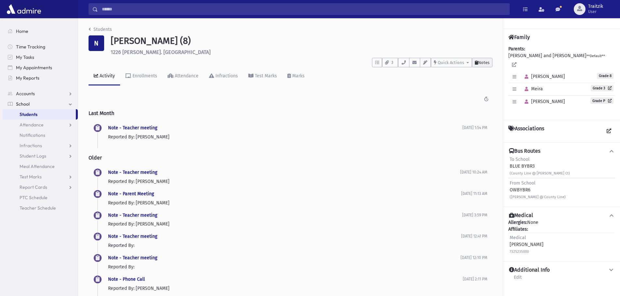
click at [481, 63] on span "Notes" at bounding box center [483, 62] width 11 height 5
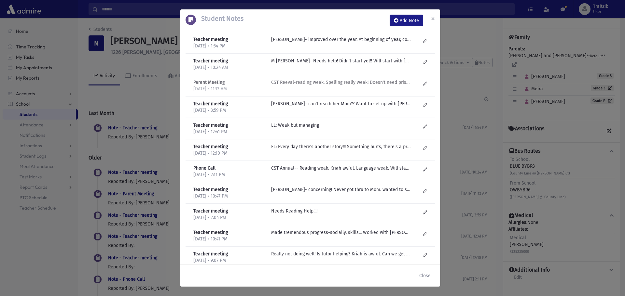
click at [364, 43] on p "CST Reeval-reading weak. Spelling really weak! Doesn't need prism glasses anymo…" at bounding box center [340, 39] width 139 height 7
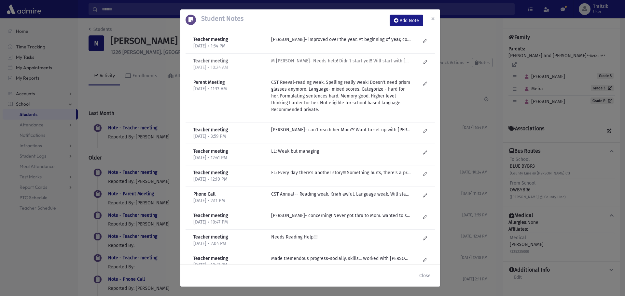
click at [354, 43] on p "M Fogel- Needs help! Didn't start yet!! Will start with Mrs. Kotler." at bounding box center [340, 39] width 139 height 7
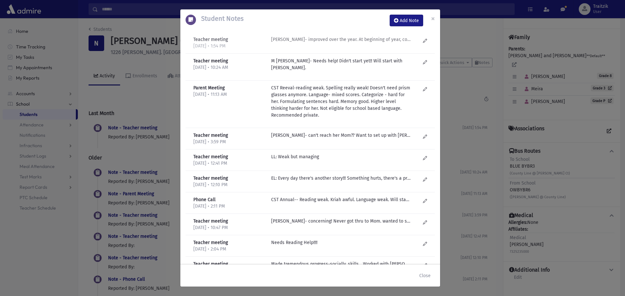
click at [337, 39] on p "R Knopf- improved over the year. At beginning of year, couldn't call on her....…" at bounding box center [340, 39] width 139 height 7
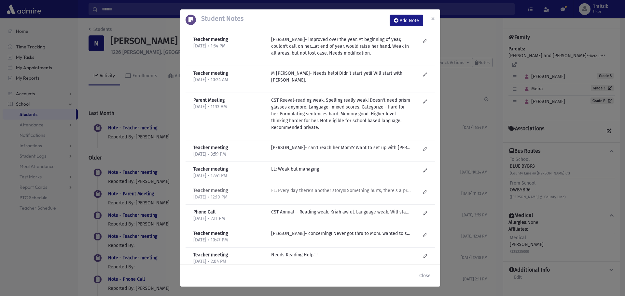
click at [308, 151] on p "EL: Every day there's another story!!! Something hurts, there's a problem...She…" at bounding box center [340, 147] width 139 height 7
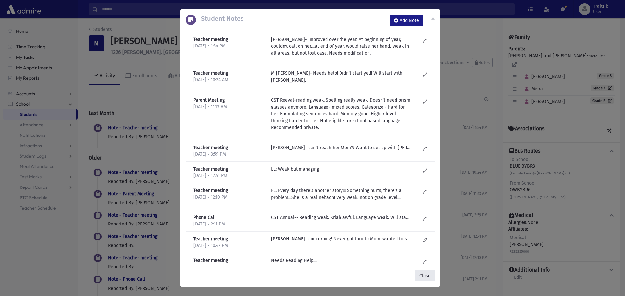
click at [426, 274] on button "Close" at bounding box center [425, 276] width 20 height 12
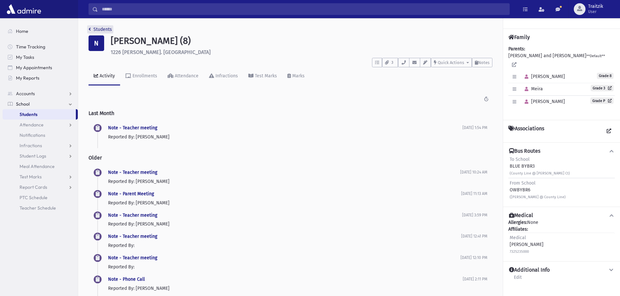
click at [89, 29] on icon "breadcrumb" at bounding box center [90, 29] width 2 height 5
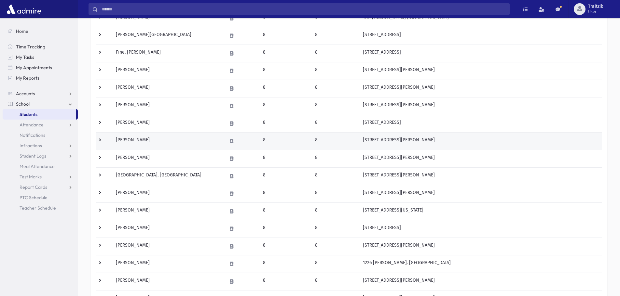
scroll to position [293, 0]
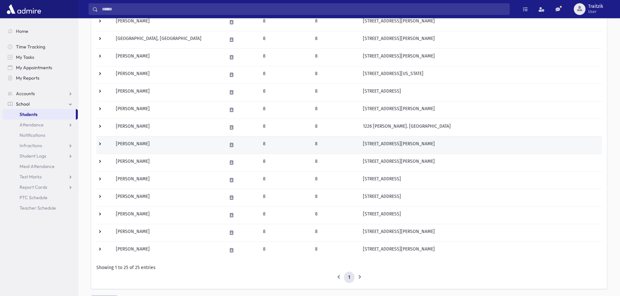
click at [147, 145] on td "[PERSON_NAME]" at bounding box center [167, 145] width 111 height 18
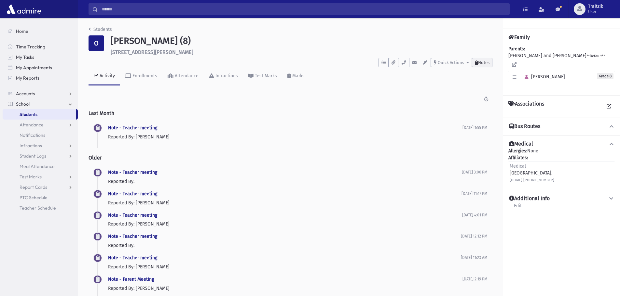
click at [485, 65] on span "Notes" at bounding box center [483, 62] width 11 height 5
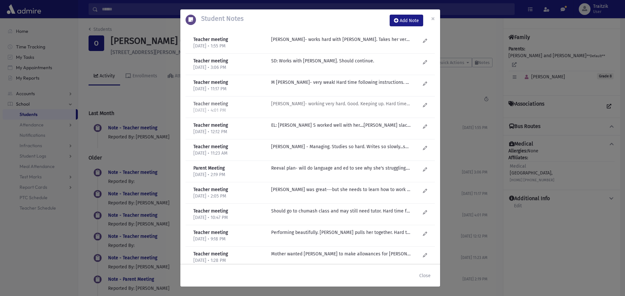
click at [334, 108] on div "M Fogel- working very hard. Good. Keeping up. Hard time following instructions.…" at bounding box center [346, 107] width 156 height 13
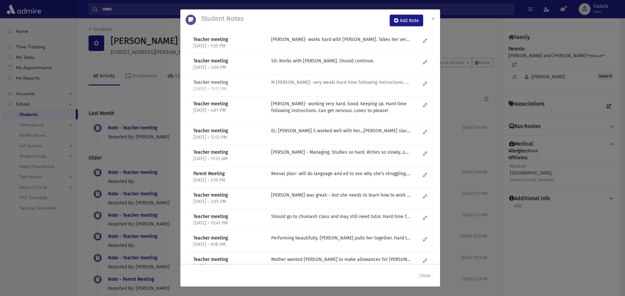
click at [330, 43] on p "M Fogel- very weak! Hard time following instructions. Lots of questions. So man…" at bounding box center [340, 39] width 139 height 7
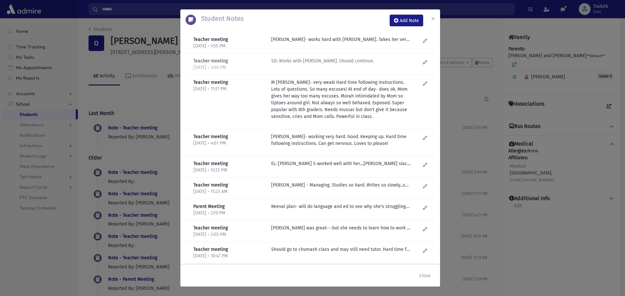
click at [321, 43] on p "SD: Works with Henna. Should continue." at bounding box center [340, 39] width 139 height 7
click at [329, 39] on p "R Knopf- works hard with Henna. Takes her very long to do everything. Needs rep…" at bounding box center [340, 39] width 139 height 7
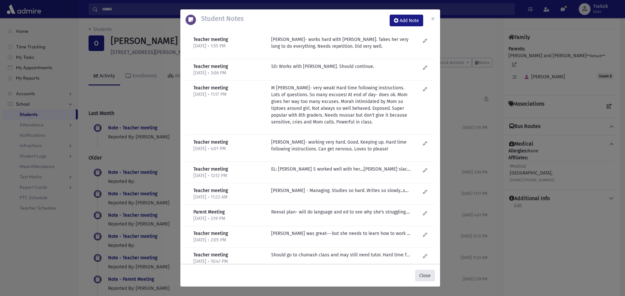
click at [420, 277] on button "Close" at bounding box center [425, 276] width 20 height 12
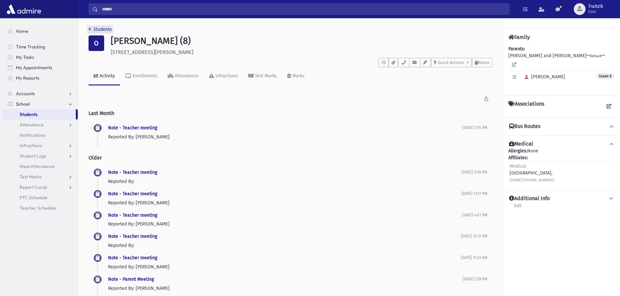
click at [89, 30] on icon "breadcrumb" at bounding box center [90, 29] width 2 height 5
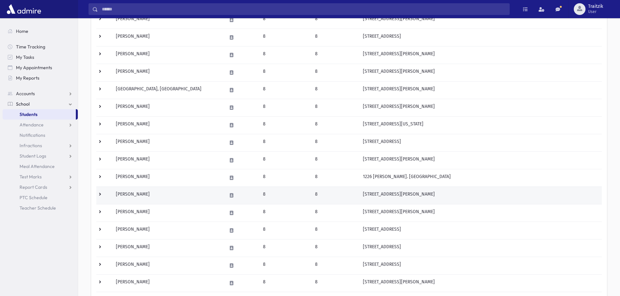
scroll to position [260, 0]
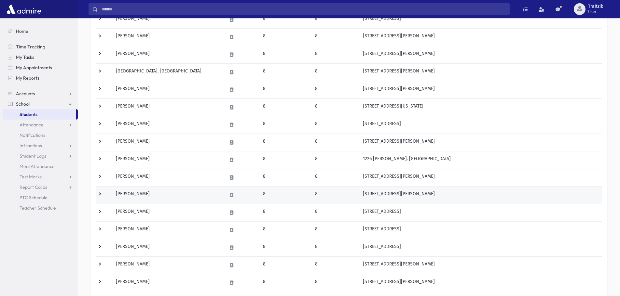
click at [164, 197] on td "[PERSON_NAME]" at bounding box center [167, 195] width 111 height 18
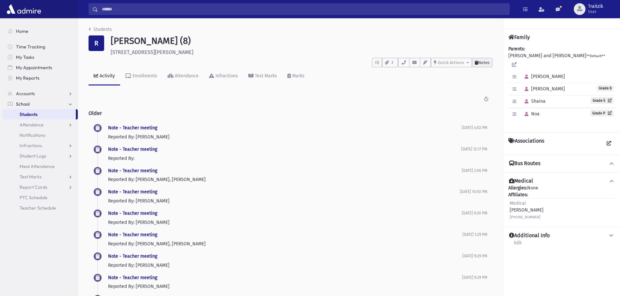
click at [483, 65] on span "Notes" at bounding box center [483, 62] width 11 height 5
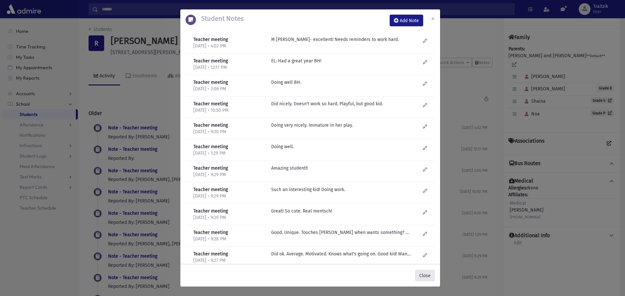
click at [432, 277] on button "Close" at bounding box center [425, 276] width 20 height 12
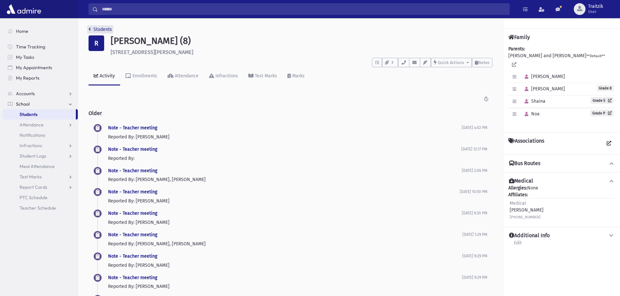
click at [90, 28] on icon "breadcrumb" at bounding box center [90, 29] width 2 height 5
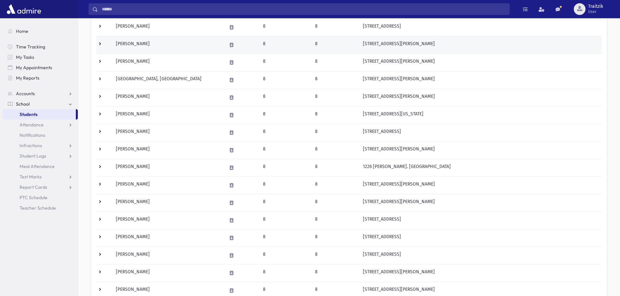
scroll to position [260, 0]
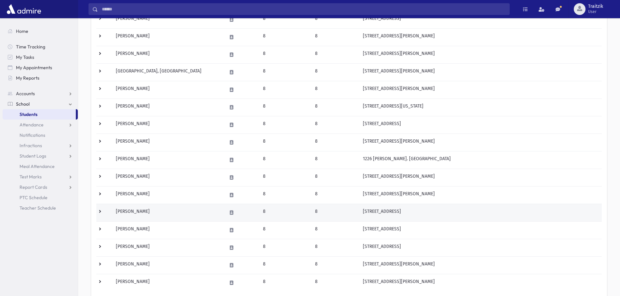
click at [150, 213] on td "Stern, Chana" at bounding box center [167, 213] width 111 height 18
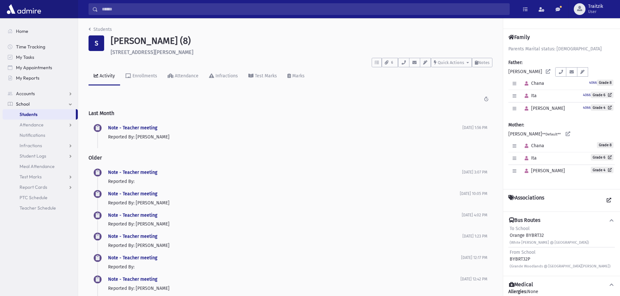
scroll to position [33, 0]
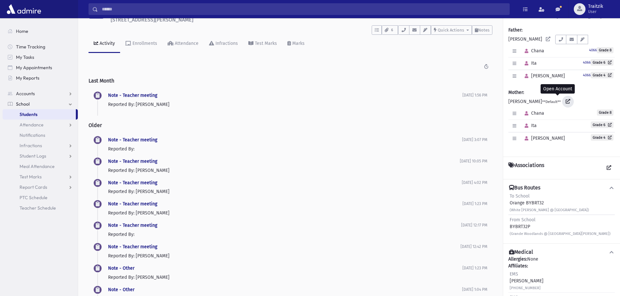
click at [566, 101] on icon at bounding box center [568, 101] width 5 height 5
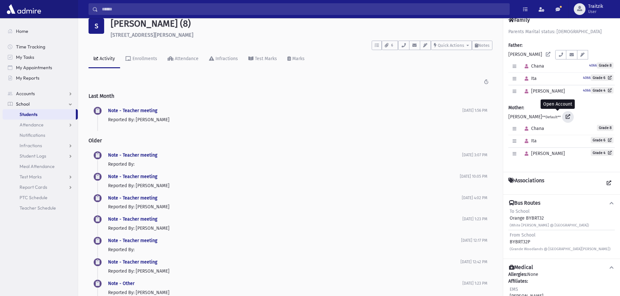
scroll to position [0, 0]
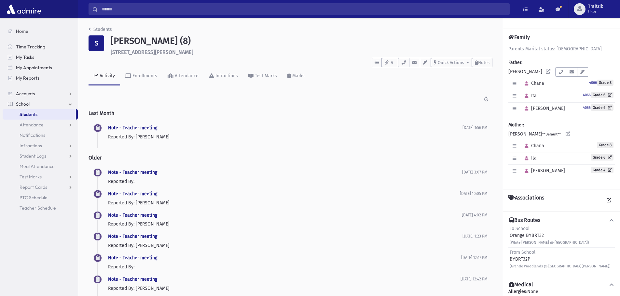
click at [89, 28] on icon "breadcrumb" at bounding box center [90, 29] width 2 height 5
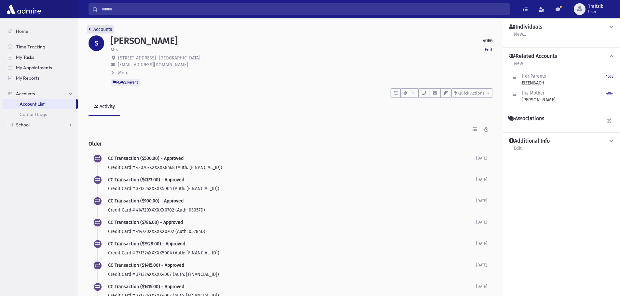
click at [89, 30] on icon "breadcrumb" at bounding box center [90, 29] width 2 height 5
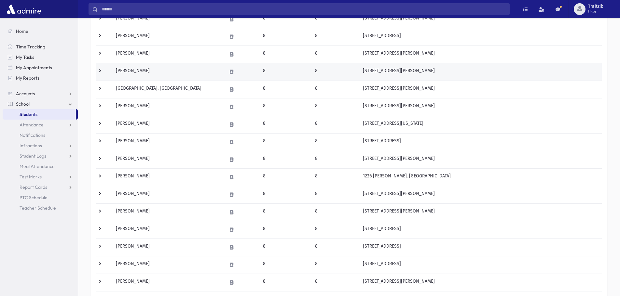
scroll to position [260, 0]
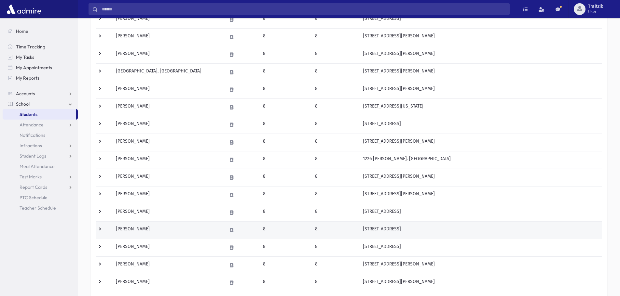
click at [155, 229] on td "Volovik, Batya" at bounding box center [167, 231] width 111 height 18
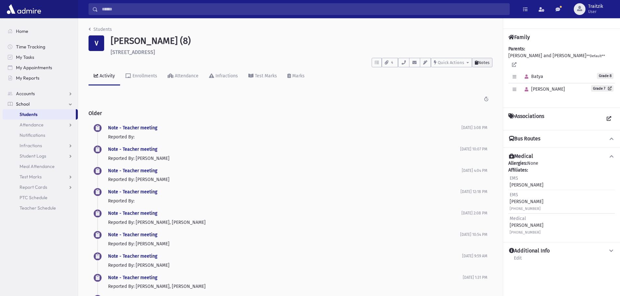
click at [480, 63] on span "Notes" at bounding box center [483, 62] width 11 height 5
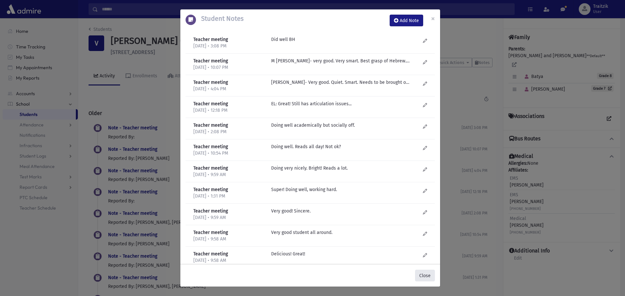
click at [428, 277] on button "Close" at bounding box center [425, 276] width 20 height 12
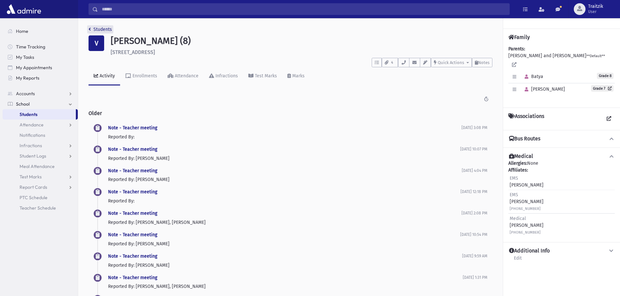
click at [89, 29] on icon "breadcrumb" at bounding box center [90, 29] width 2 height 5
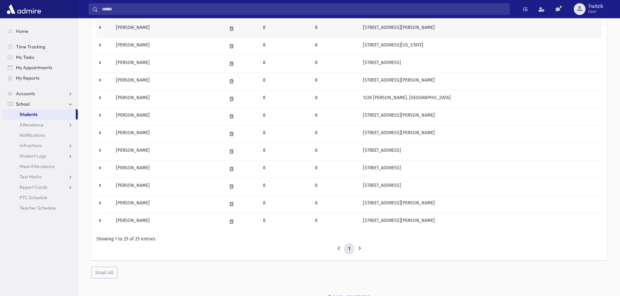
scroll to position [326, 0]
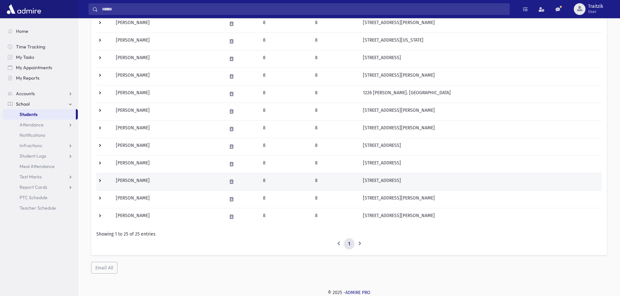
click at [164, 183] on td "Weinberger, Malka" at bounding box center [167, 182] width 111 height 18
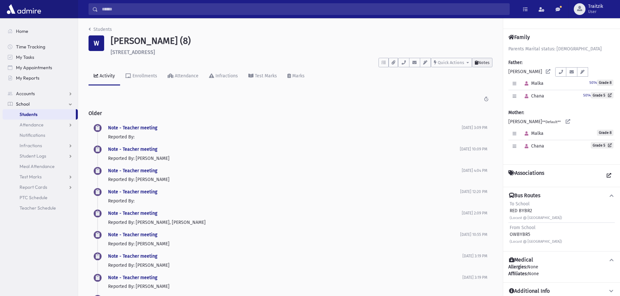
click at [488, 62] on span "Notes" at bounding box center [483, 62] width 11 height 5
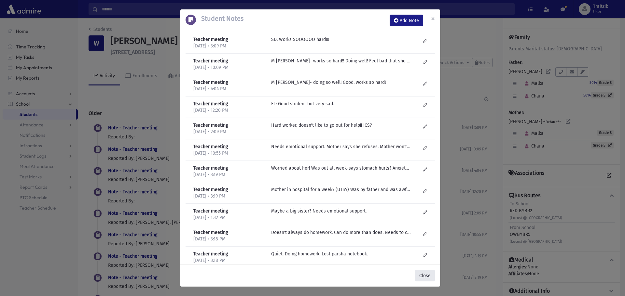
click at [427, 274] on button "Close" at bounding box center [425, 276] width 20 height 12
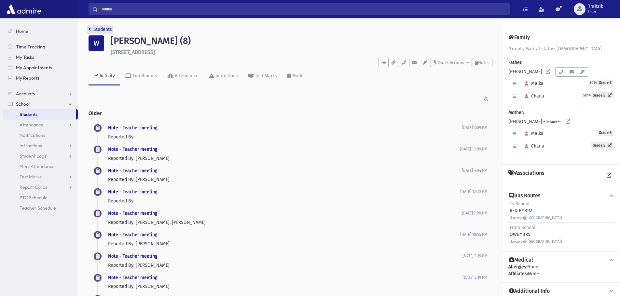
click at [91, 30] on link "Students" at bounding box center [100, 30] width 23 height 6
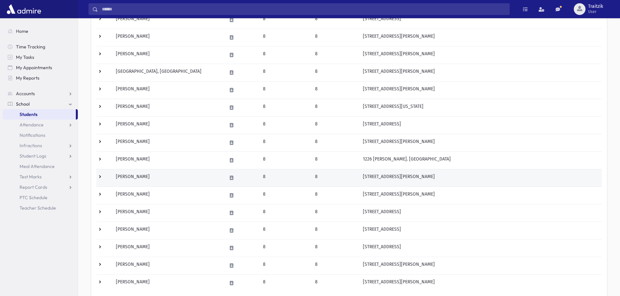
scroll to position [326, 0]
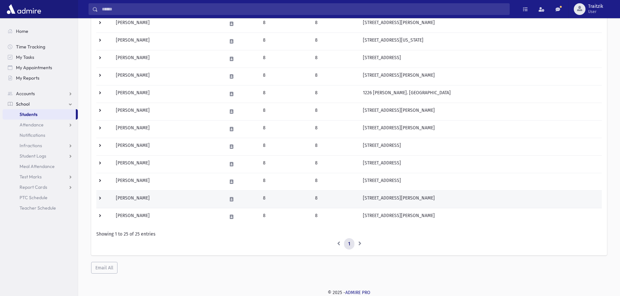
click at [157, 198] on td "Weinstein, Reena" at bounding box center [167, 200] width 111 height 18
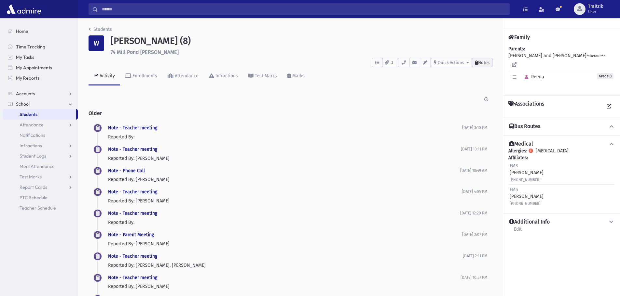
click at [487, 65] on span "Notes" at bounding box center [483, 62] width 11 height 5
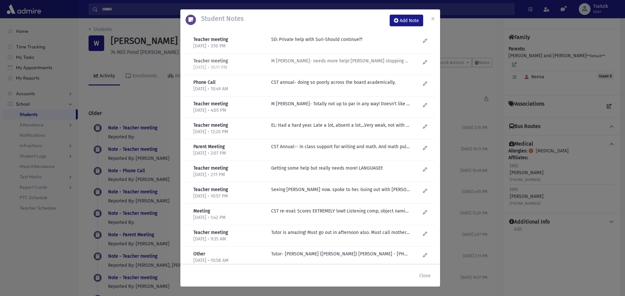
click at [380, 43] on p "M Fogel- needs more help! Raizy Edelstein stopping with her. She loved working …" at bounding box center [340, 39] width 139 height 7
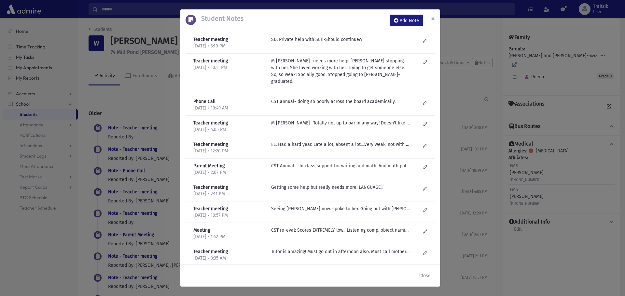
click at [434, 18] on span "×" at bounding box center [433, 18] width 4 height 9
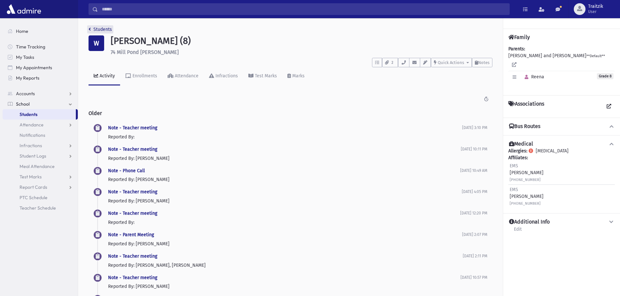
click at [89, 28] on icon "breadcrumb" at bounding box center [90, 29] width 2 height 5
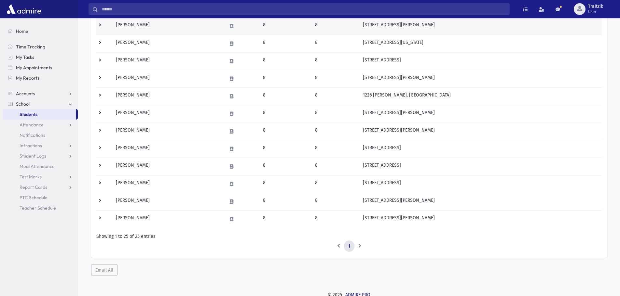
scroll to position [326, 0]
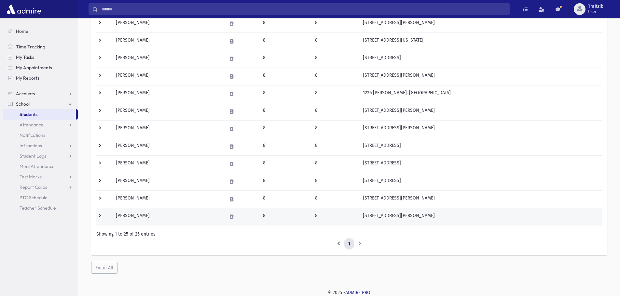
click at [137, 219] on td "[PERSON_NAME]" at bounding box center [167, 217] width 111 height 18
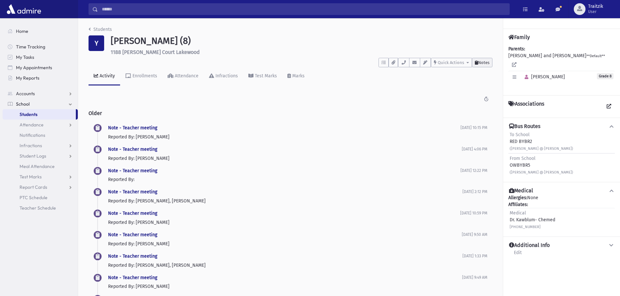
click at [480, 61] on span "Notes" at bounding box center [483, 62] width 11 height 5
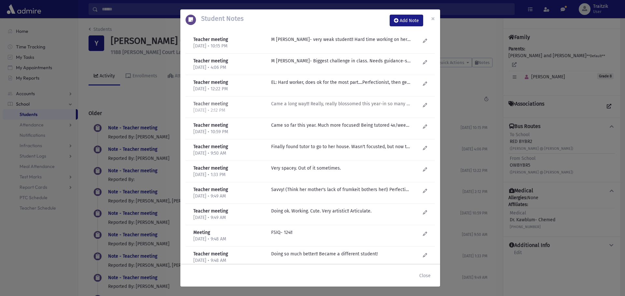
click at [328, 43] on p "Came a long way!!! Really, really blossomed this year-in so many ways." at bounding box center [340, 39] width 139 height 7
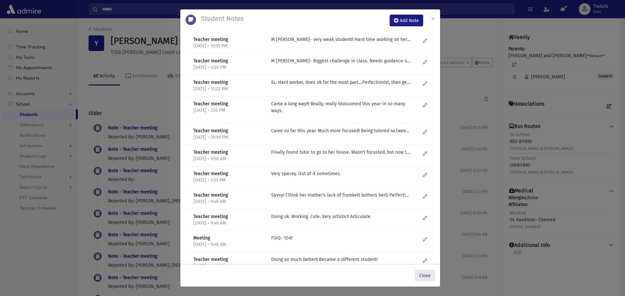
click at [422, 275] on button "Close" at bounding box center [425, 276] width 20 height 12
